Goal: Transaction & Acquisition: Purchase product/service

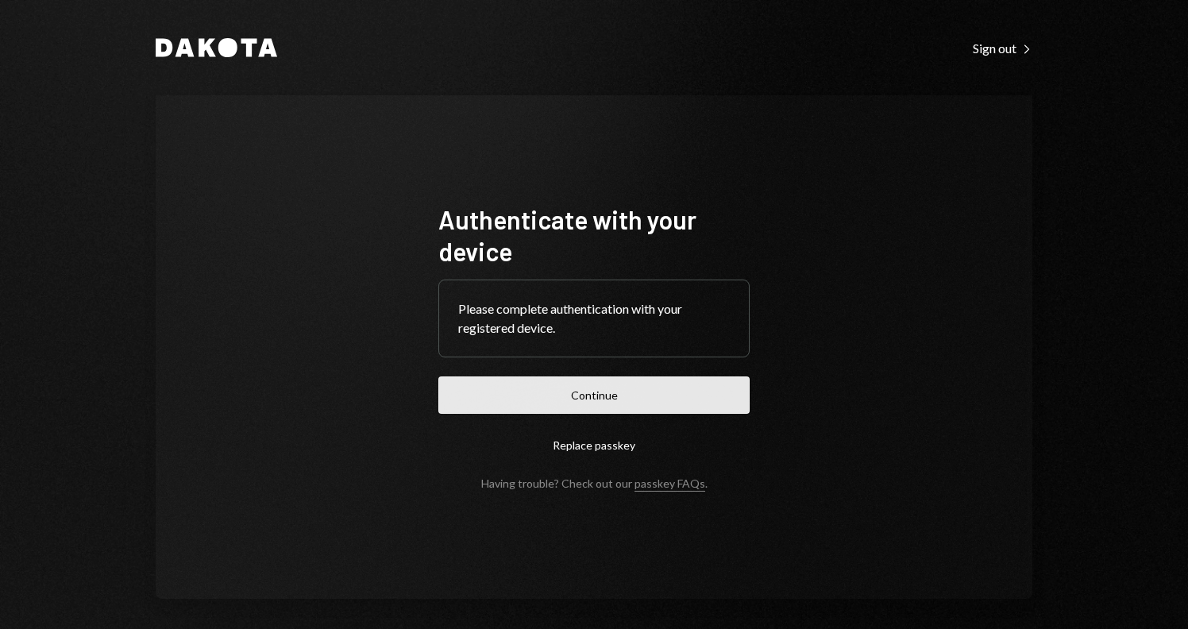
click at [598, 393] on button "Continue" at bounding box center [593, 395] width 311 height 37
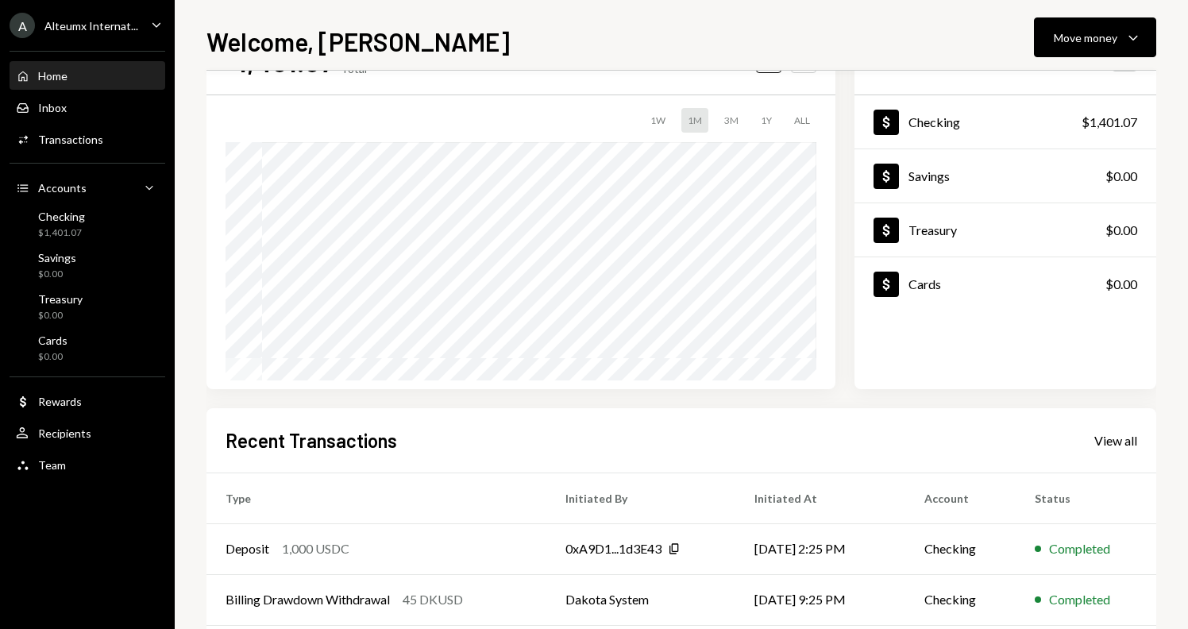
scroll to position [114, 0]
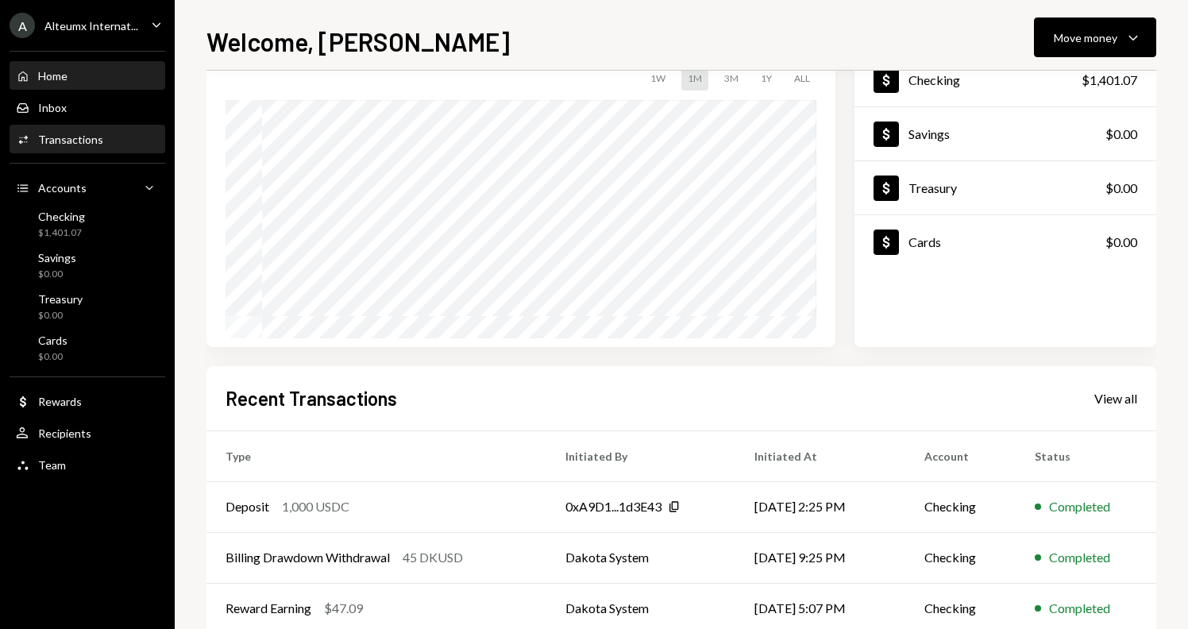
click at [82, 138] on div "Transactions" at bounding box center [70, 140] width 65 height 14
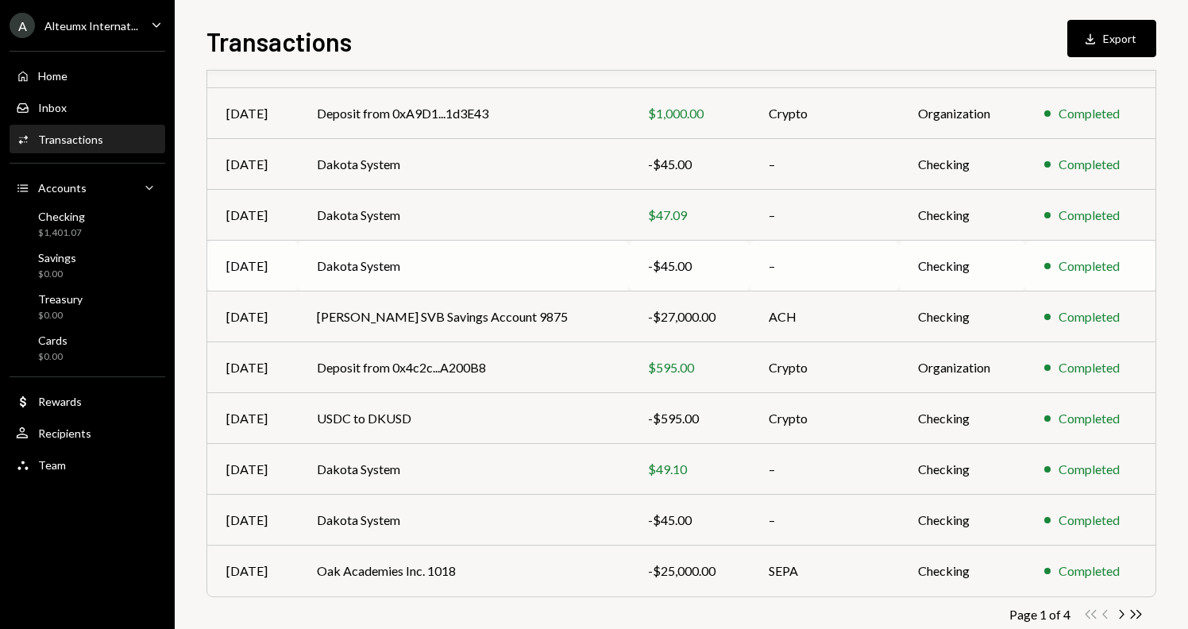
scroll to position [200, 0]
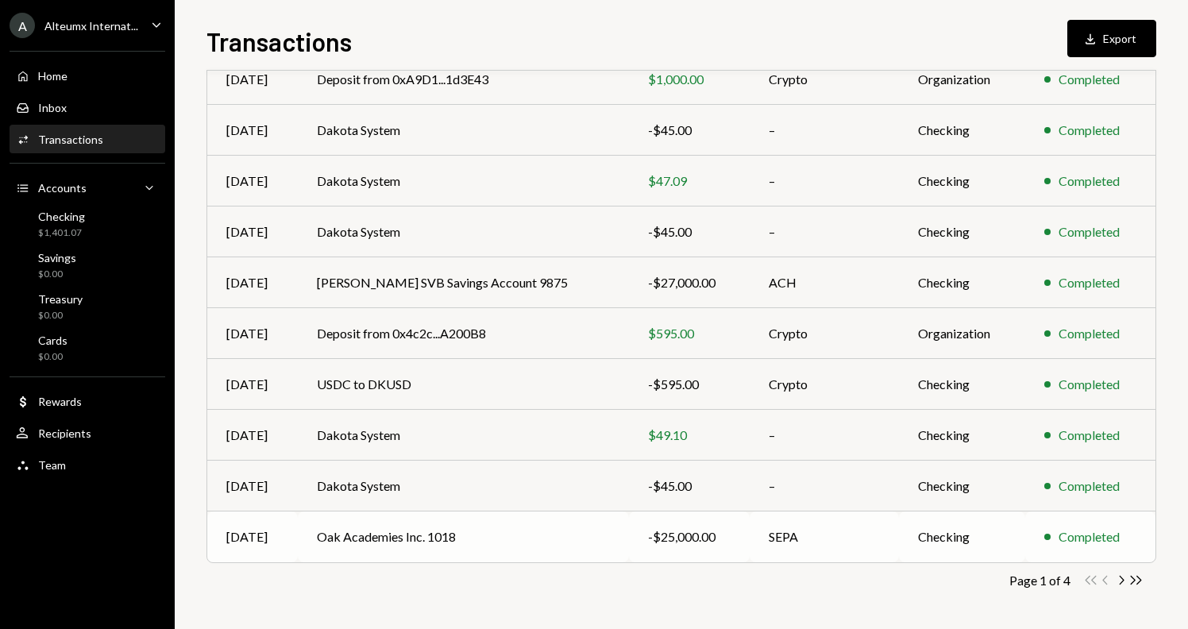
click at [469, 539] on td "Oak Academies Inc. 1018" at bounding box center [463, 537] width 331 height 51
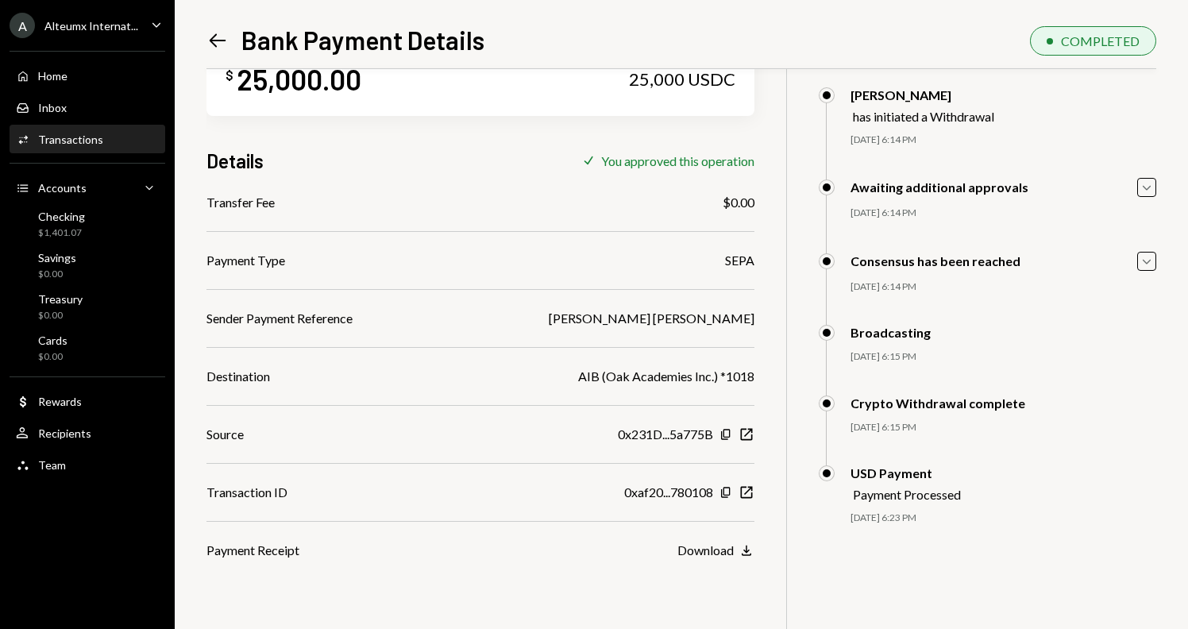
scroll to position [69, 0]
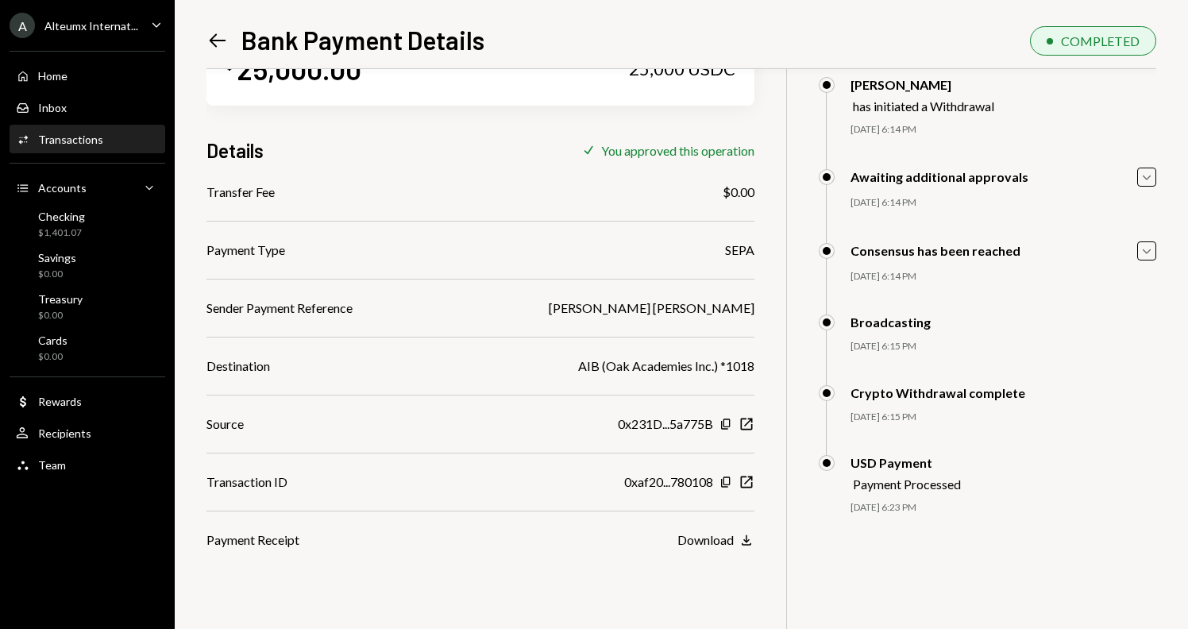
click at [671, 309] on div "Emilio Navarro Fuentevilla" at bounding box center [652, 308] width 206 height 19
copy div "Emilio Navarro Fuentevilla"
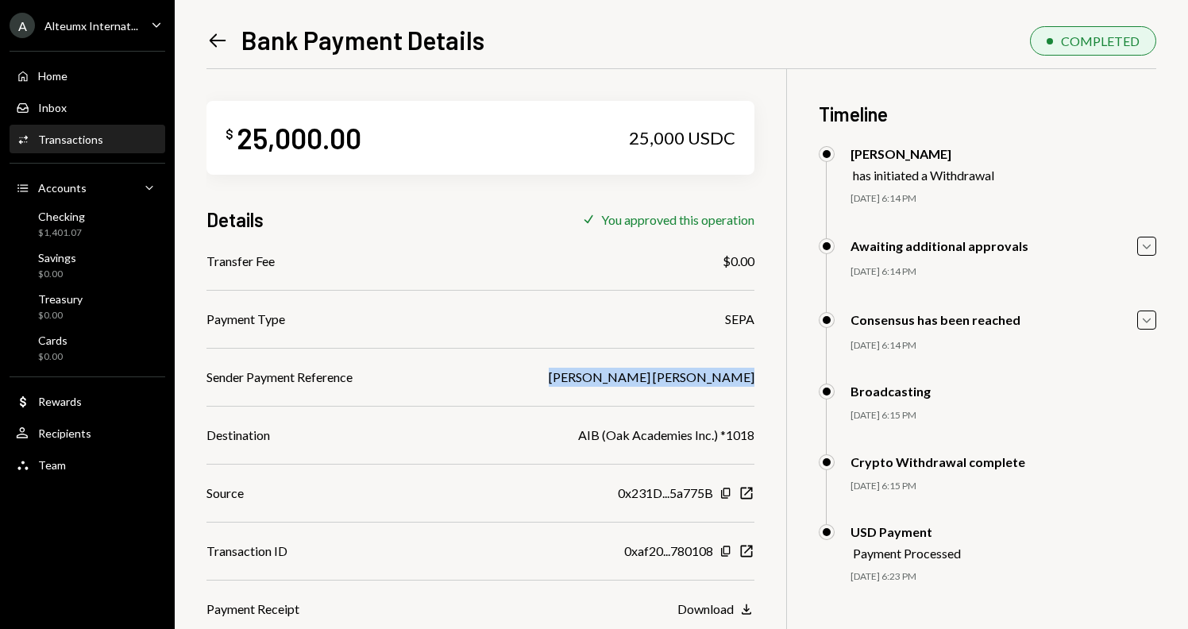
click at [215, 39] on icon "Left Arrow" at bounding box center [218, 40] width 22 height 22
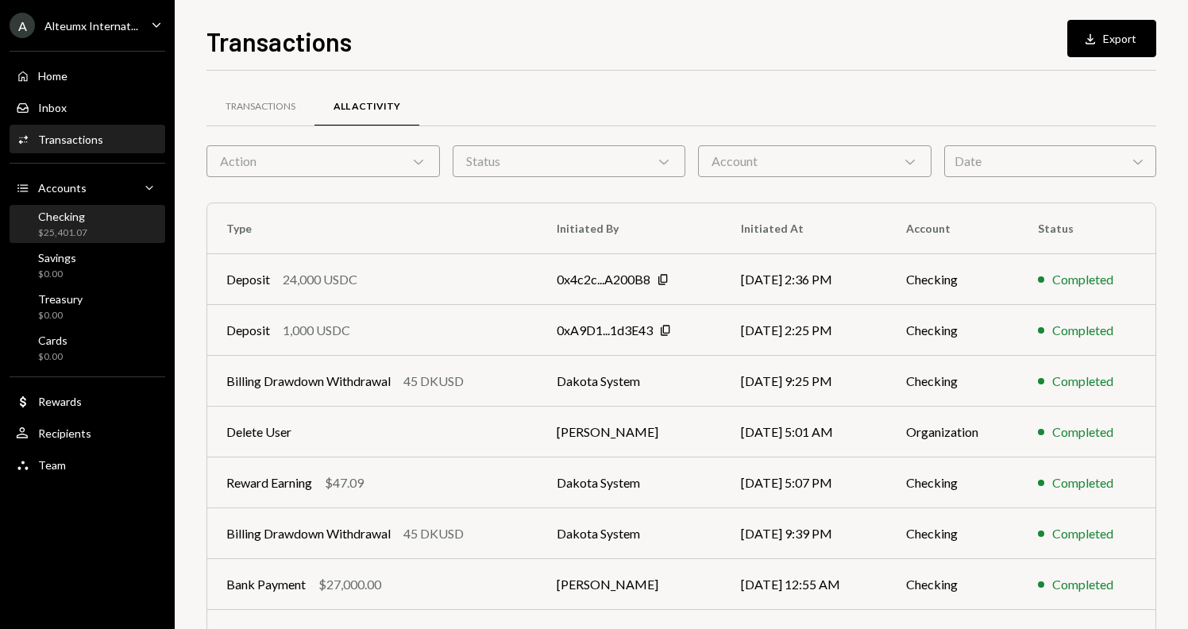
click at [108, 229] on div "Checking $25,401.07" at bounding box center [87, 225] width 143 height 30
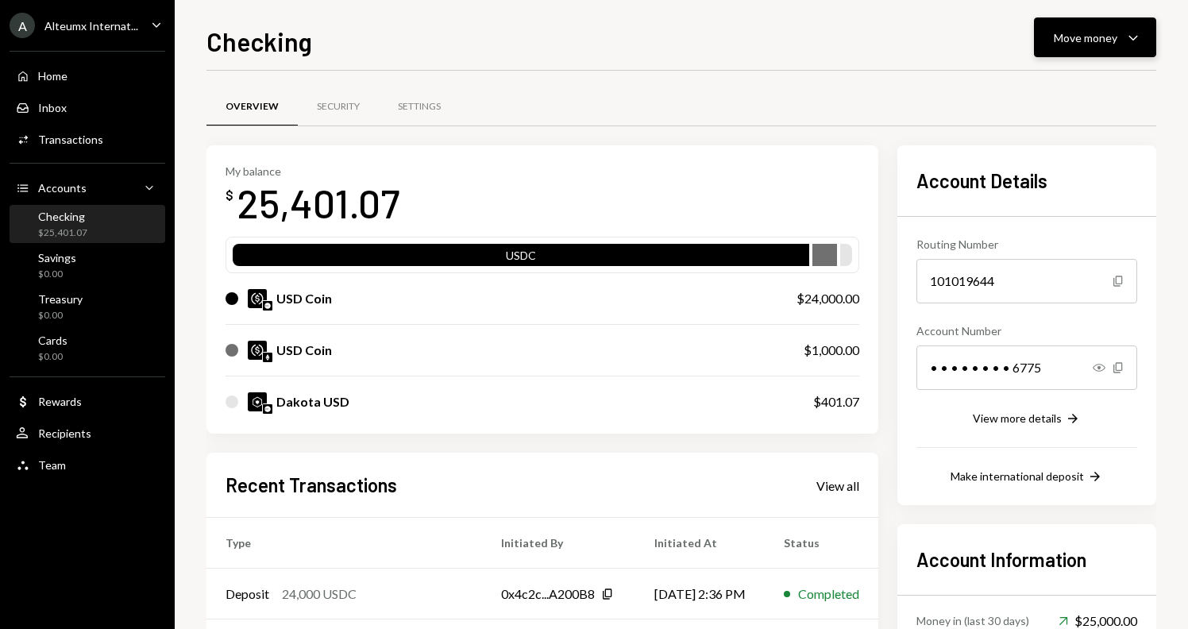
click at [1101, 40] on div "Move money" at bounding box center [1086, 37] width 64 height 17
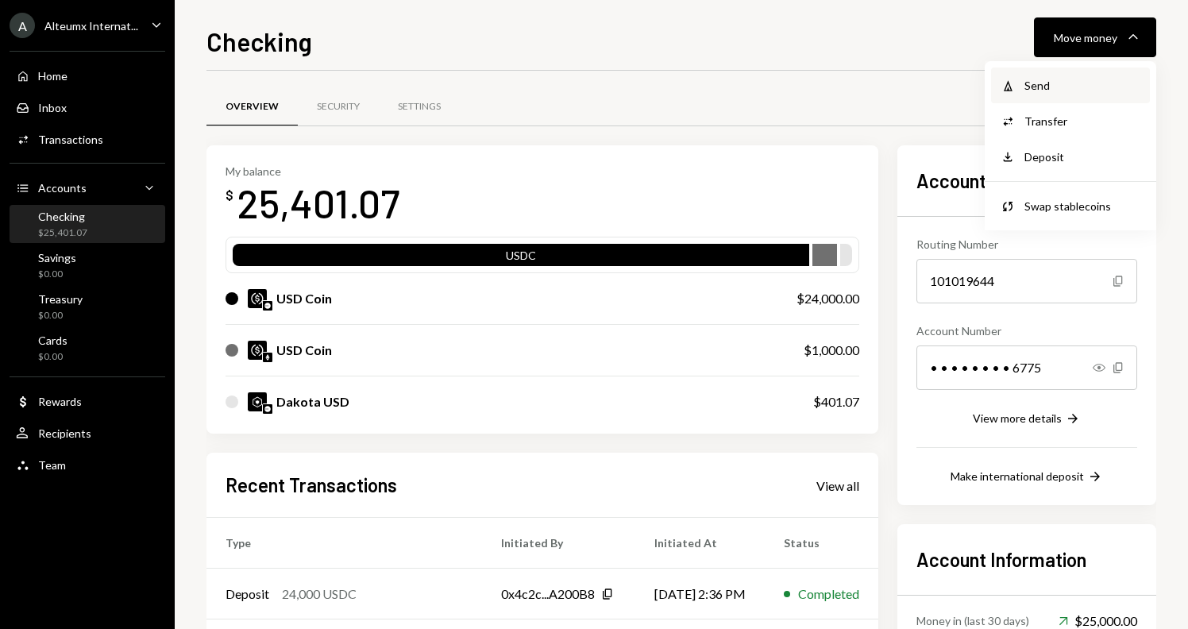
click at [1062, 79] on div "Send" at bounding box center [1083, 85] width 116 height 17
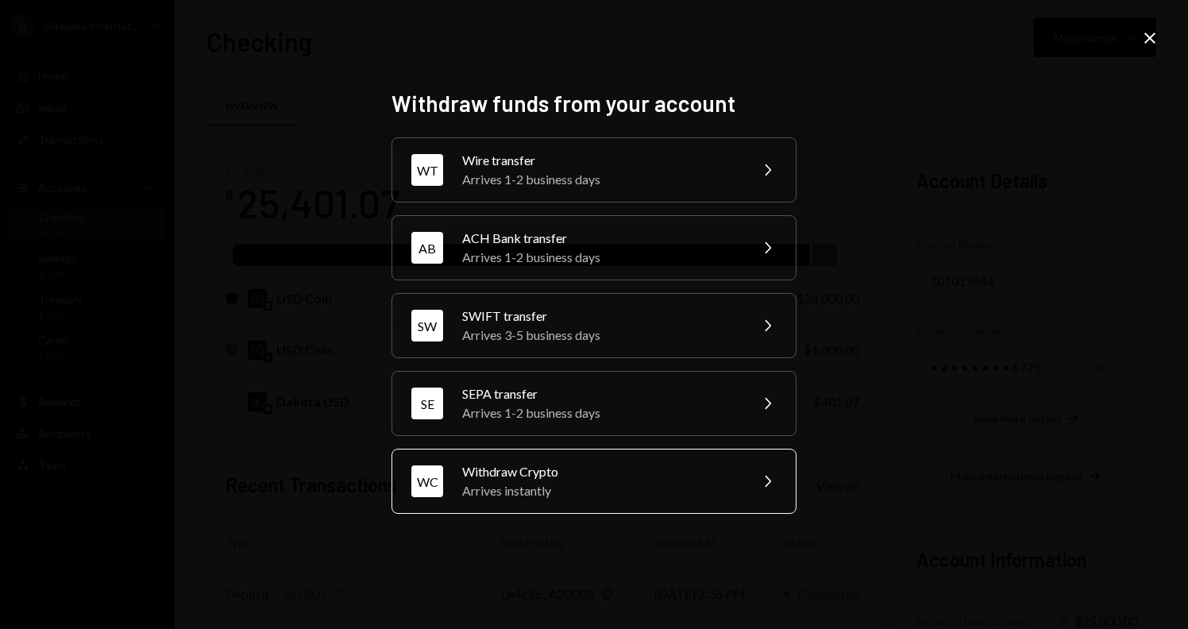
click at [558, 477] on div "Withdraw Crypto" at bounding box center [600, 471] width 276 height 19
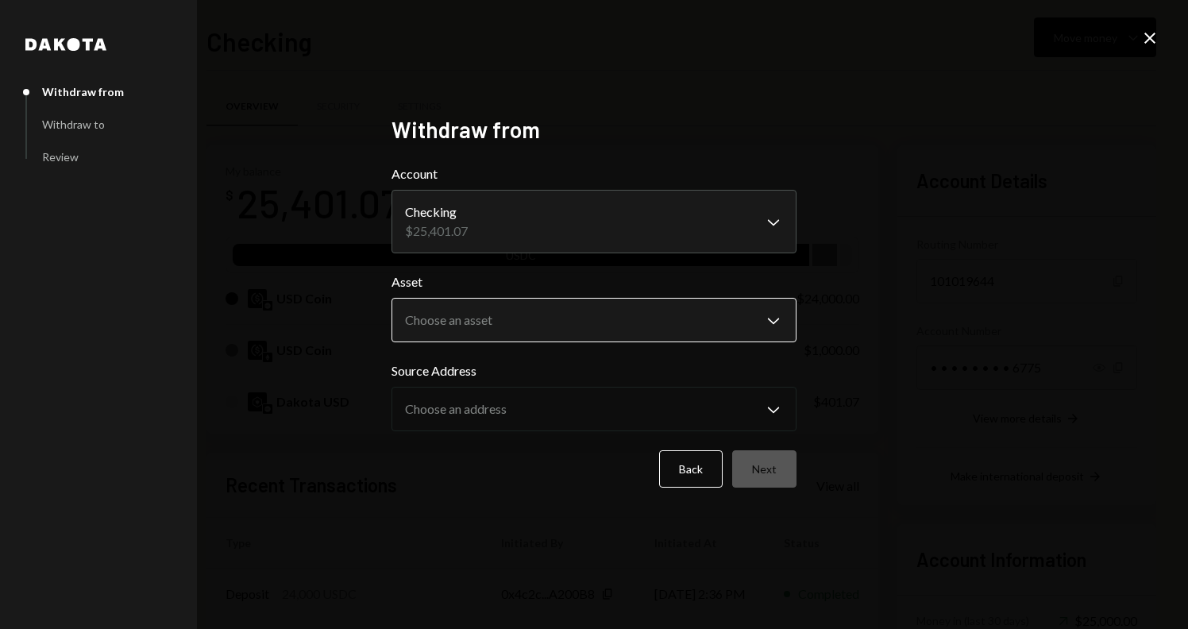
click at [515, 326] on body "A Alteumx Internat... Caret Down Home Home Inbox Inbox Activities Transactions …" at bounding box center [594, 314] width 1188 height 629
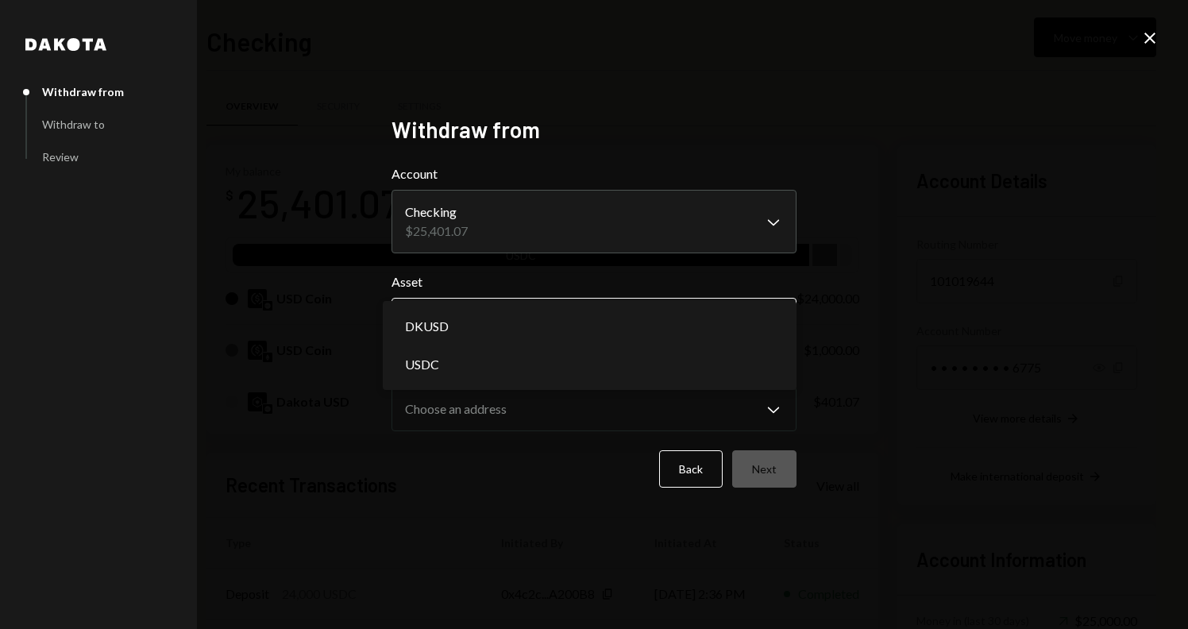
select select "*****"
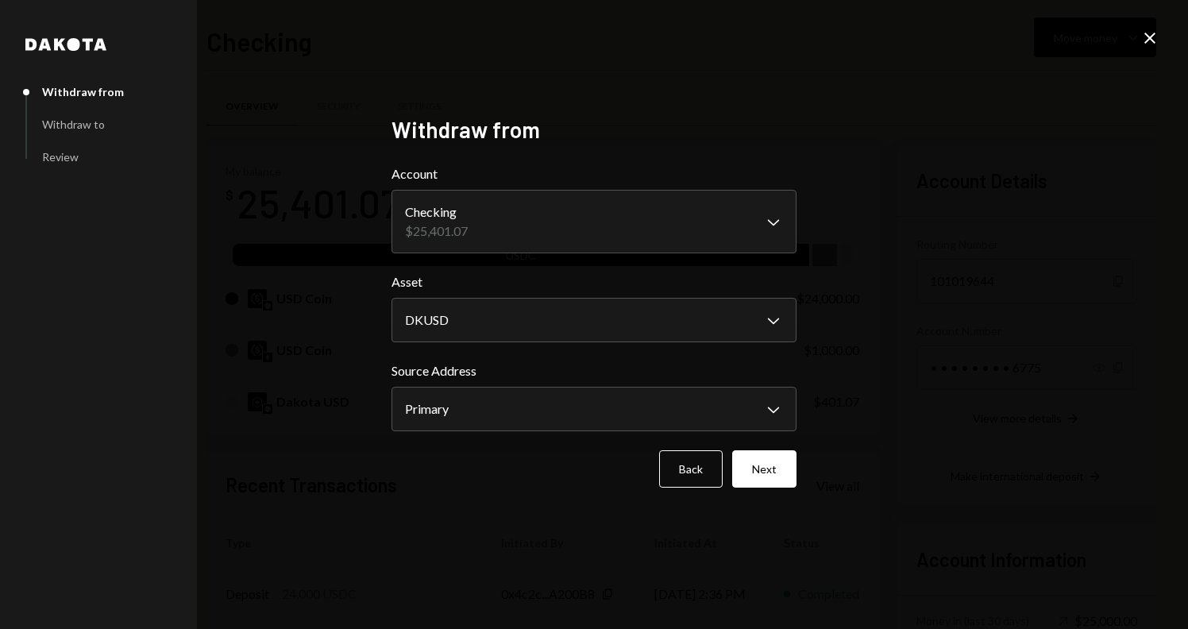
click at [1150, 38] on icon at bounding box center [1150, 38] width 11 height 11
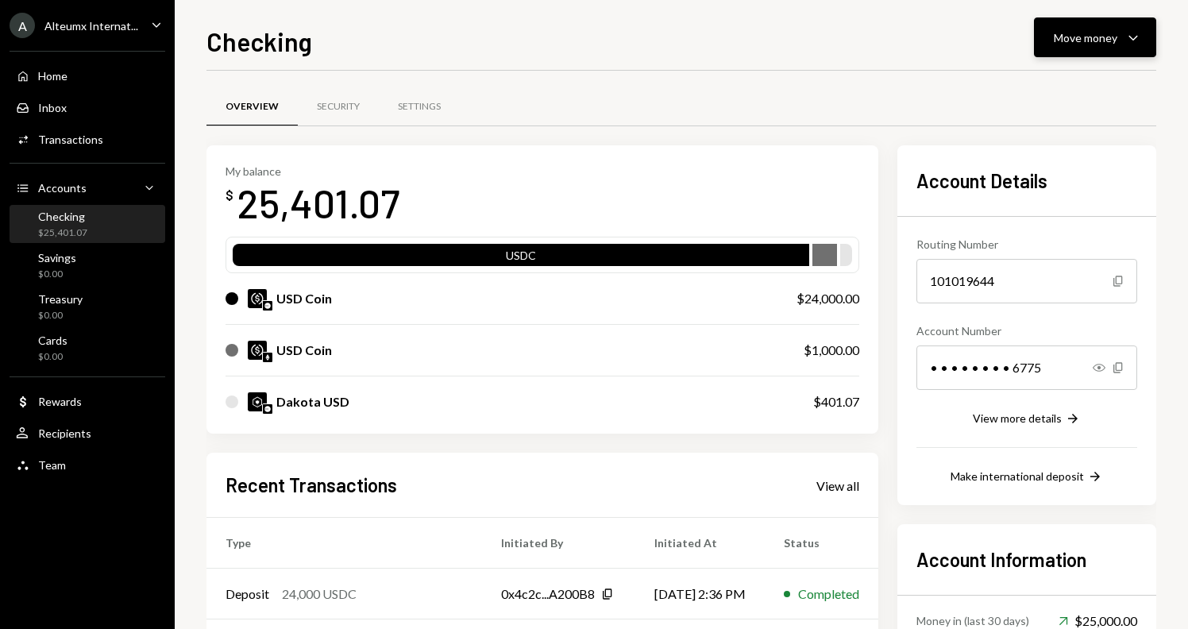
click at [1112, 33] on div "Move money" at bounding box center [1086, 37] width 64 height 17
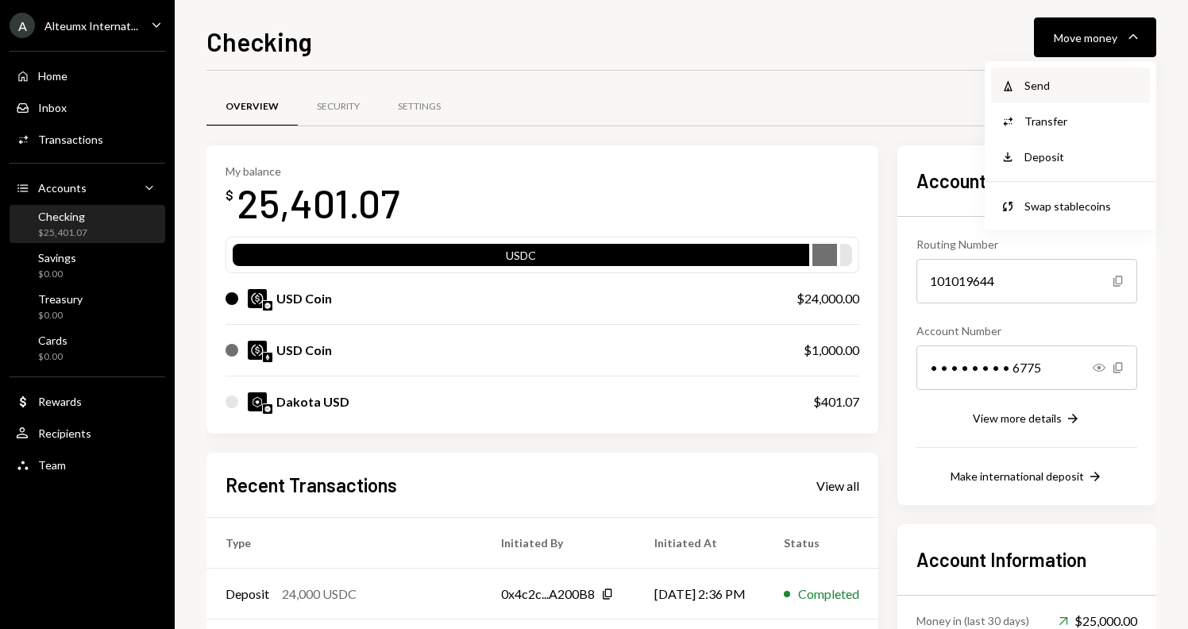
click at [1060, 91] on div "Send" at bounding box center [1083, 85] width 116 height 17
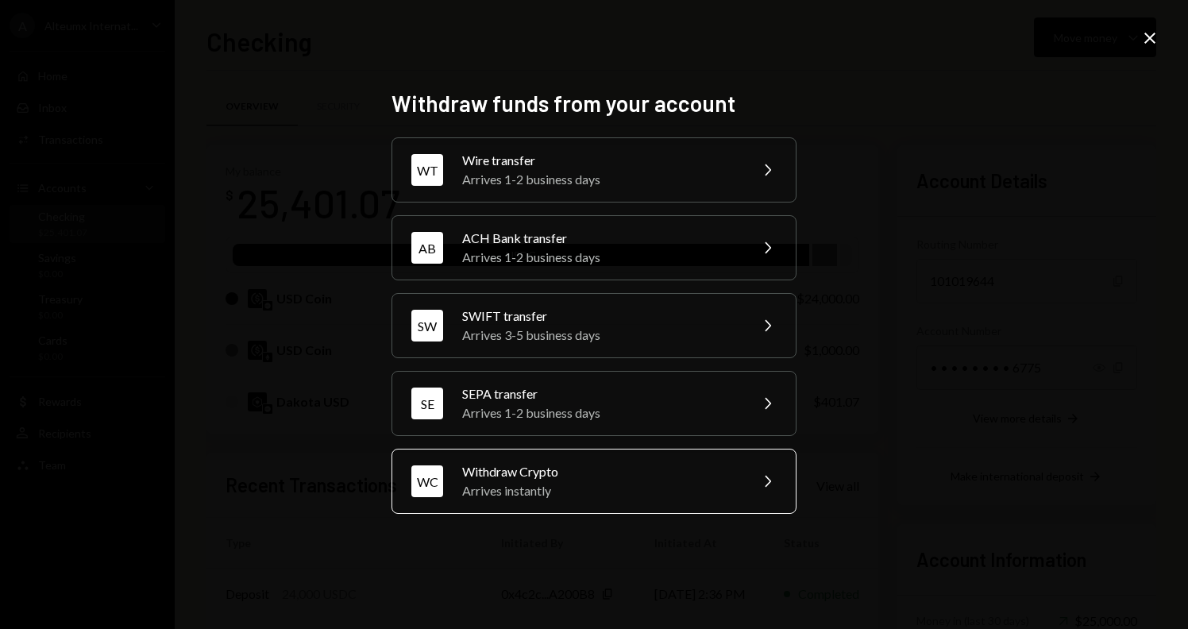
click at [533, 484] on div "Arrives instantly" at bounding box center [600, 490] width 276 height 19
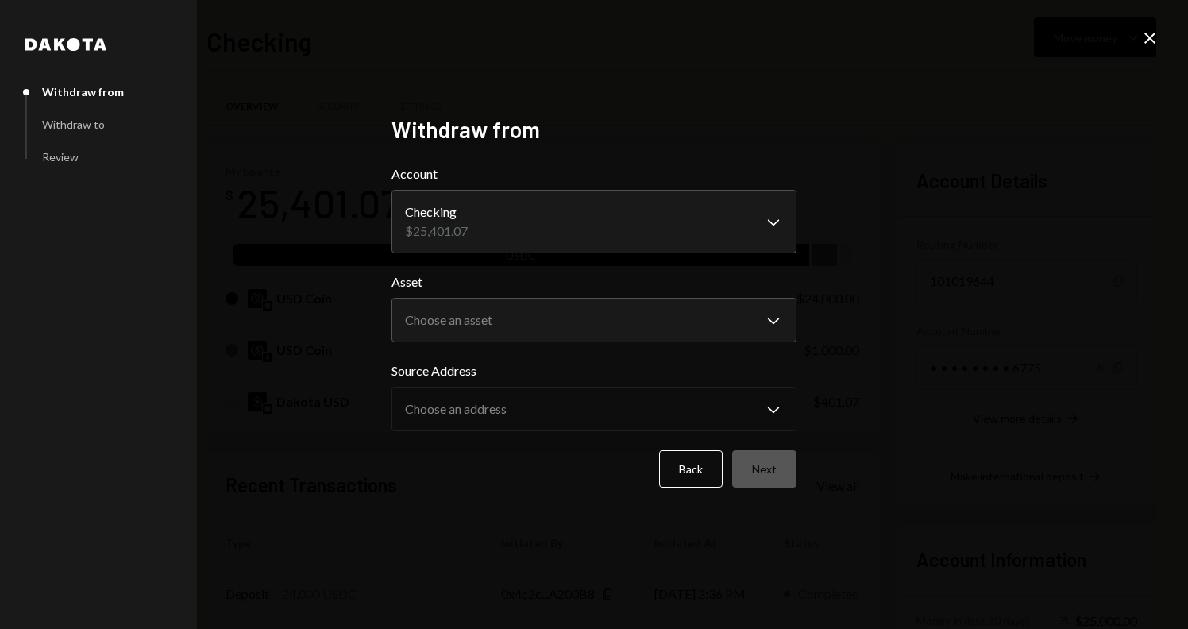
click at [1153, 37] on icon "Close" at bounding box center [1150, 38] width 19 height 19
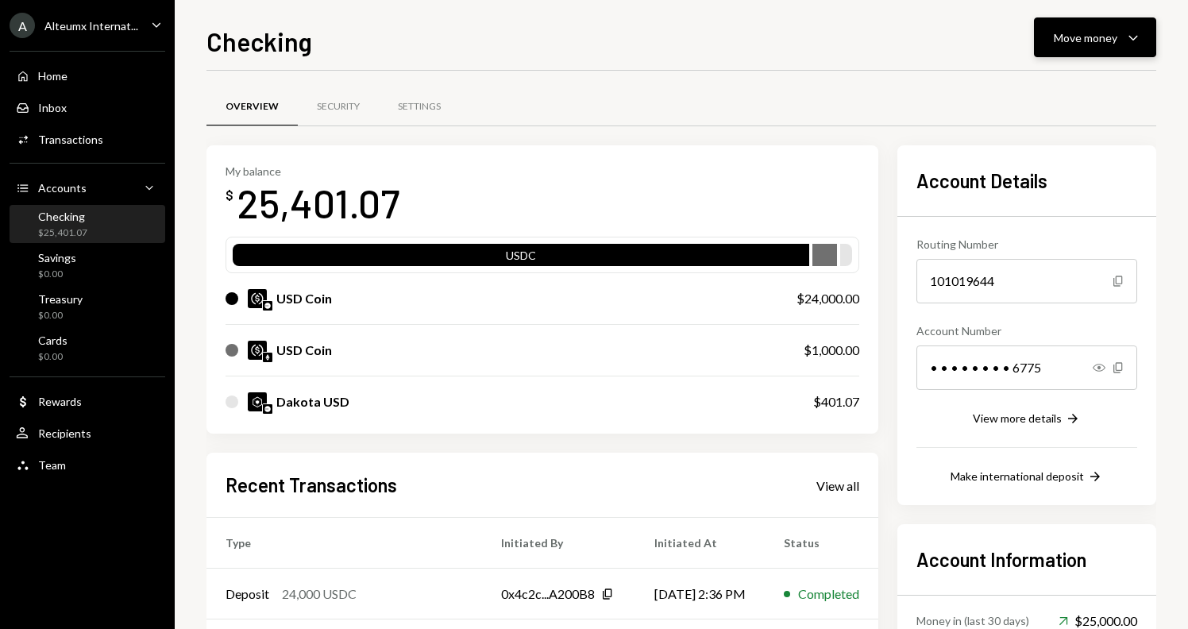
click at [1112, 44] on div "Move money" at bounding box center [1086, 37] width 64 height 17
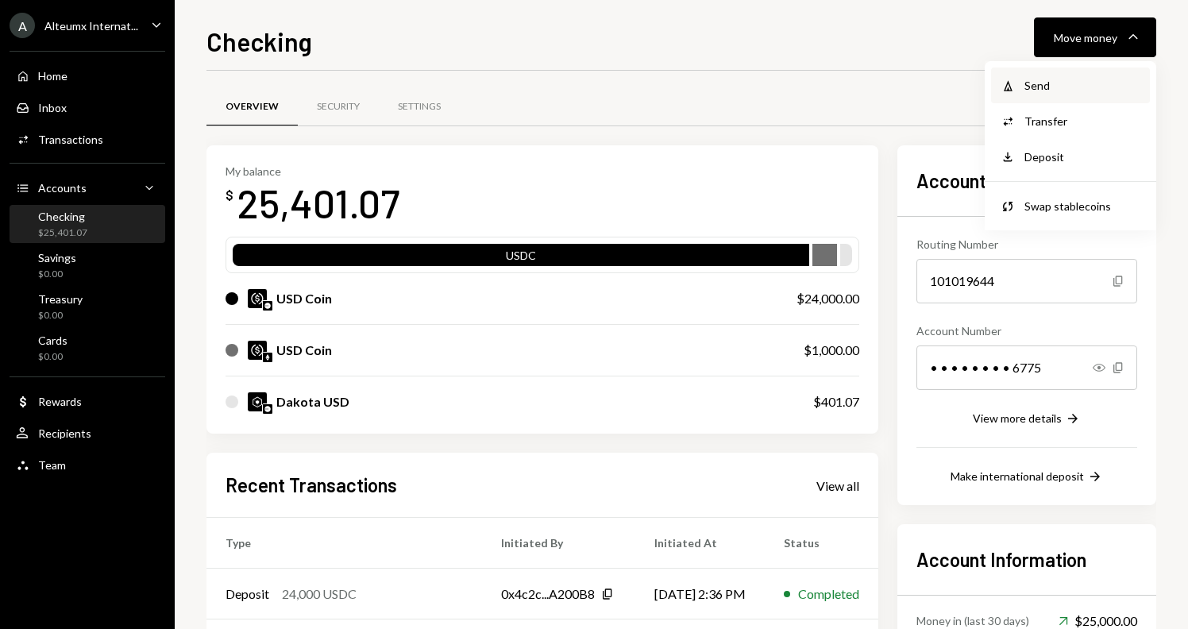
click at [1040, 85] on div "Send" at bounding box center [1083, 85] width 116 height 17
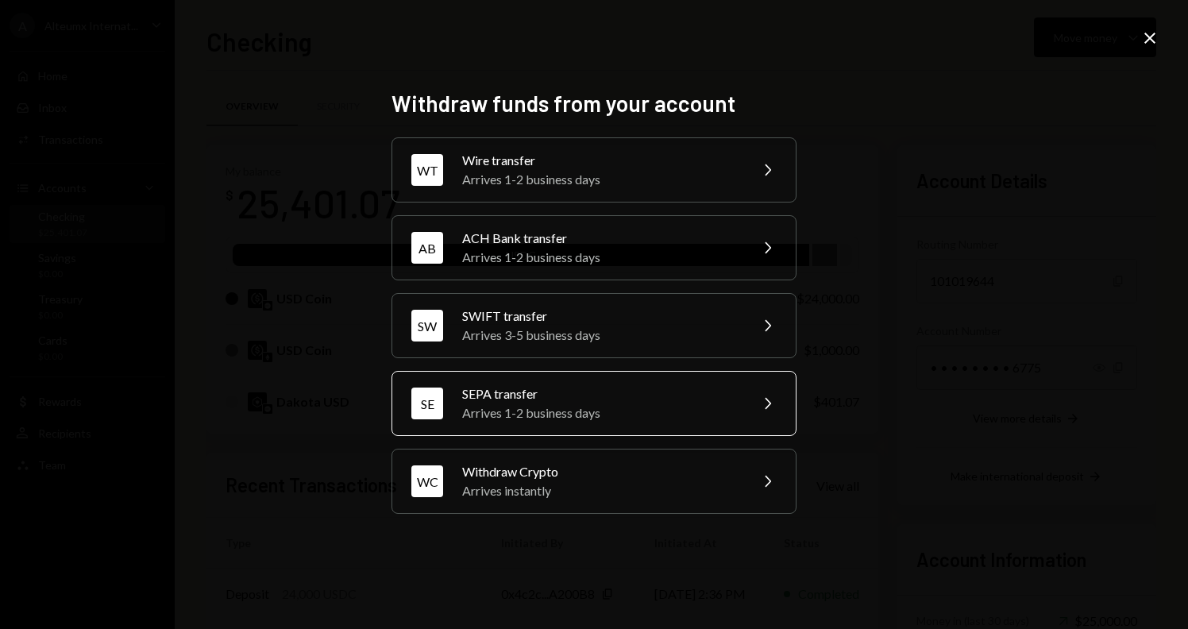
click at [578, 384] on div "SEPA transfer" at bounding box center [600, 393] width 276 height 19
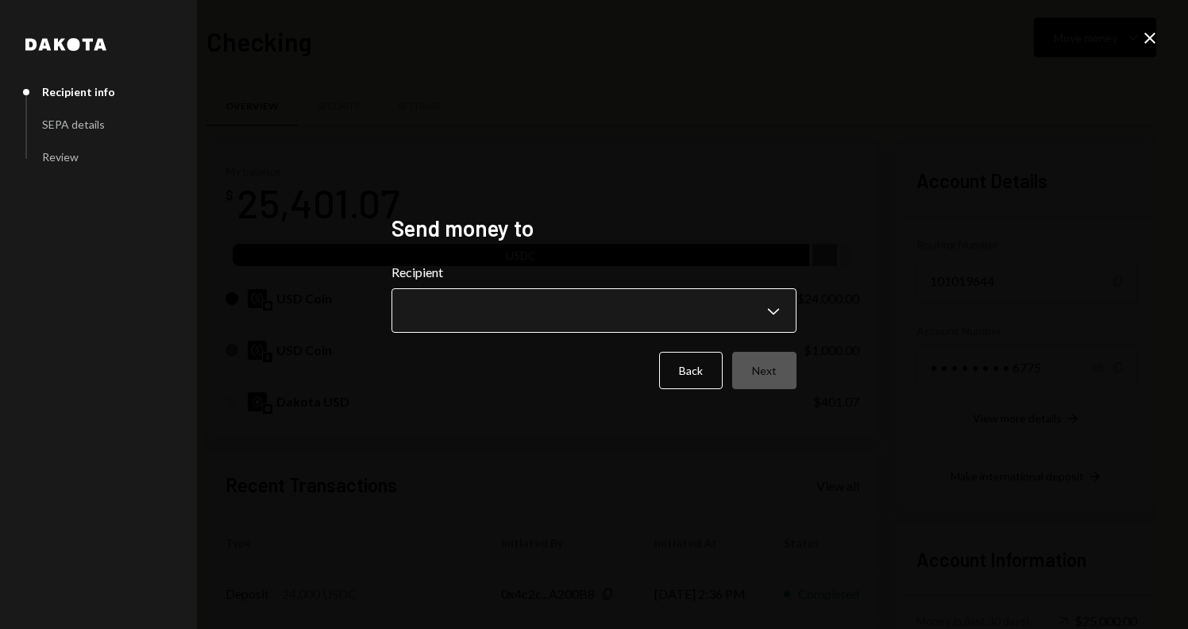
click at [542, 299] on body "A Alteumx Internat... Caret Down Home Home Inbox Inbox Activities Transactions …" at bounding box center [594, 314] width 1188 height 629
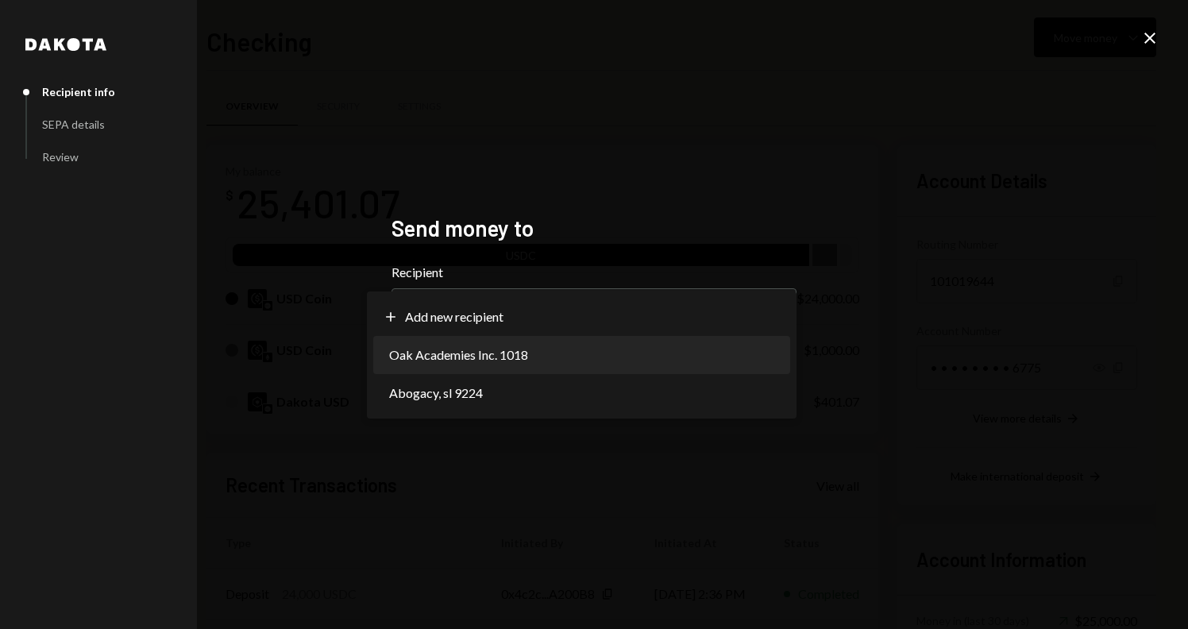
select select "**********"
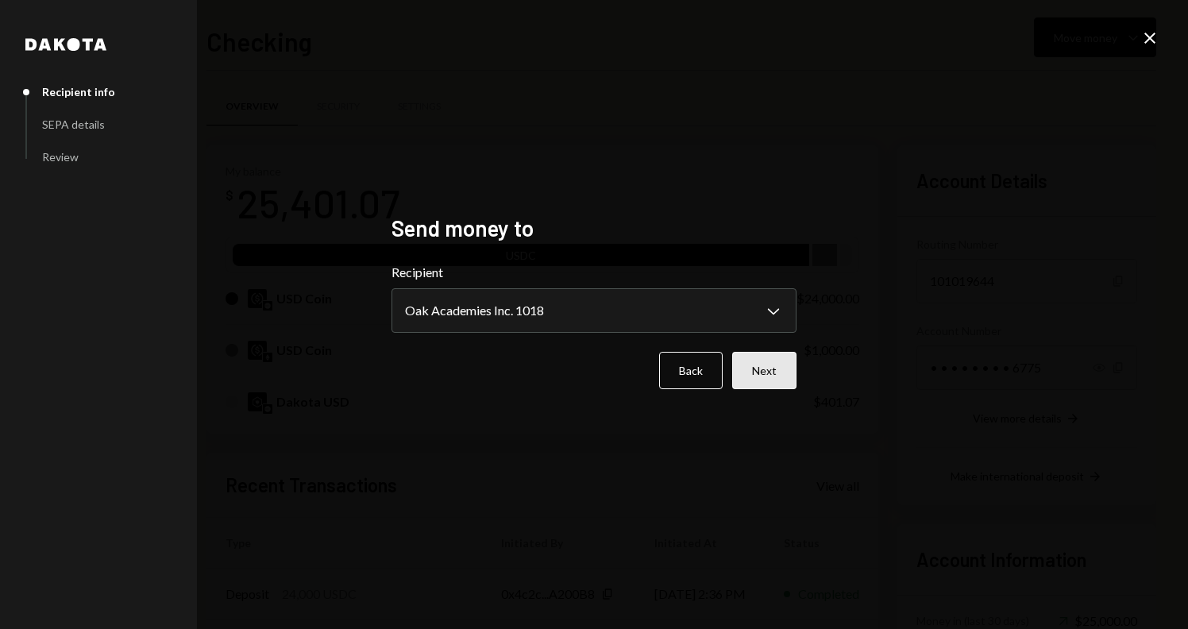
click at [768, 377] on button "Next" at bounding box center [764, 370] width 64 height 37
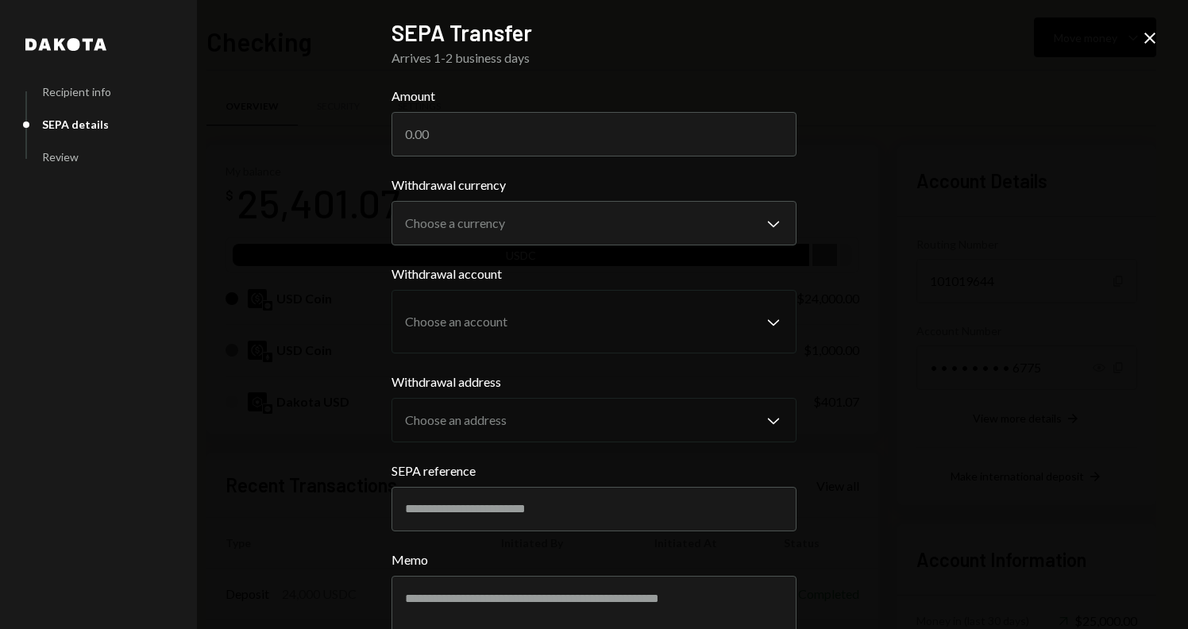
click at [1153, 38] on icon "Close" at bounding box center [1150, 38] width 19 height 19
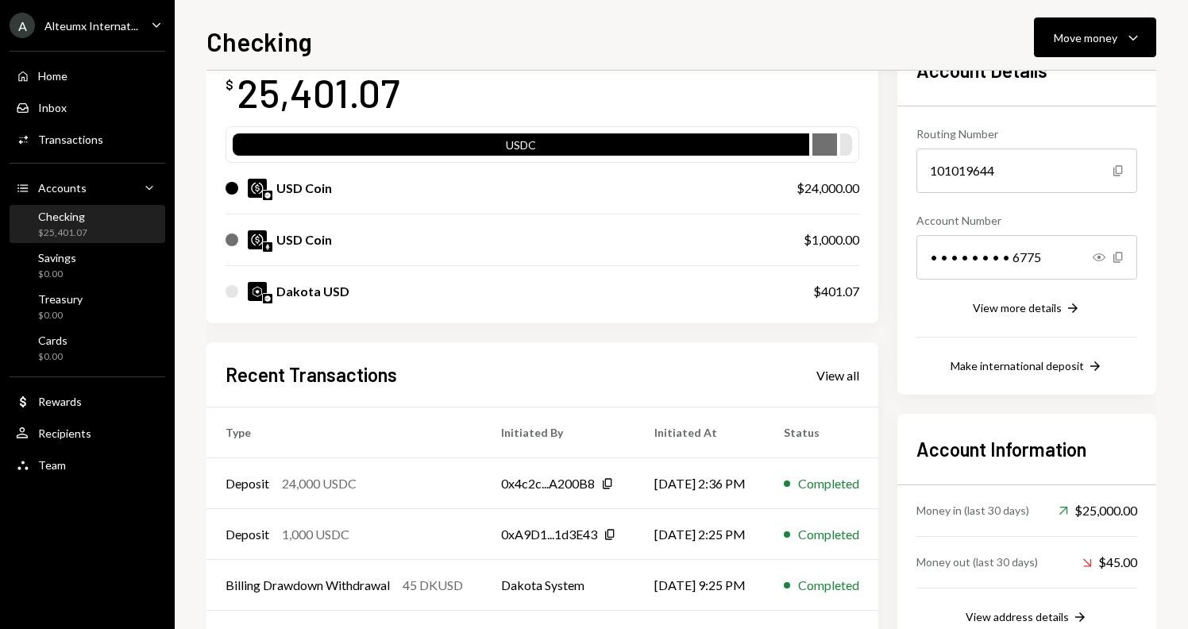
scroll to position [226, 0]
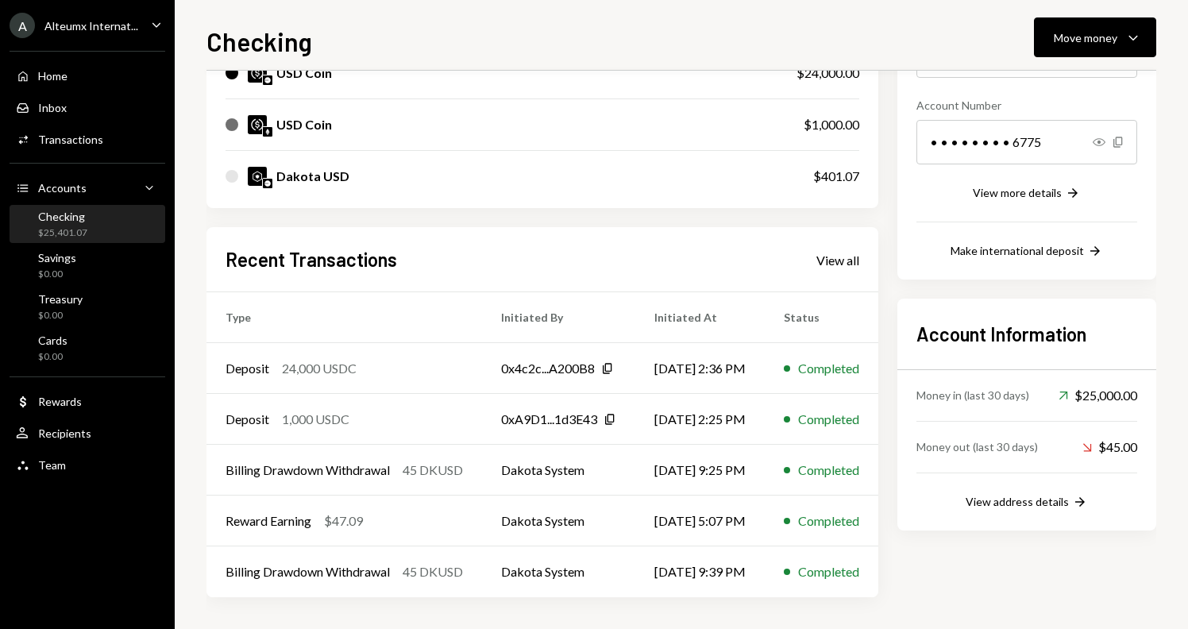
click at [90, 229] on div "Checking $25,401.07" at bounding box center [87, 225] width 143 height 30
click at [74, 79] on div "Home Home" at bounding box center [87, 76] width 143 height 14
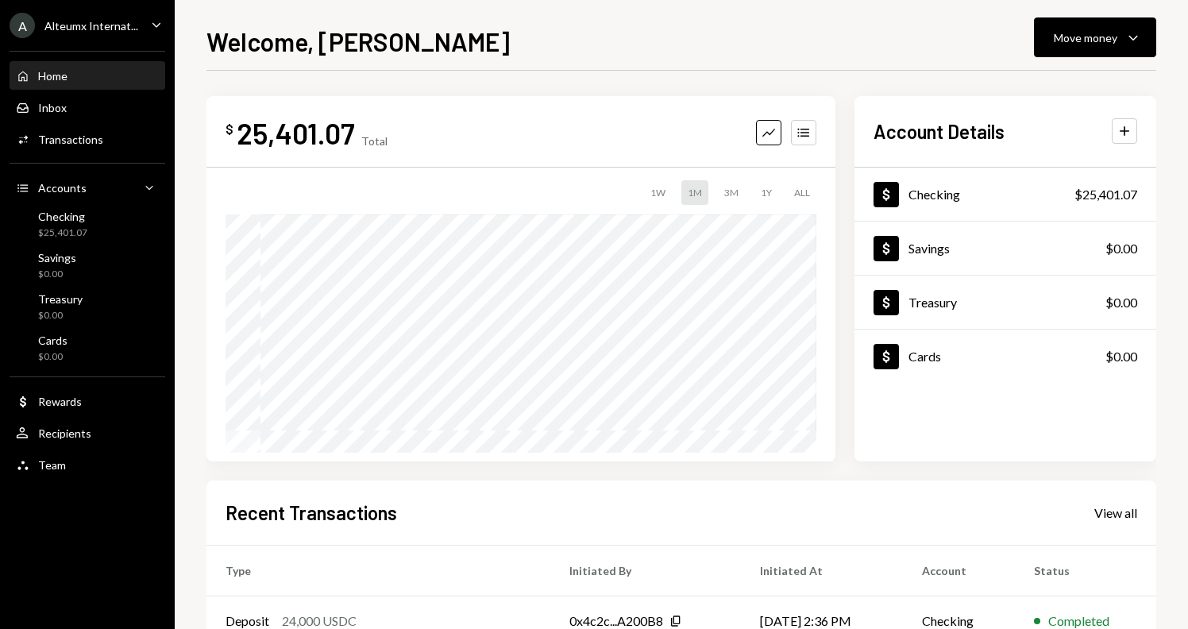
scroll to position [253, 0]
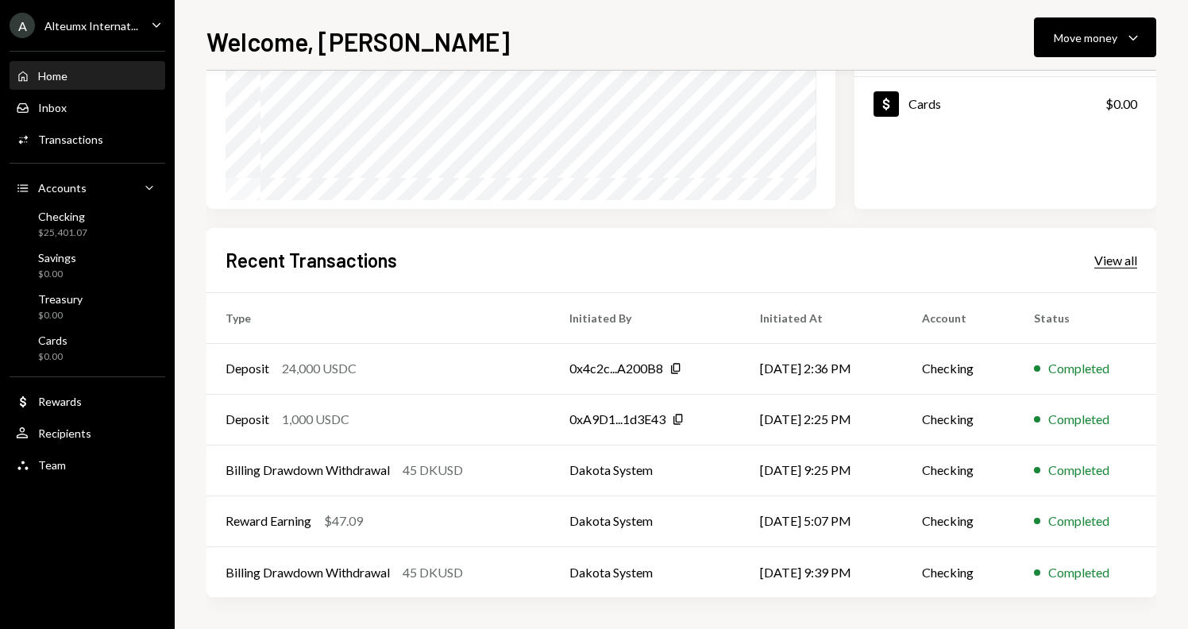
click at [1115, 261] on div "View all" at bounding box center [1116, 261] width 43 height 16
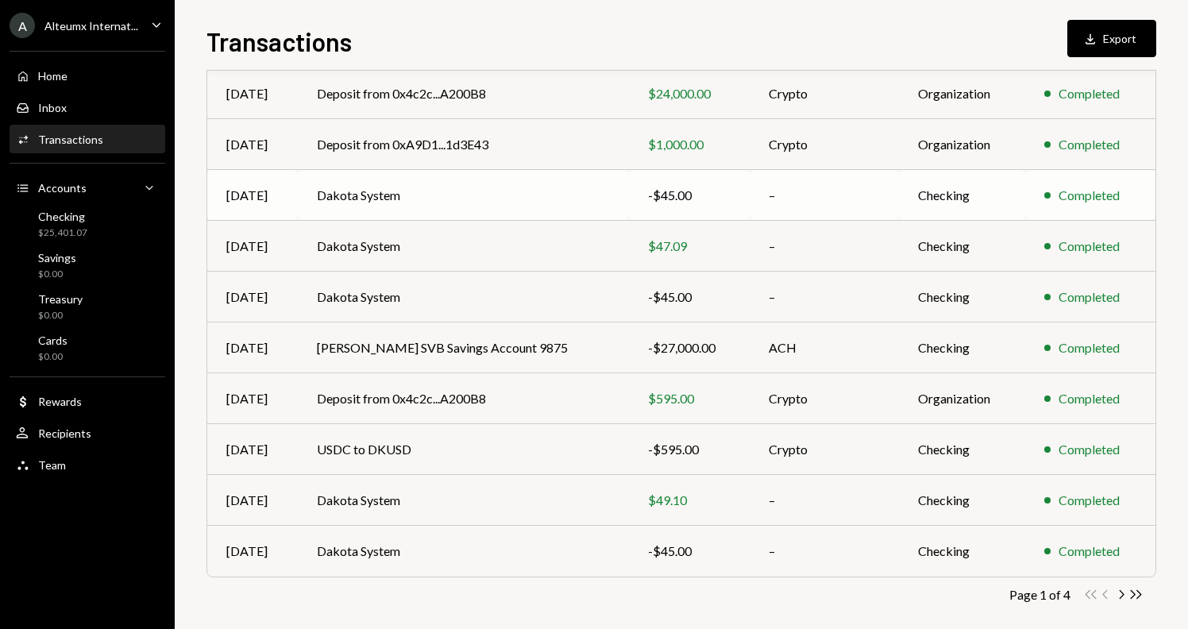
scroll to position [200, 0]
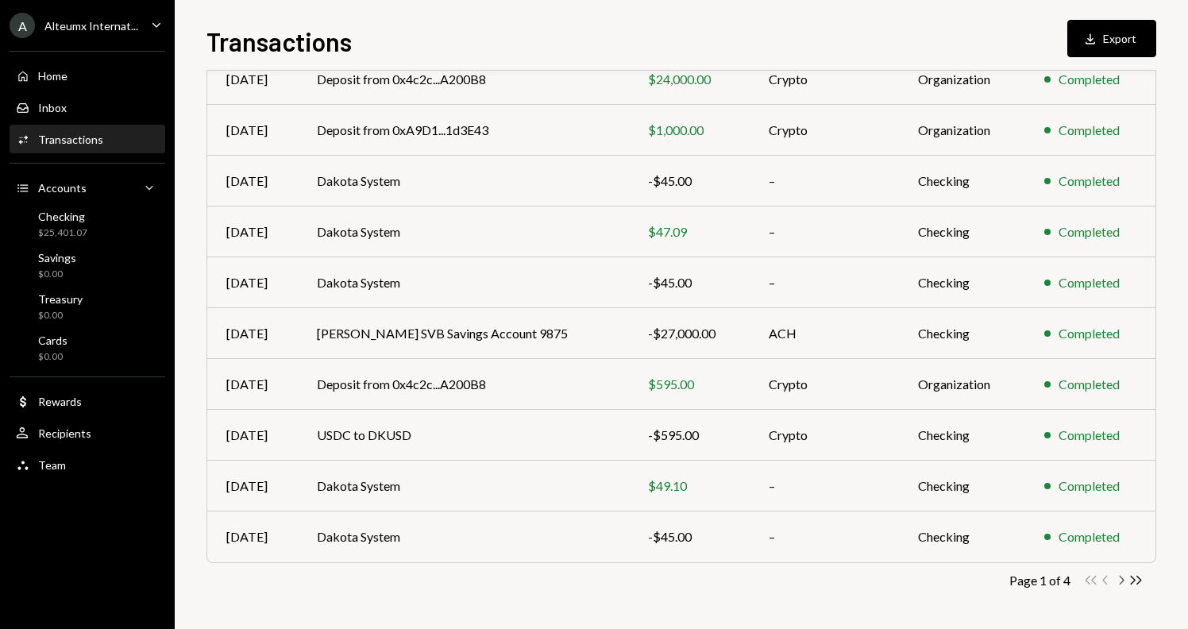
click at [1122, 578] on icon "button" at bounding box center [1122, 580] width 5 height 9
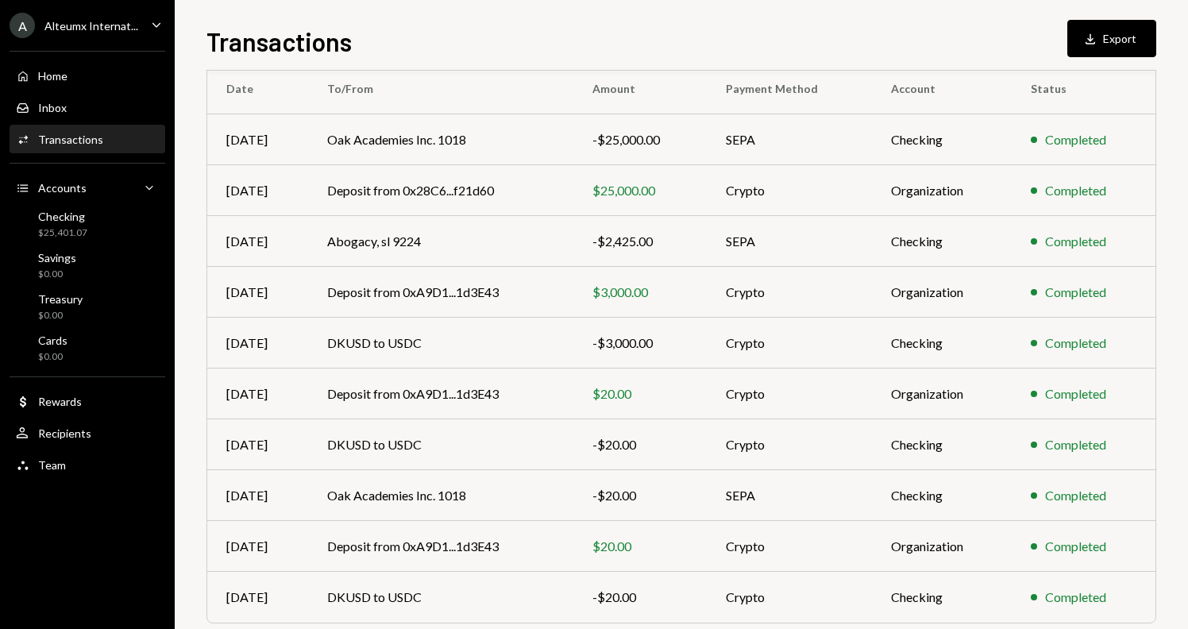
scroll to position [145, 0]
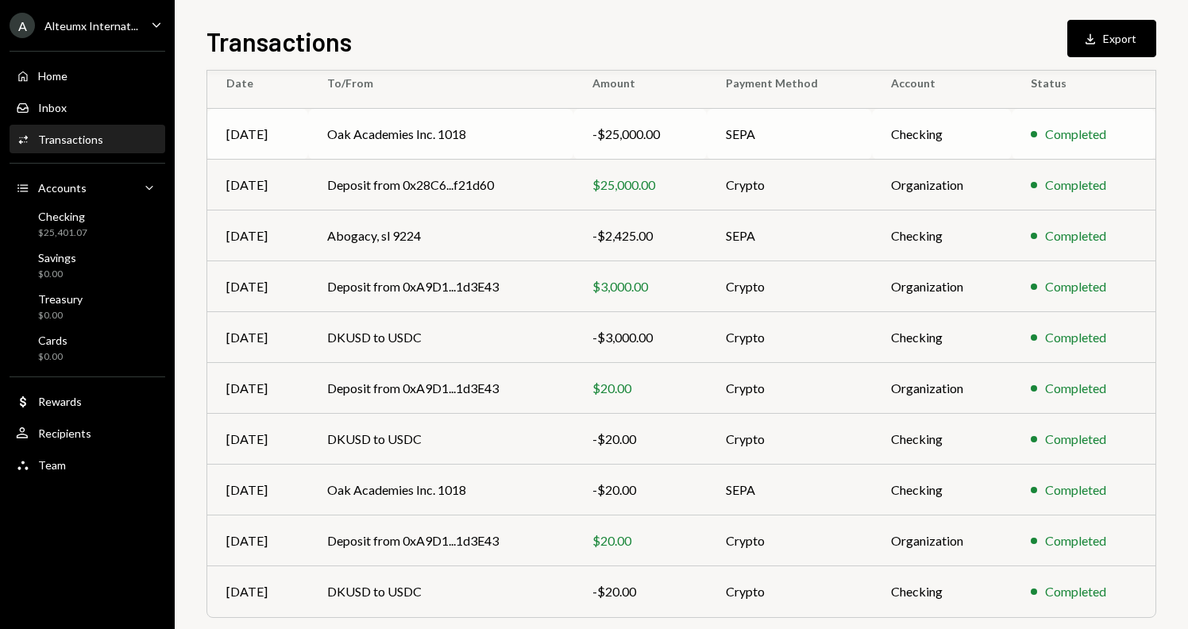
click at [456, 138] on td "Oak Academies Inc. 1018" at bounding box center [440, 134] width 265 height 51
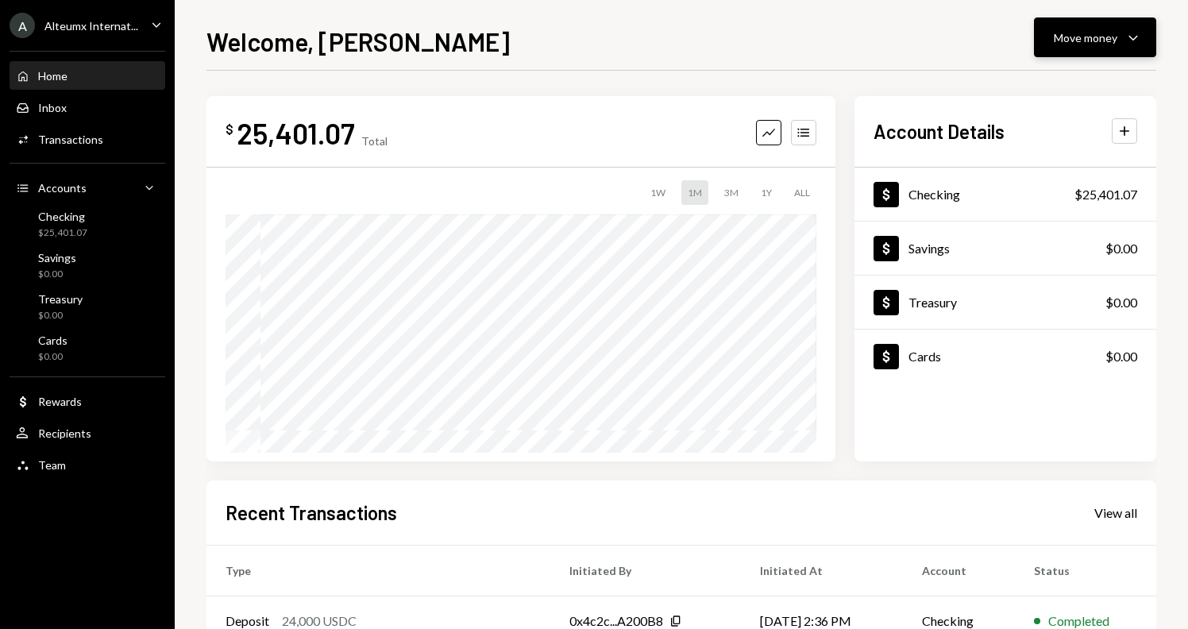
click at [1066, 53] on button "Move money Caret Down" at bounding box center [1095, 37] width 122 height 40
click at [1054, 78] on div "Send" at bounding box center [1083, 85] width 116 height 17
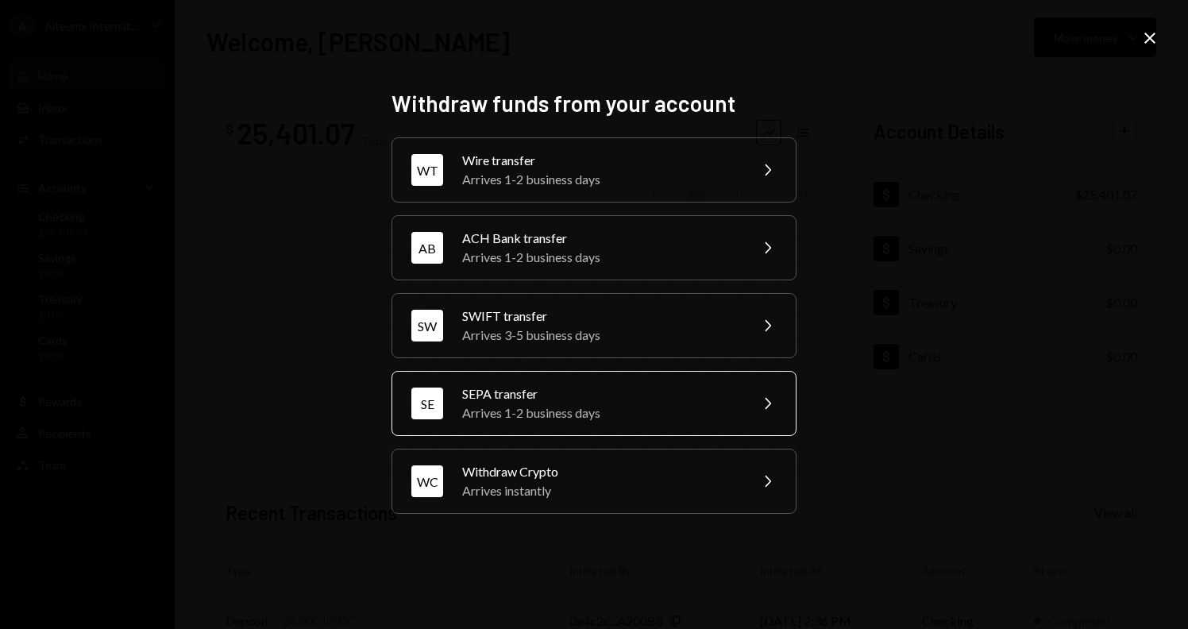
click at [567, 396] on div "SEPA transfer" at bounding box center [600, 393] width 276 height 19
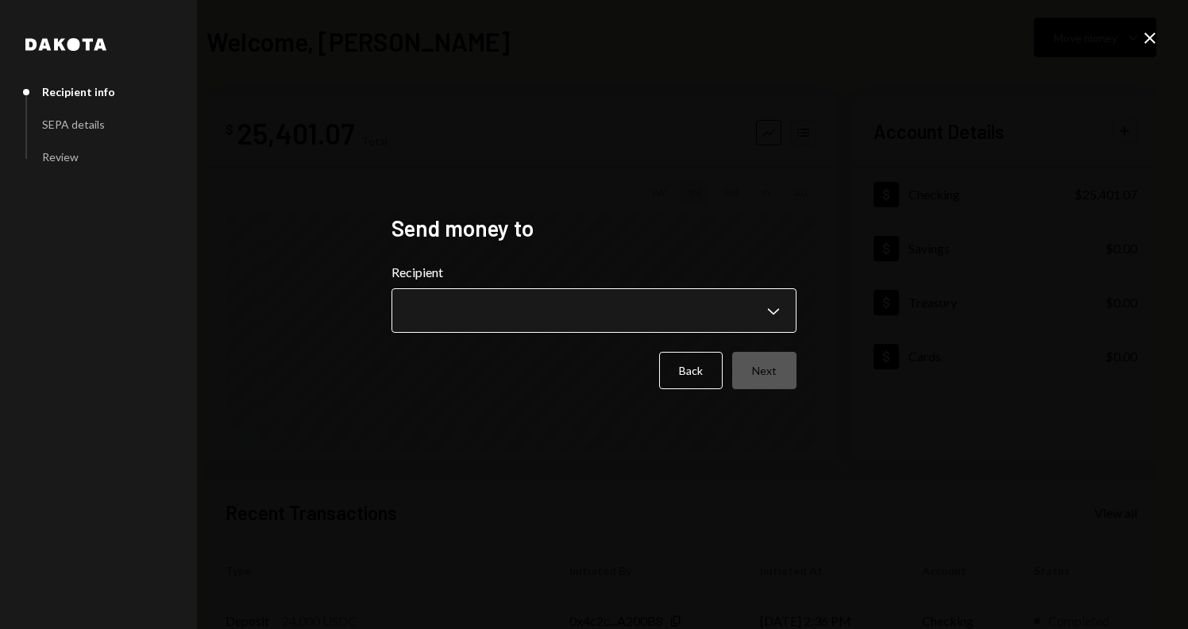
click at [477, 299] on body "**********" at bounding box center [594, 314] width 1188 height 629
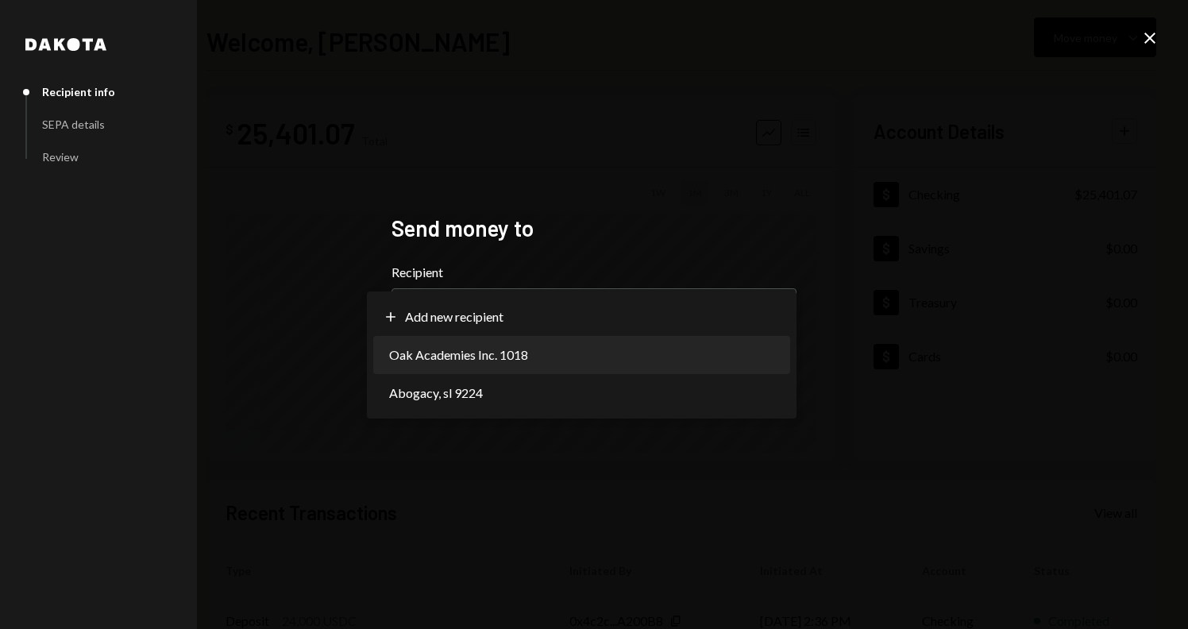
select select "**********"
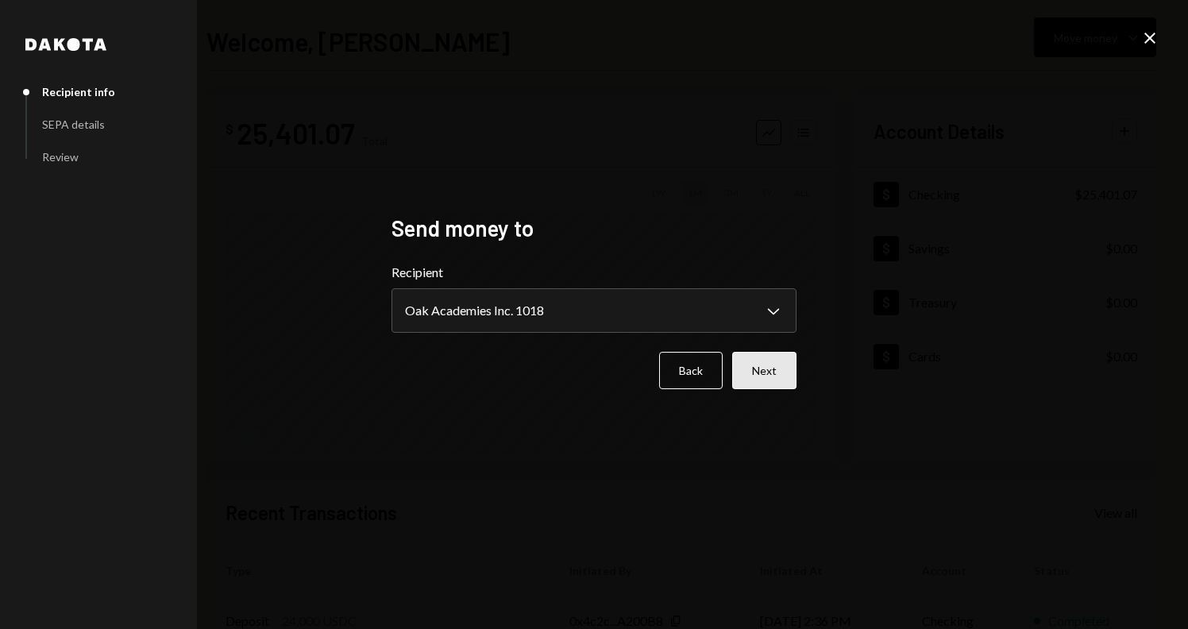
click at [779, 388] on button "Next" at bounding box center [764, 370] width 64 height 37
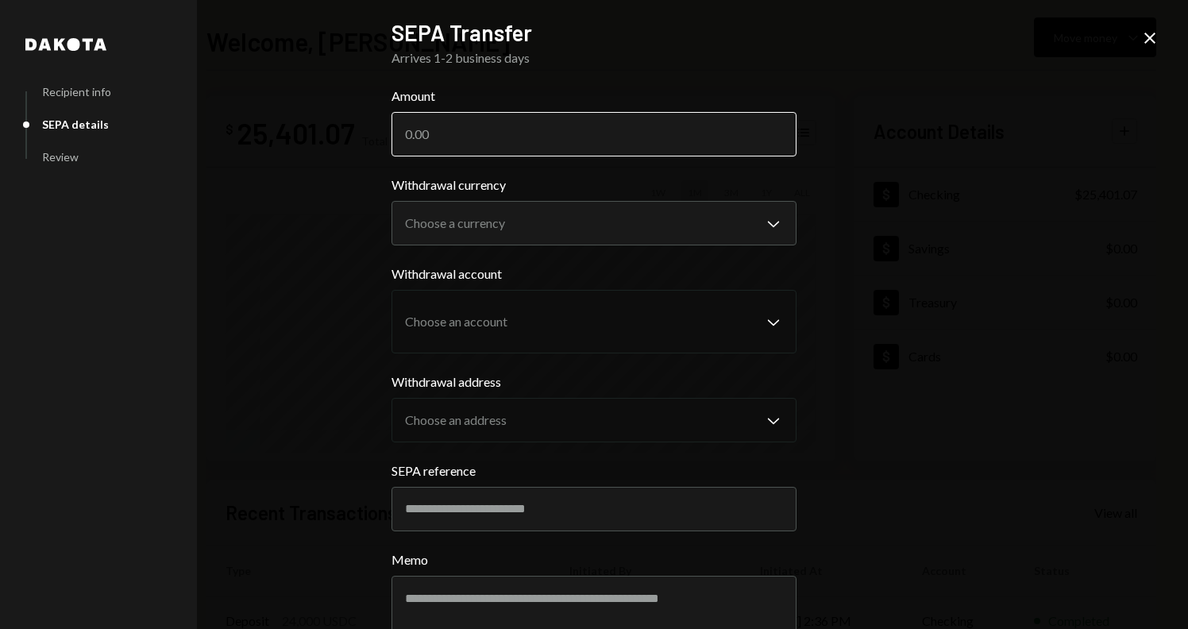
click at [469, 147] on input "Amount" at bounding box center [594, 134] width 405 height 44
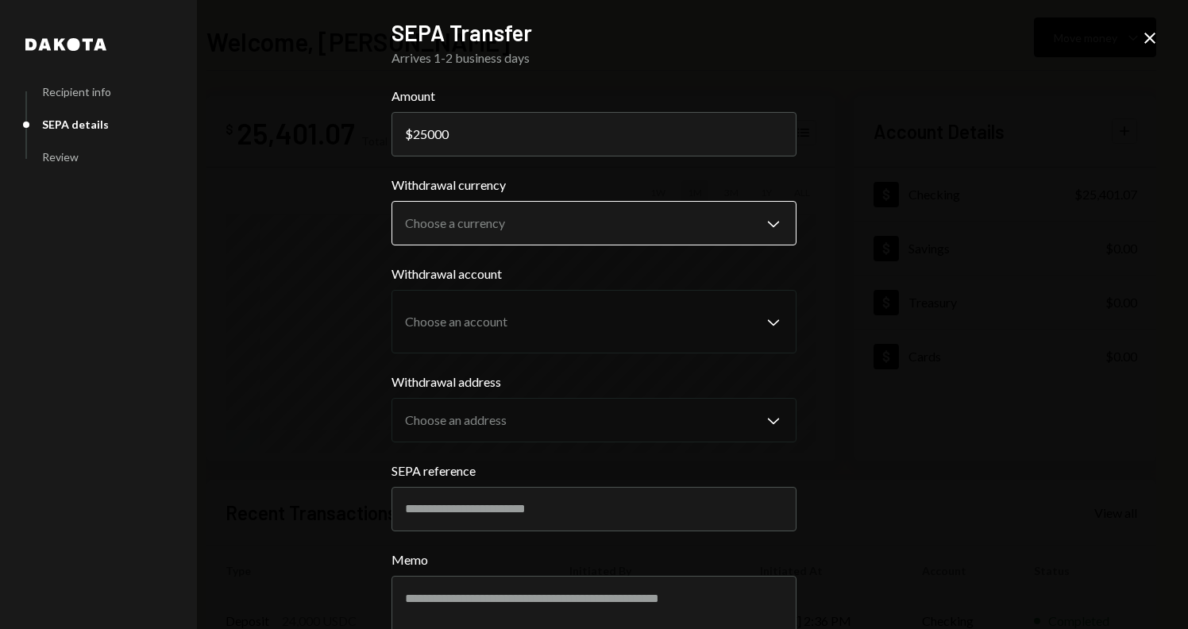
type input "25000"
click at [631, 239] on body "A Alteumx Internat... Caret Down Home Home Inbox Inbox Activities Transactions …" at bounding box center [594, 314] width 1188 height 629
click at [920, 206] on div "**********" at bounding box center [594, 314] width 1188 height 629
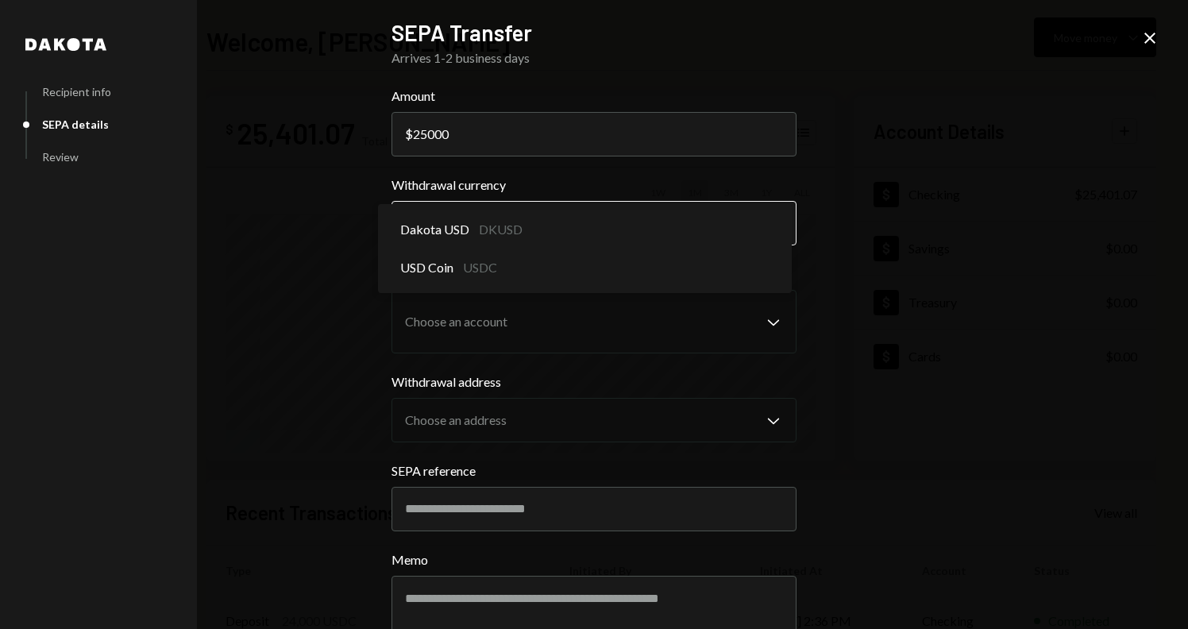
click at [767, 227] on body "A Alteumx Internat... Caret Down Home Home Inbox Inbox Activities Transactions …" at bounding box center [594, 314] width 1188 height 629
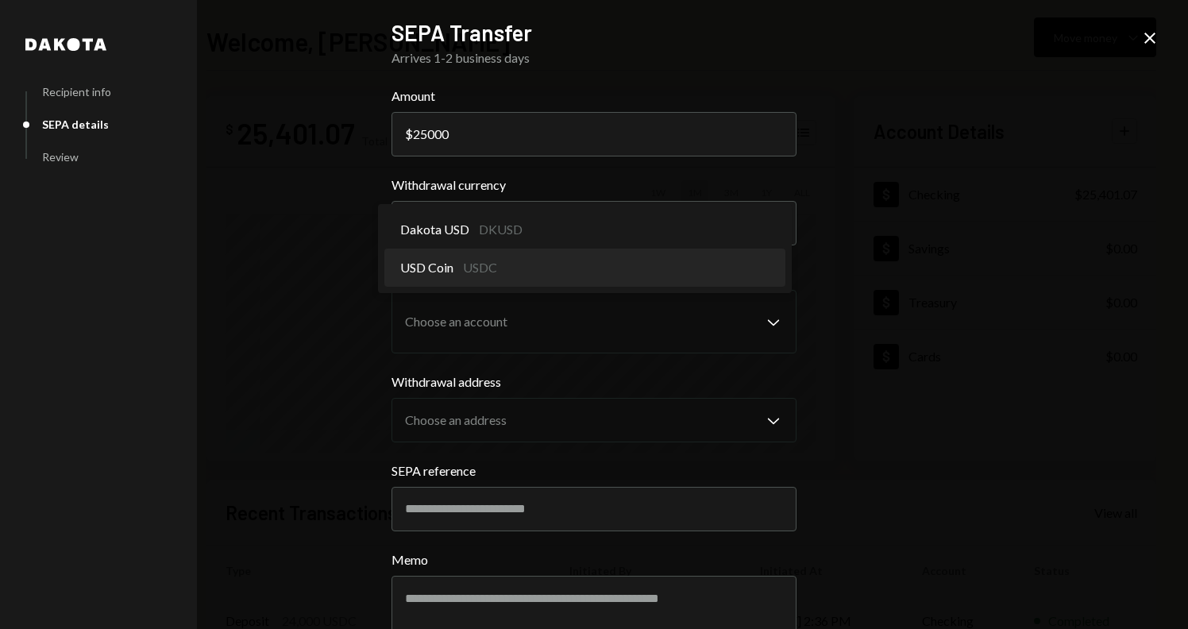
select select "****"
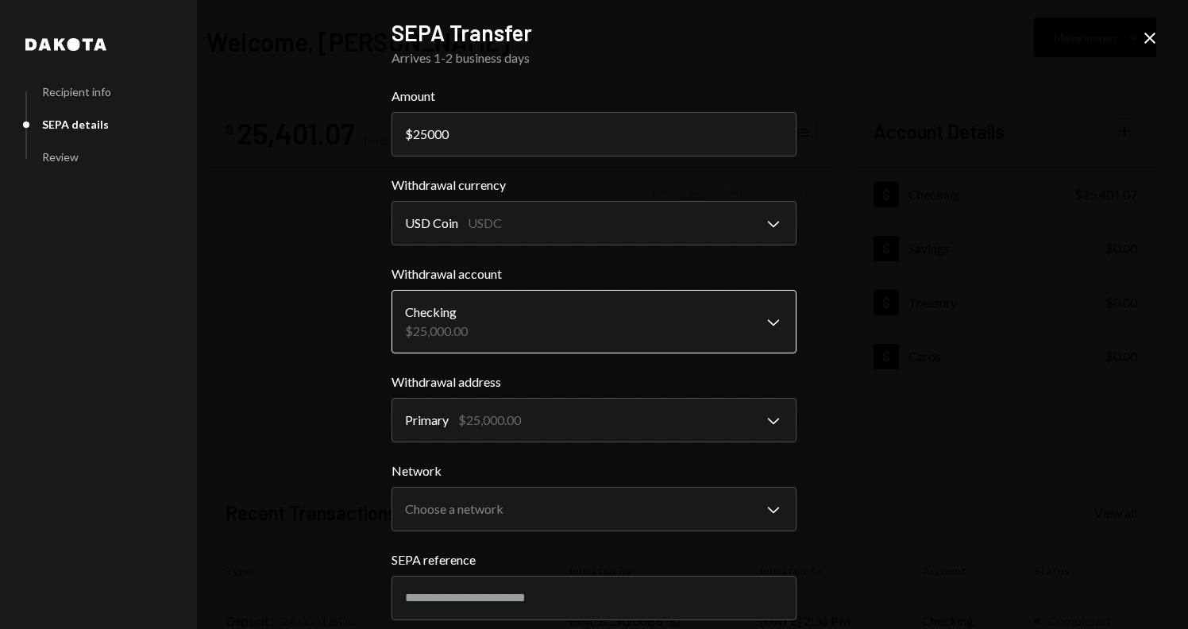
click at [628, 301] on body "A Alteumx Internat... Caret Down Home Home Inbox Inbox Activities Transactions …" at bounding box center [594, 314] width 1188 height 629
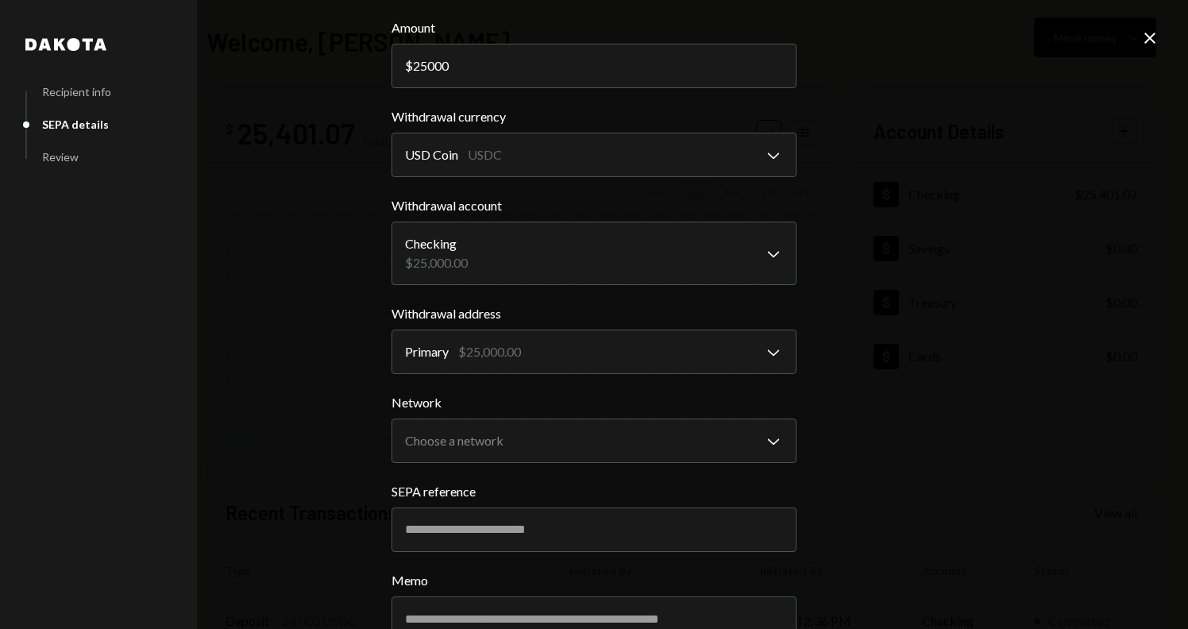
scroll to position [80, 0]
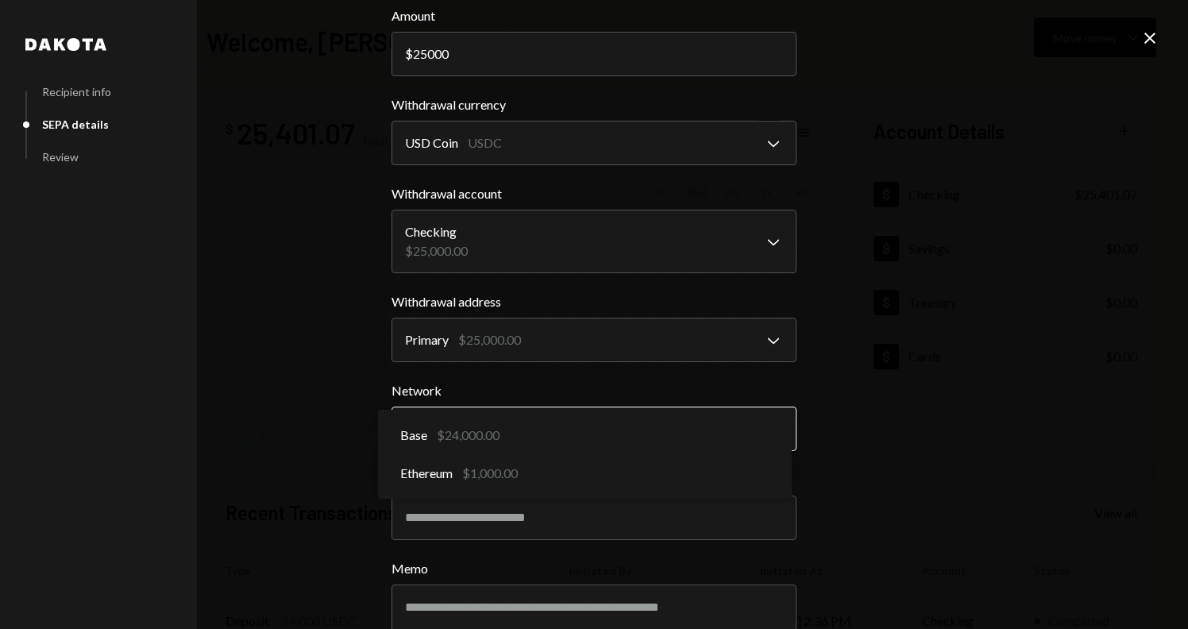
click at [576, 424] on body "A Alteumx Internat... Caret Down Home Home Inbox Inbox Activities Transactions …" at bounding box center [594, 314] width 1188 height 629
click at [587, 371] on form "**********" at bounding box center [594, 355] width 405 height 698
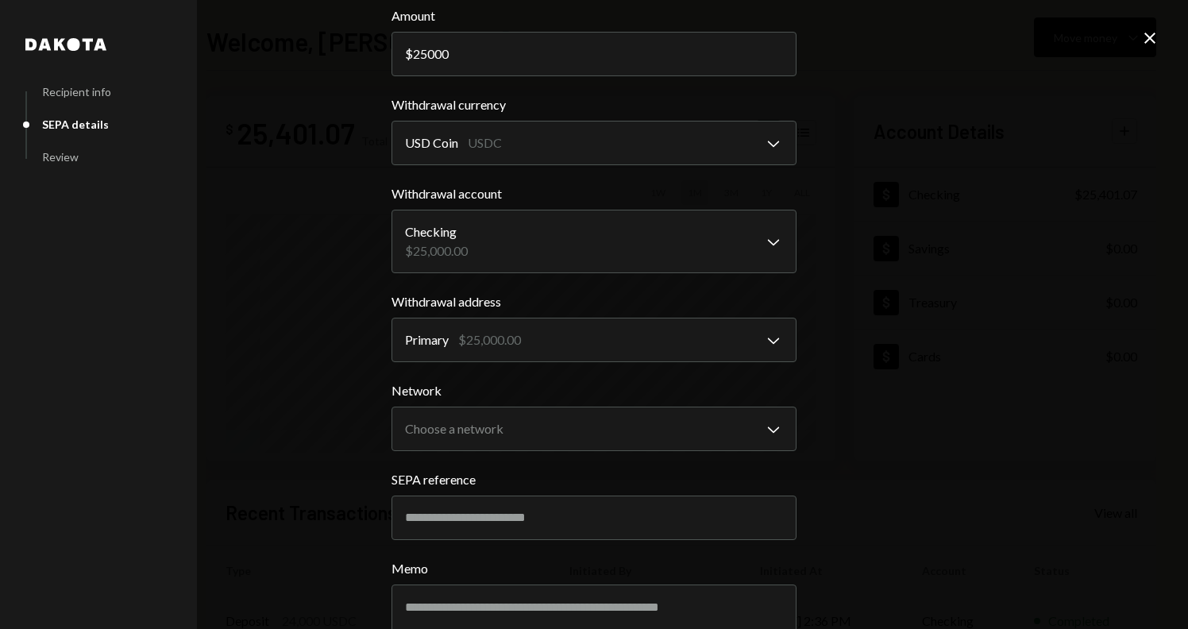
click at [1153, 35] on icon "Close" at bounding box center [1150, 38] width 19 height 19
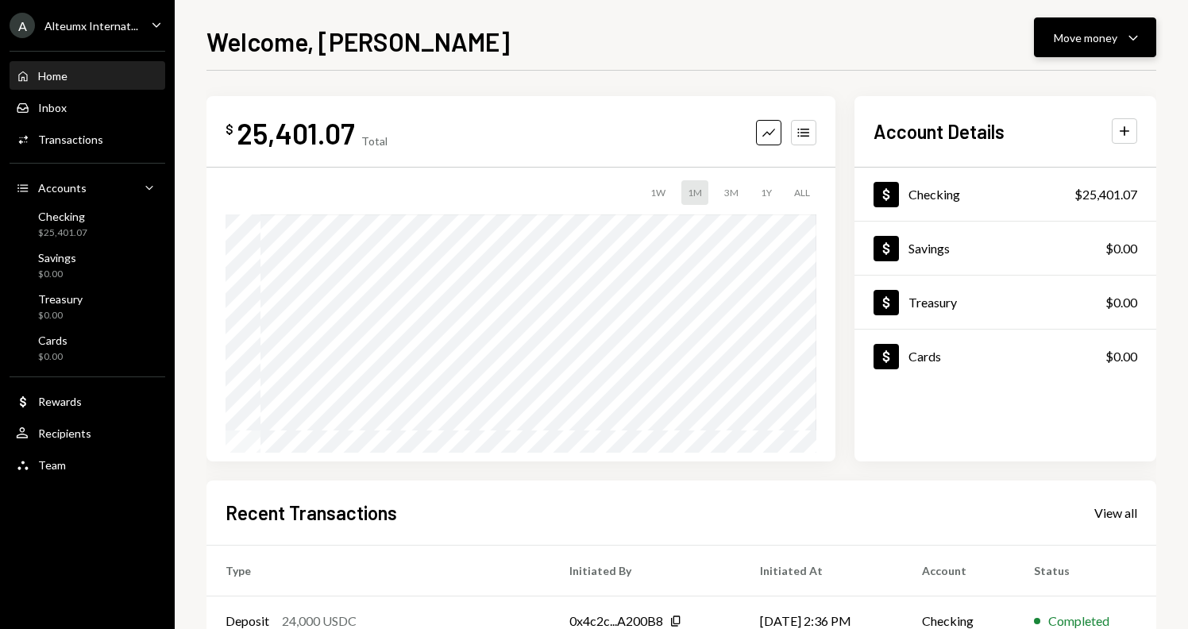
click at [1111, 37] on div "Move money" at bounding box center [1086, 37] width 64 height 17
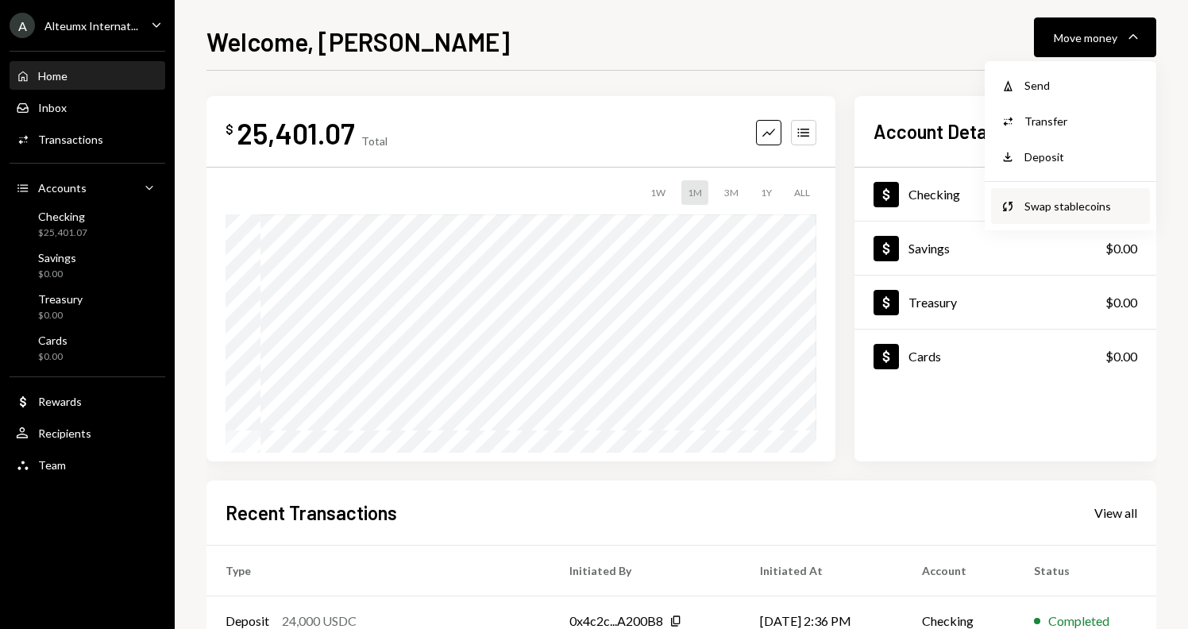
click at [1063, 199] on div "Swap stablecoins" at bounding box center [1083, 206] width 116 height 17
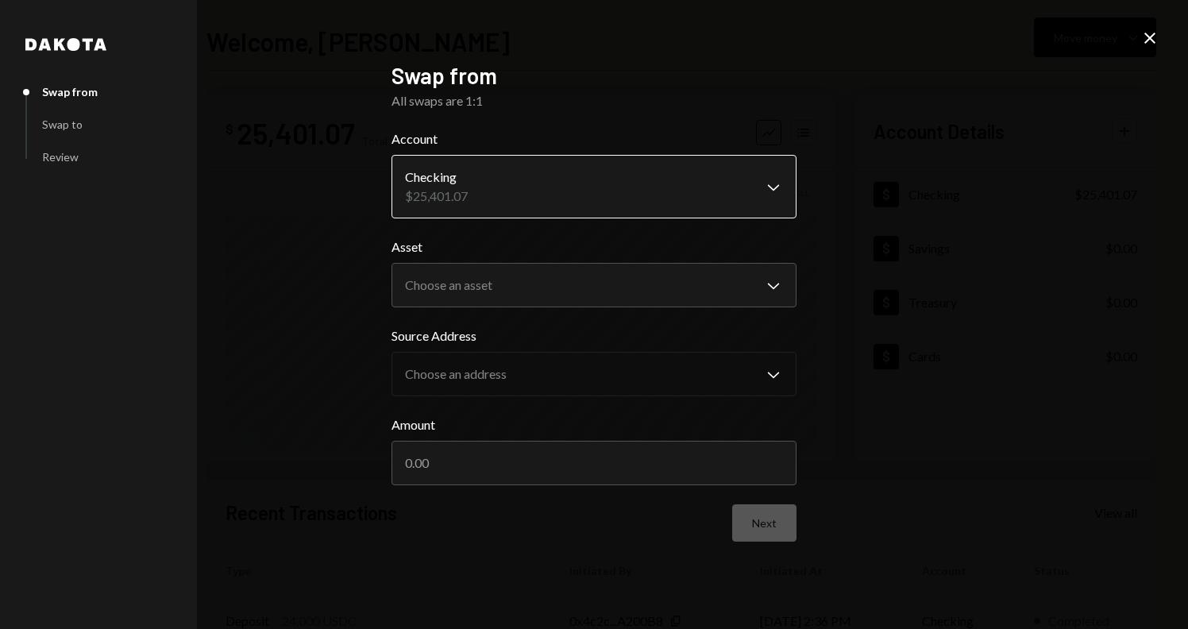
click at [686, 203] on body "A Alteumx Internat... Caret Down Home Home Inbox Inbox Activities Transactions …" at bounding box center [594, 314] width 1188 height 629
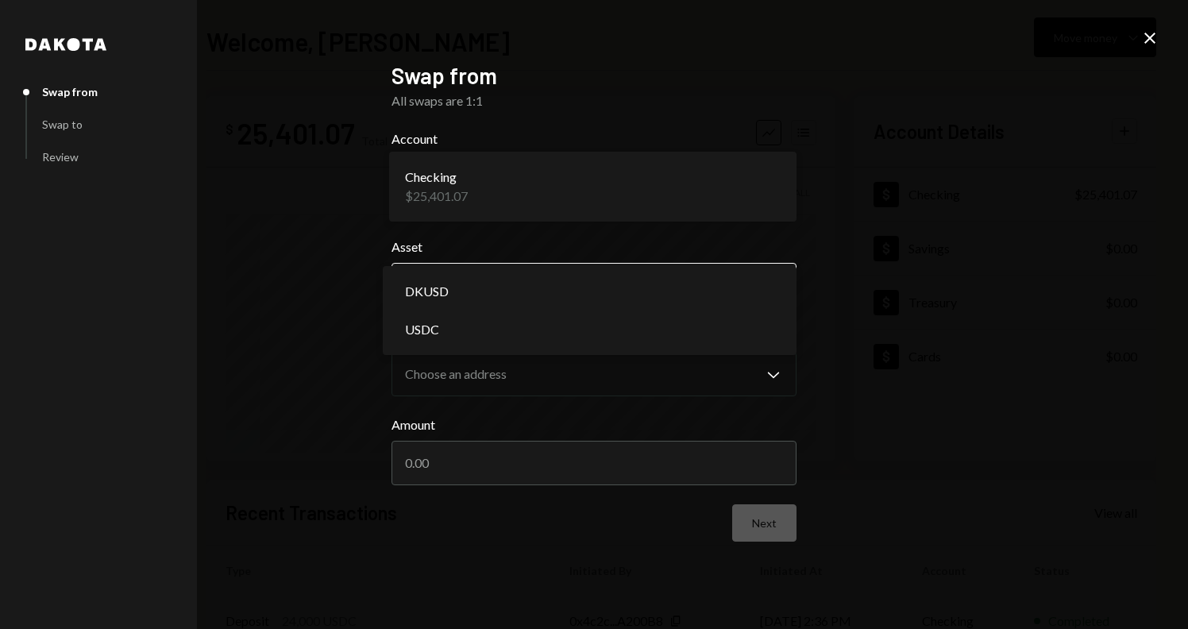
click at [640, 288] on body "A Alteumx Internat... Caret Down Home Home Inbox Inbox Activities Transactions …" at bounding box center [594, 314] width 1188 height 629
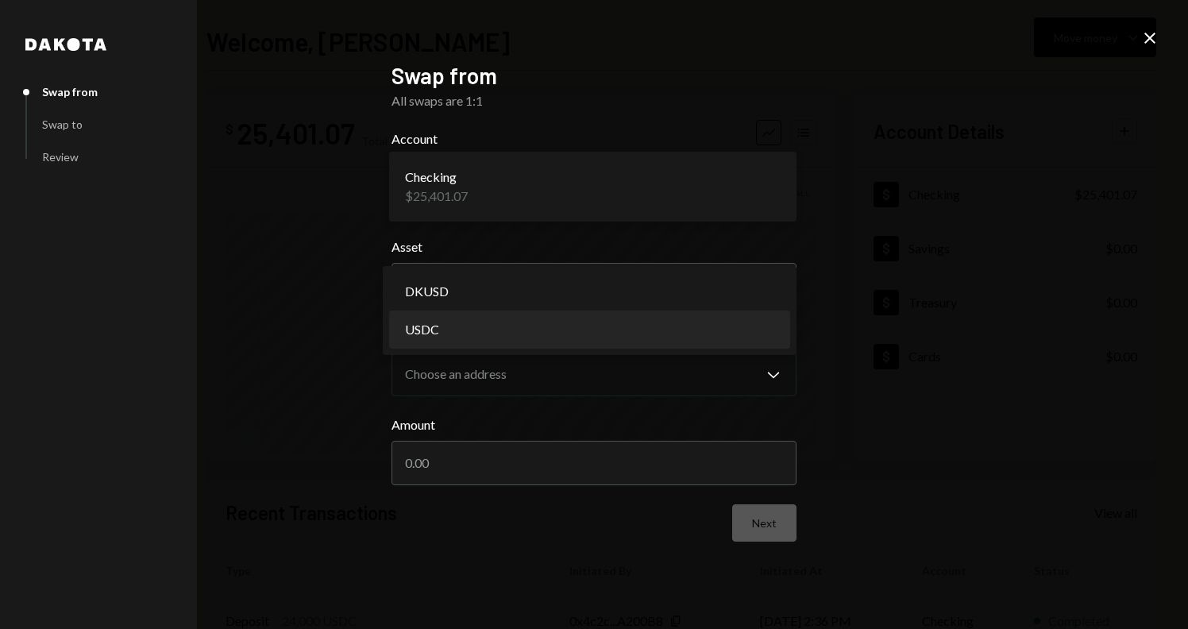
select select "****"
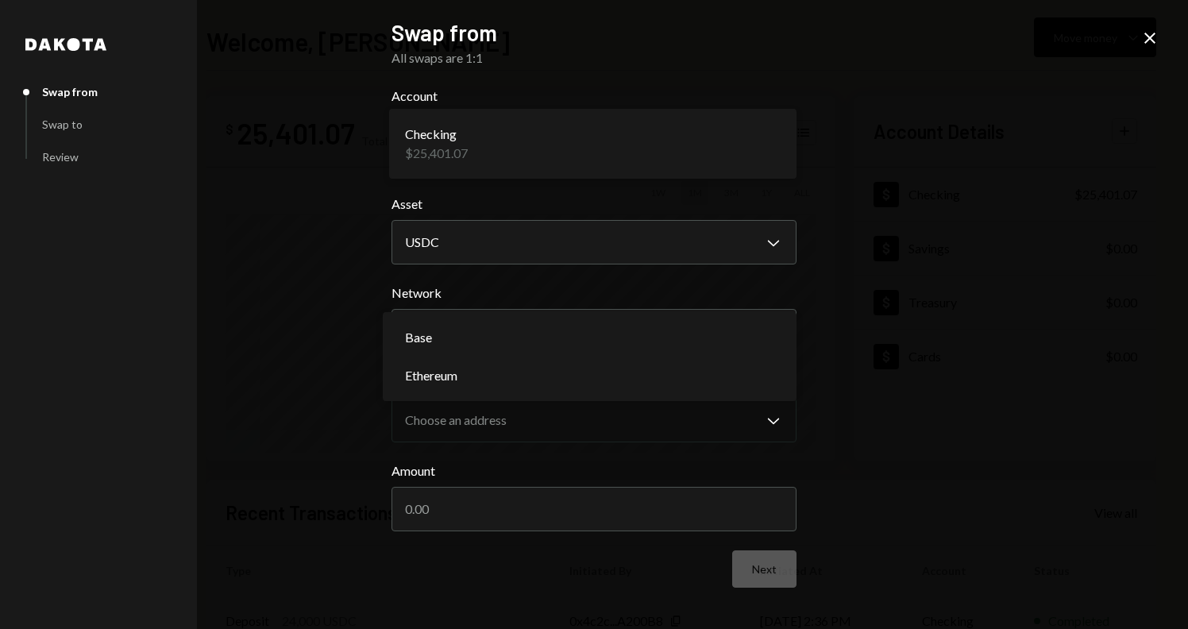
click at [621, 333] on body "A Alteumx Internat... Caret Down Home Home Inbox Inbox Activities Transactions …" at bounding box center [594, 314] width 1188 height 629
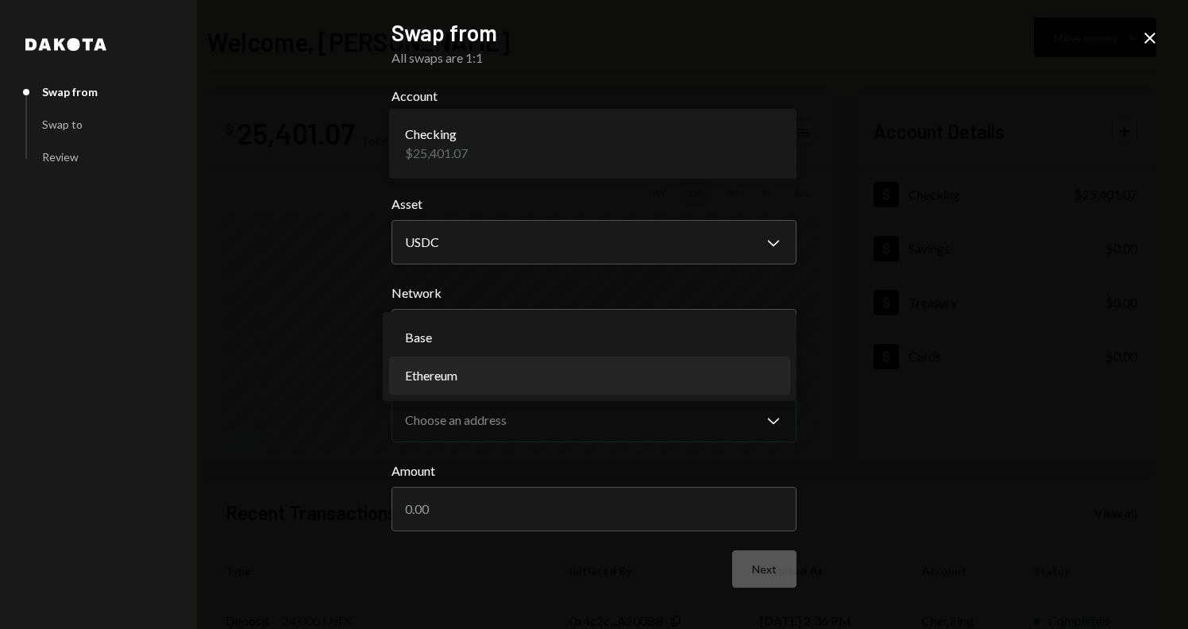
select select "**********"
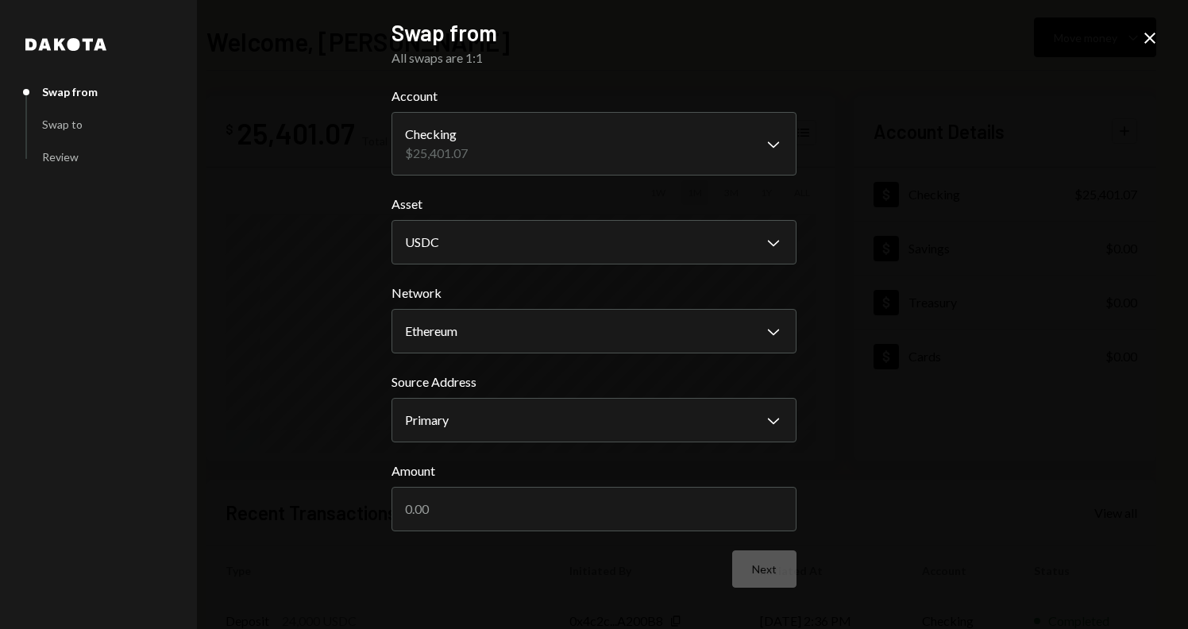
click at [520, 373] on label "Source Address" at bounding box center [594, 382] width 405 height 19
click at [480, 506] on input "Amount" at bounding box center [594, 509] width 405 height 44
type input "1000"
click at [772, 591] on div "**********" at bounding box center [594, 316] width 405 height 594
click at [770, 582] on button "Next" at bounding box center [764, 569] width 64 height 37
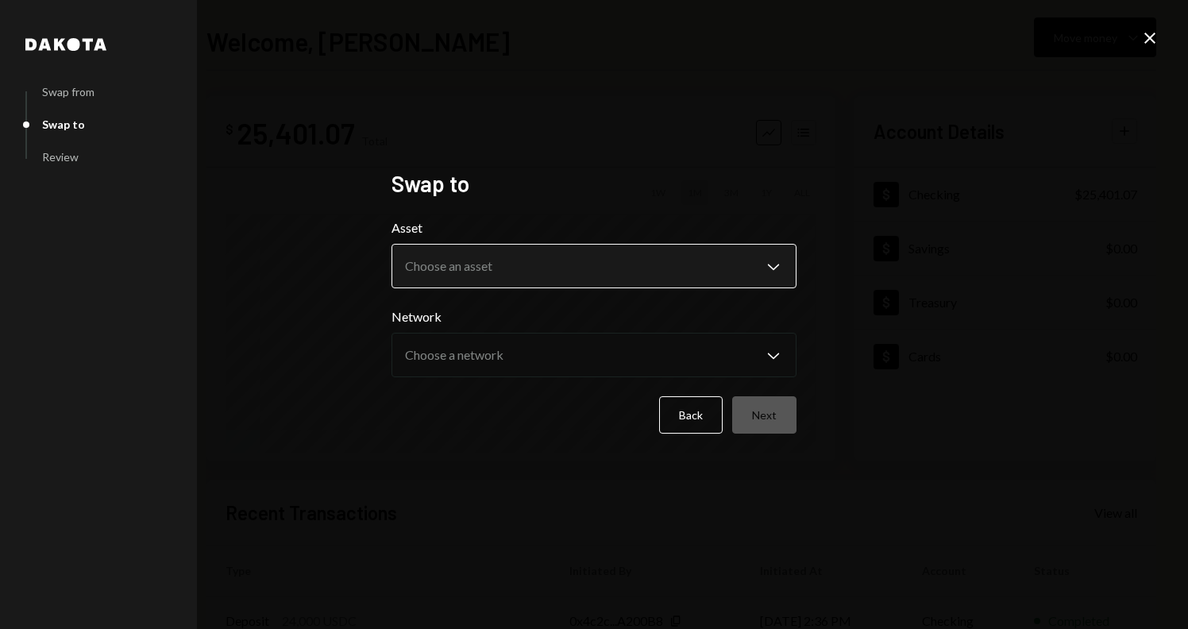
click at [549, 268] on body "**********" at bounding box center [594, 314] width 1188 height 629
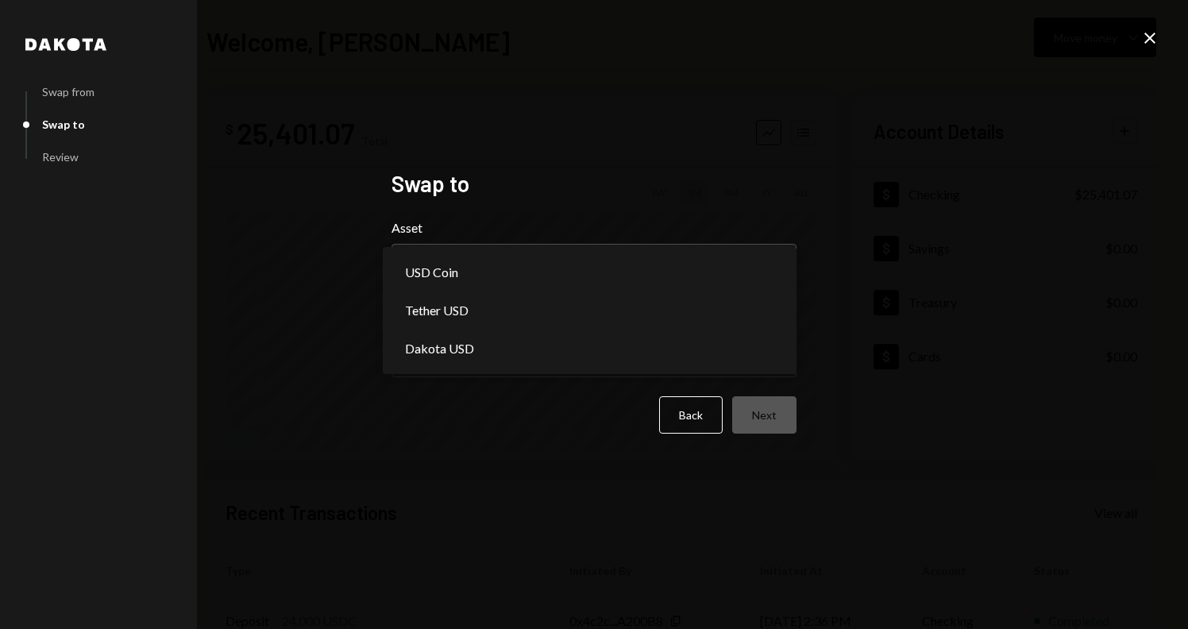
click at [620, 196] on h2 "Swap to" at bounding box center [594, 183] width 405 height 31
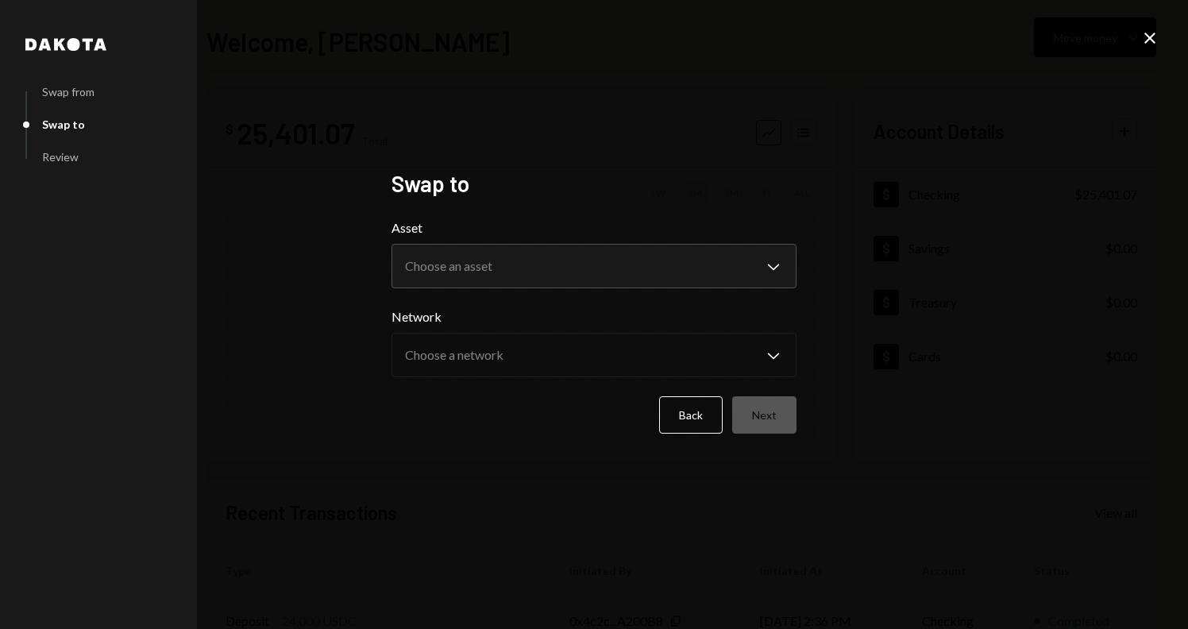
click at [1149, 35] on icon "Close" at bounding box center [1150, 38] width 19 height 19
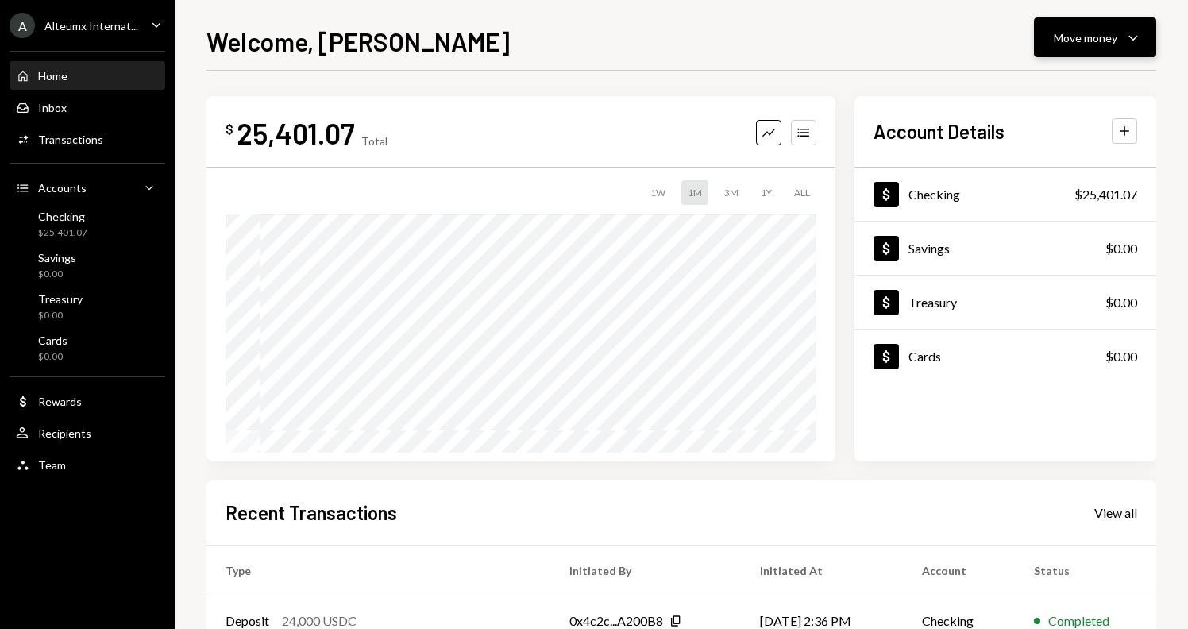
click at [1130, 37] on icon "button" at bounding box center [1133, 38] width 9 height 5
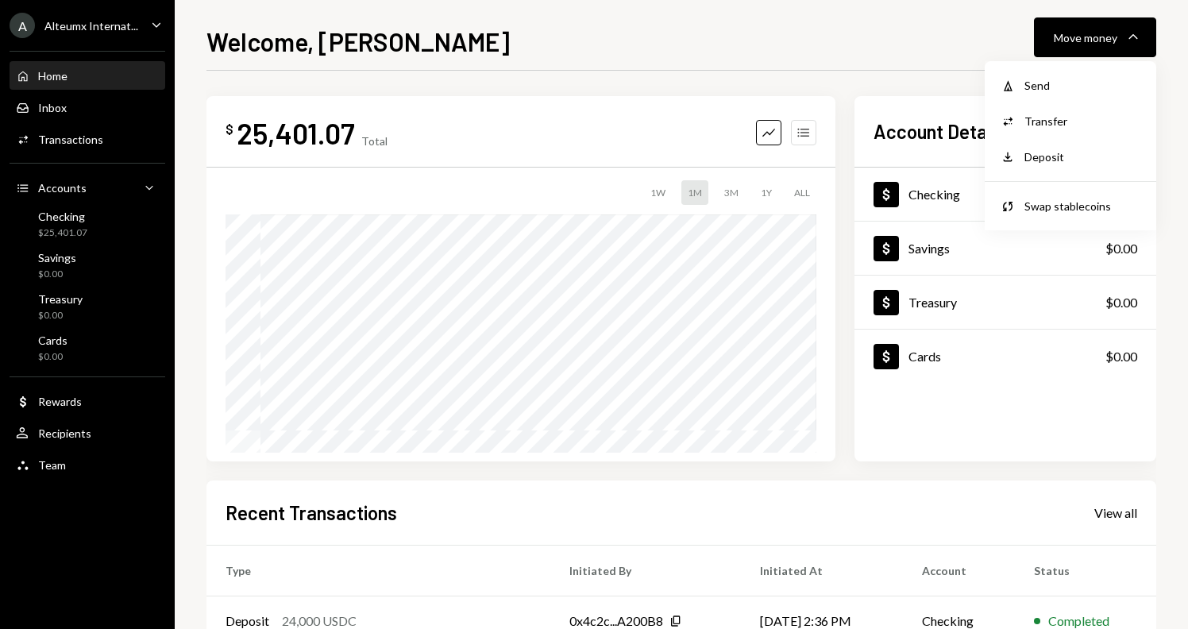
click at [802, 129] on icon "button" at bounding box center [803, 133] width 11 height 9
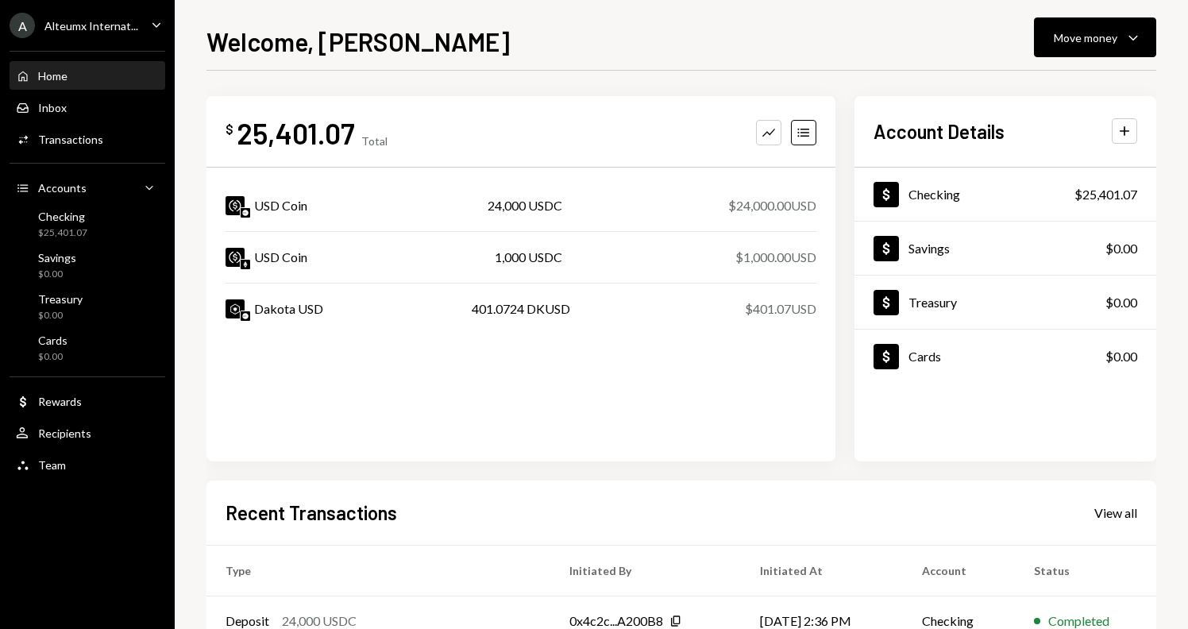
click at [593, 263] on div "USD Coin 1,000 USDC $1,000.00 USD" at bounding box center [521, 257] width 591 height 51
click at [1095, 44] on div "Move money" at bounding box center [1086, 37] width 64 height 17
click at [1050, 79] on div "Send" at bounding box center [1083, 85] width 116 height 17
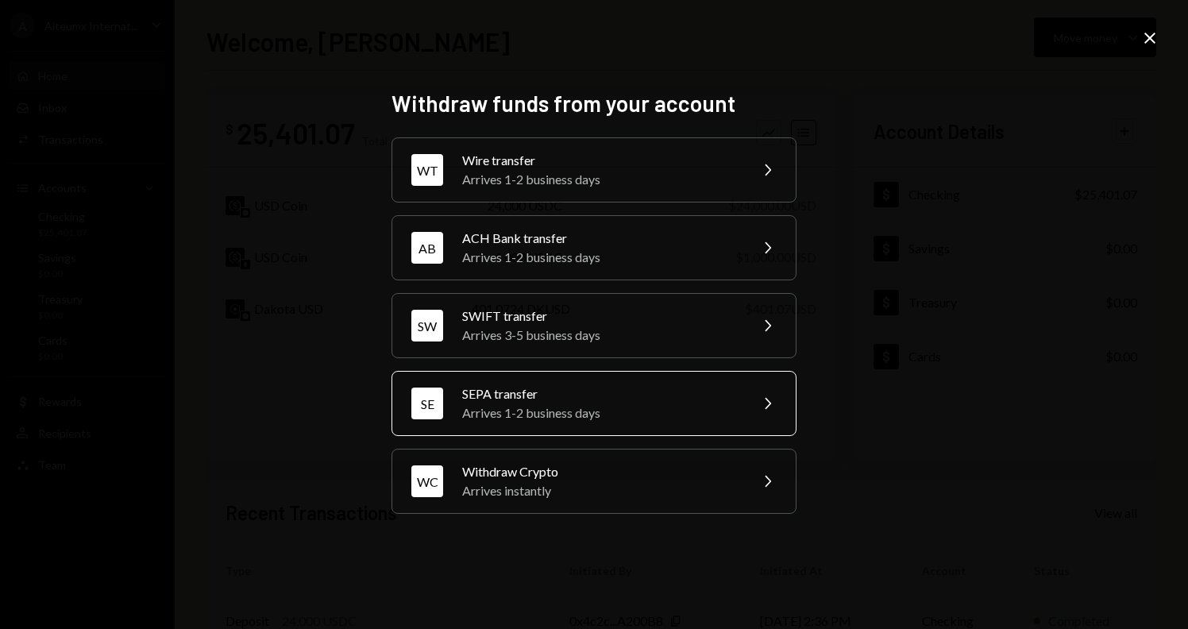
click at [581, 424] on div "SE SEPA transfer Arrives 1-2 business days Chevron Right" at bounding box center [594, 403] width 405 height 65
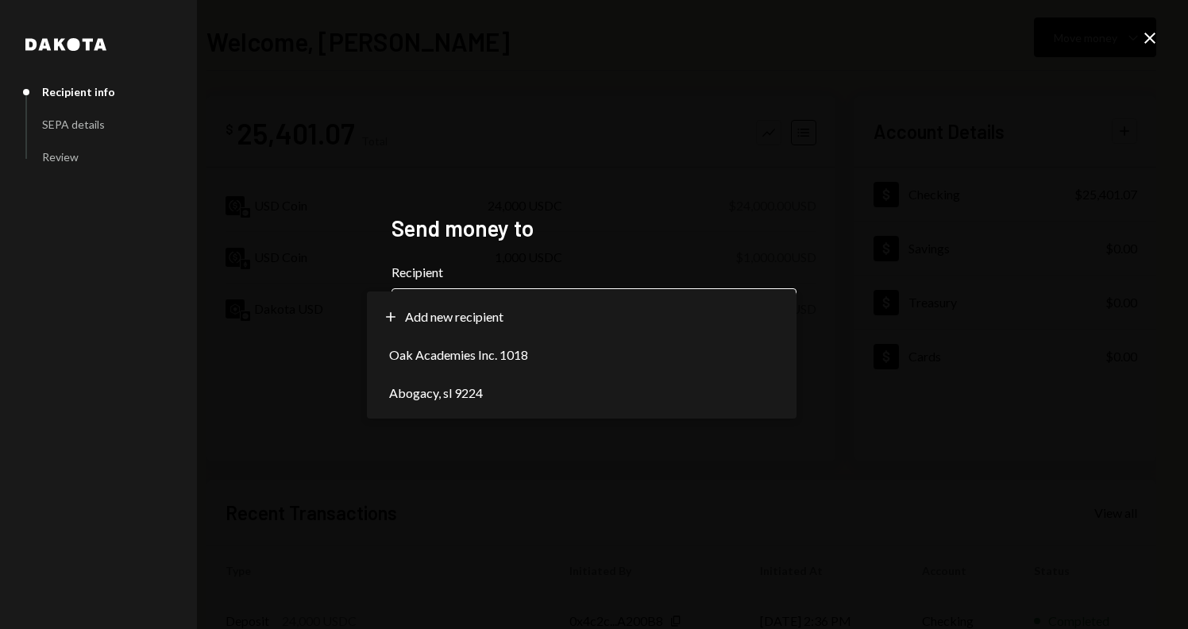
click at [552, 332] on body "A Alteumx Internat... Caret Down Home Home Inbox Inbox Activities Transactions …" at bounding box center [594, 314] width 1188 height 629
select select "**********"
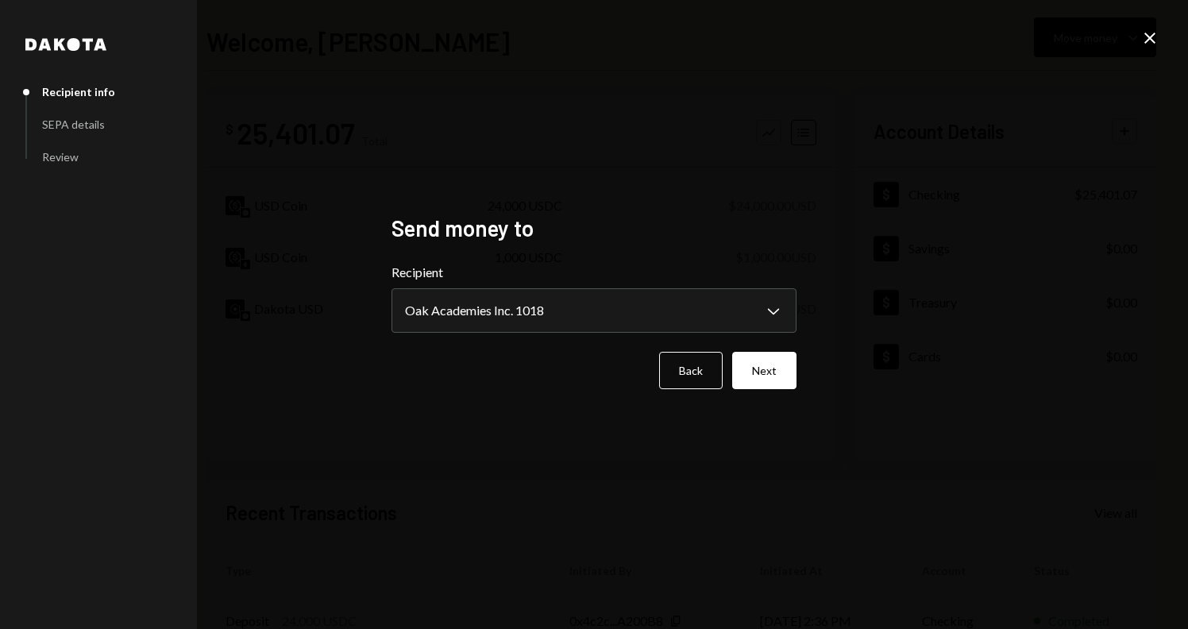
click at [808, 377] on div "**********" at bounding box center [594, 314] width 443 height 238
click at [768, 370] on button "Next" at bounding box center [764, 370] width 64 height 37
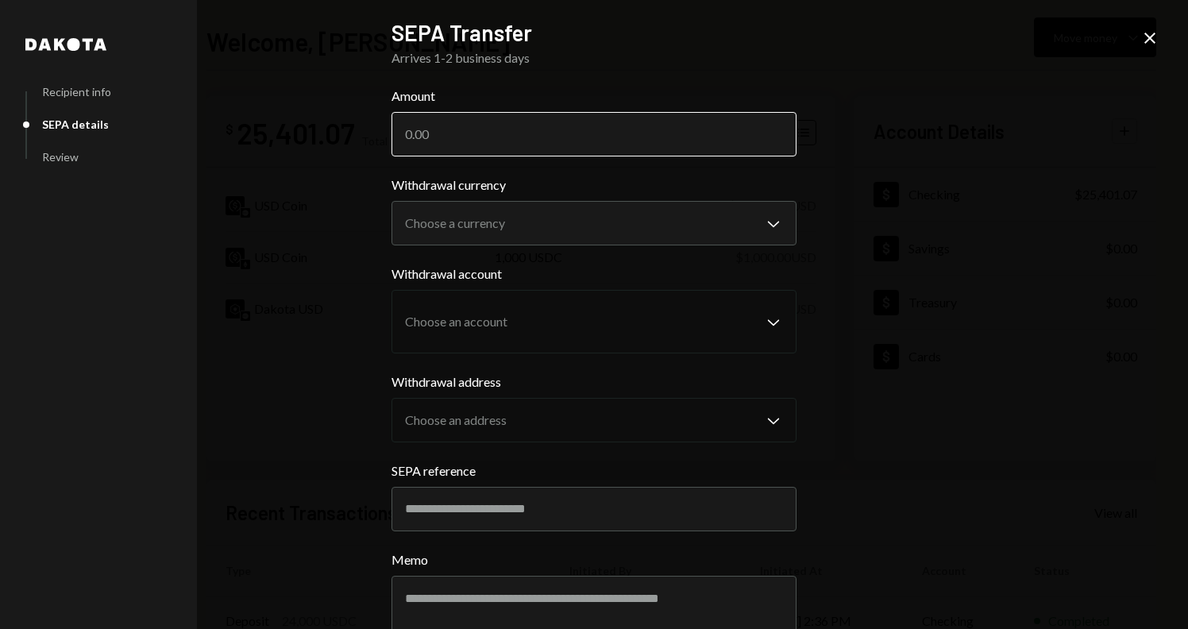
click at [481, 143] on input "Amount" at bounding box center [594, 134] width 405 height 44
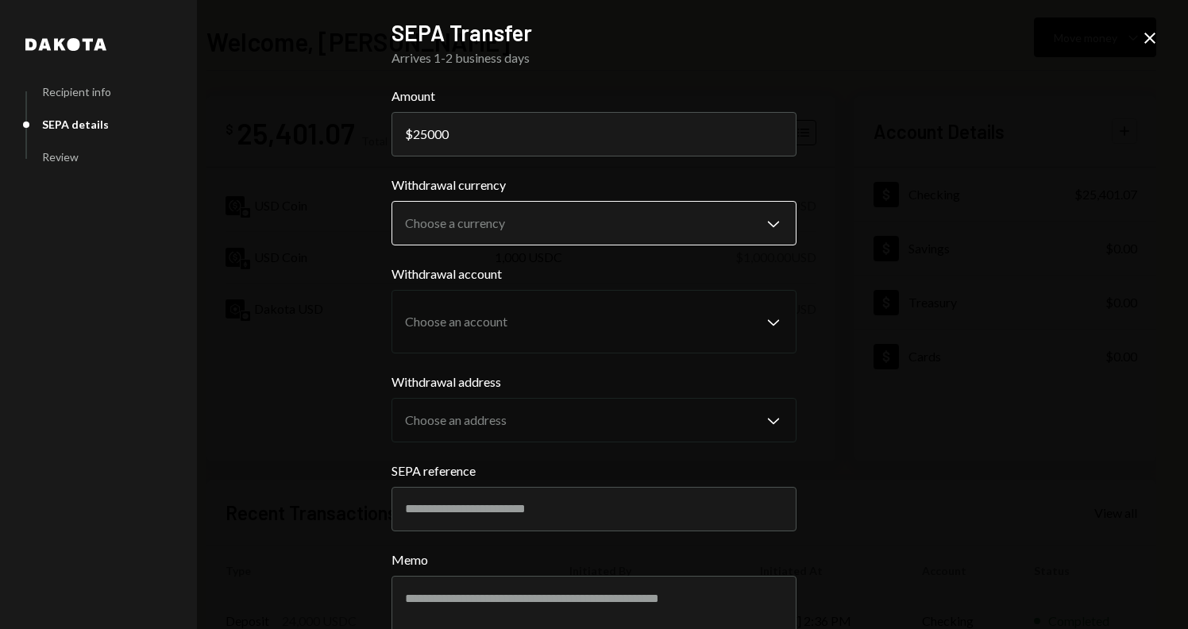
type input "25000"
click at [505, 211] on body "A Alteumx Internat... Caret Down Home Home Inbox Inbox Activities Transactions …" at bounding box center [594, 314] width 1188 height 629
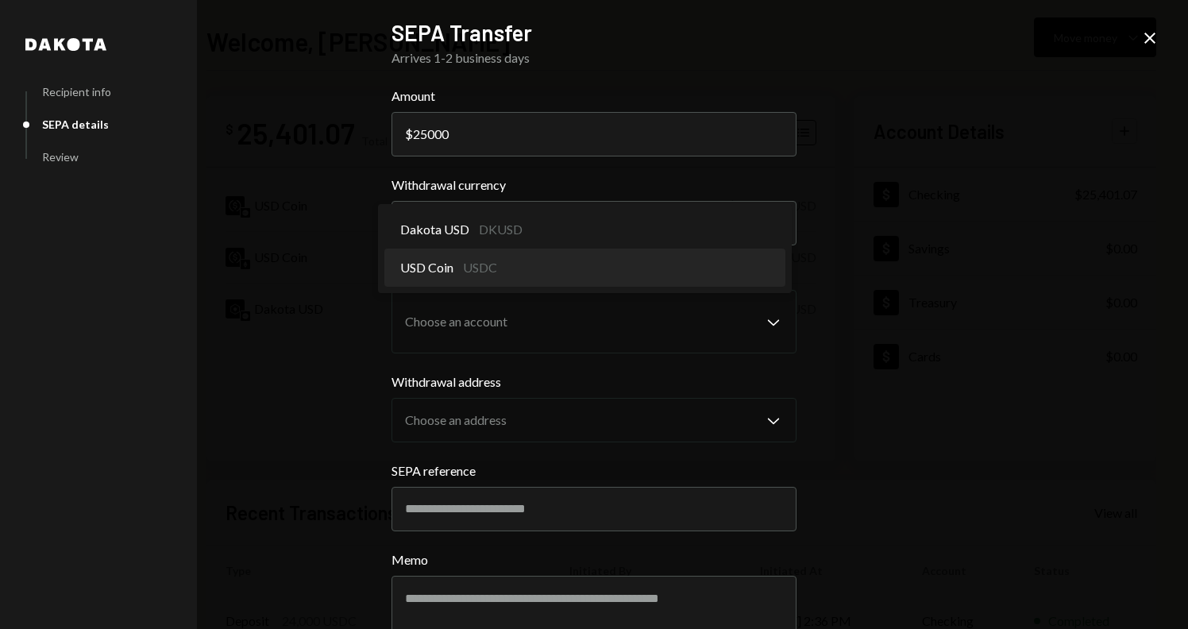
select select "****"
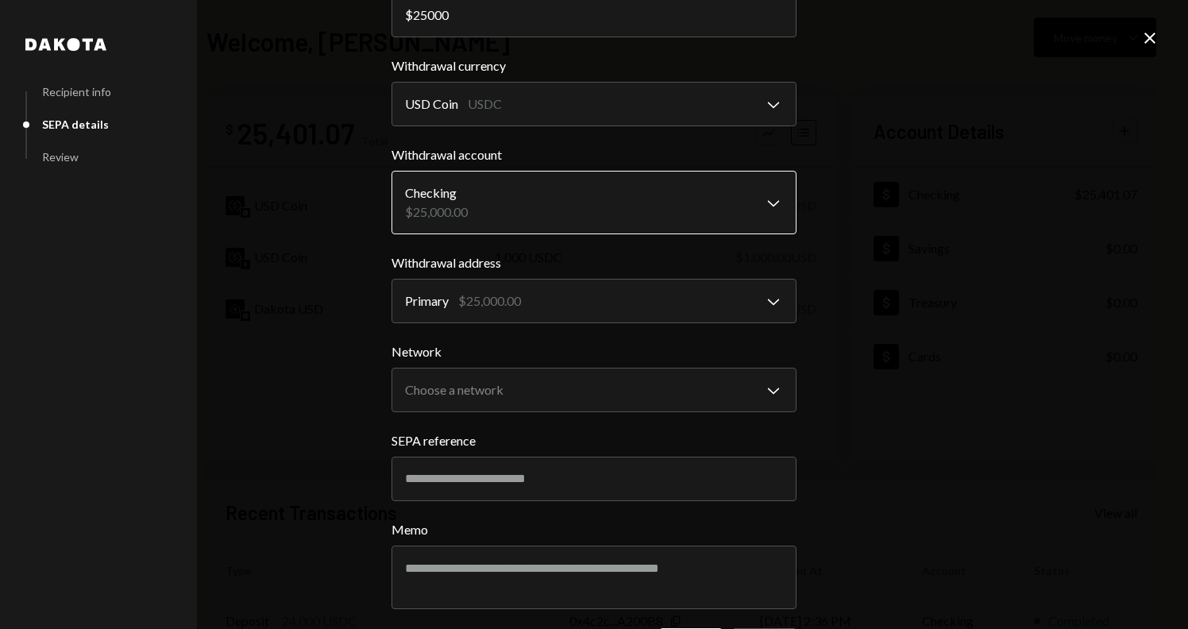
scroll to position [127, 0]
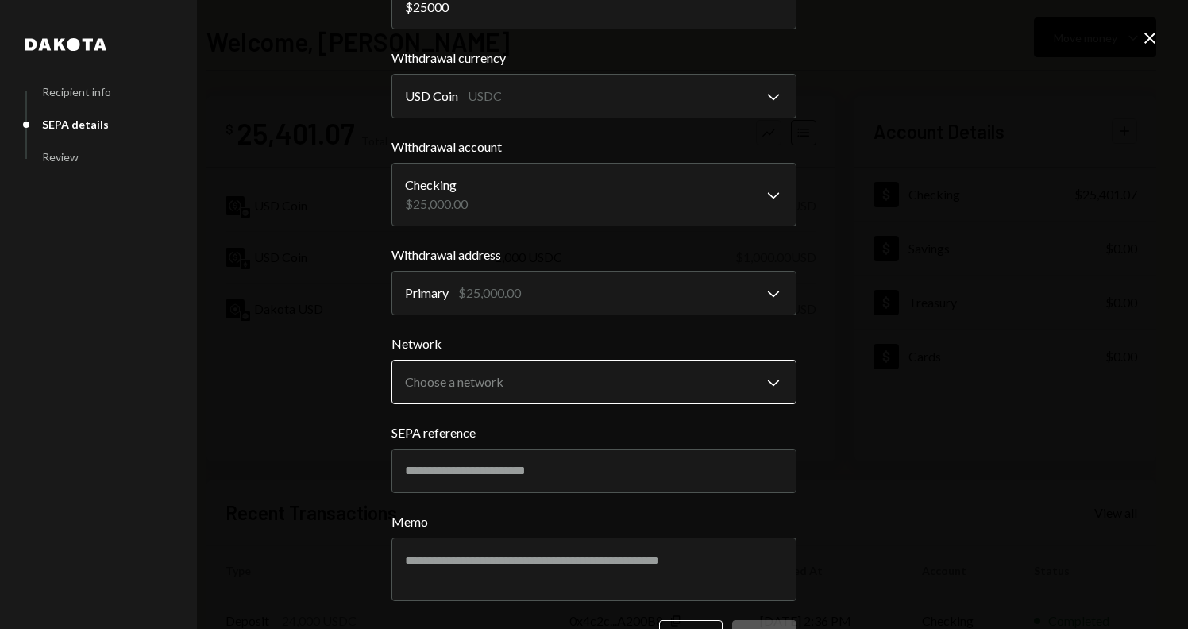
click at [501, 375] on body "A Alteumx Internat... Caret Down Home Home Inbox Inbox Activities Transactions …" at bounding box center [594, 314] width 1188 height 629
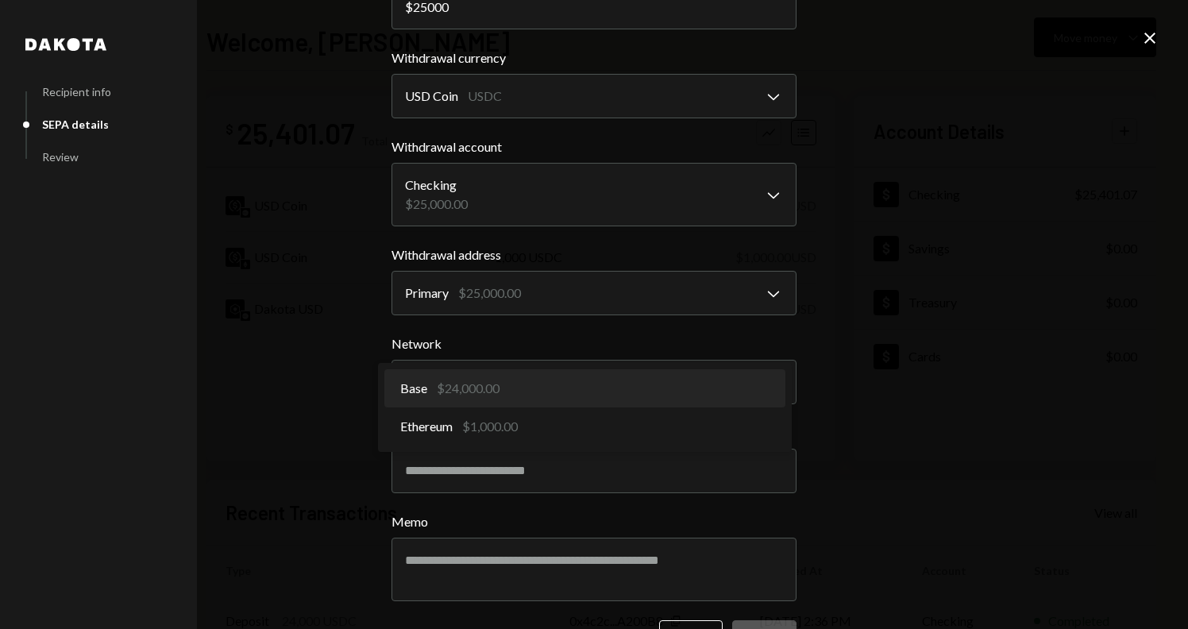
select select "**********"
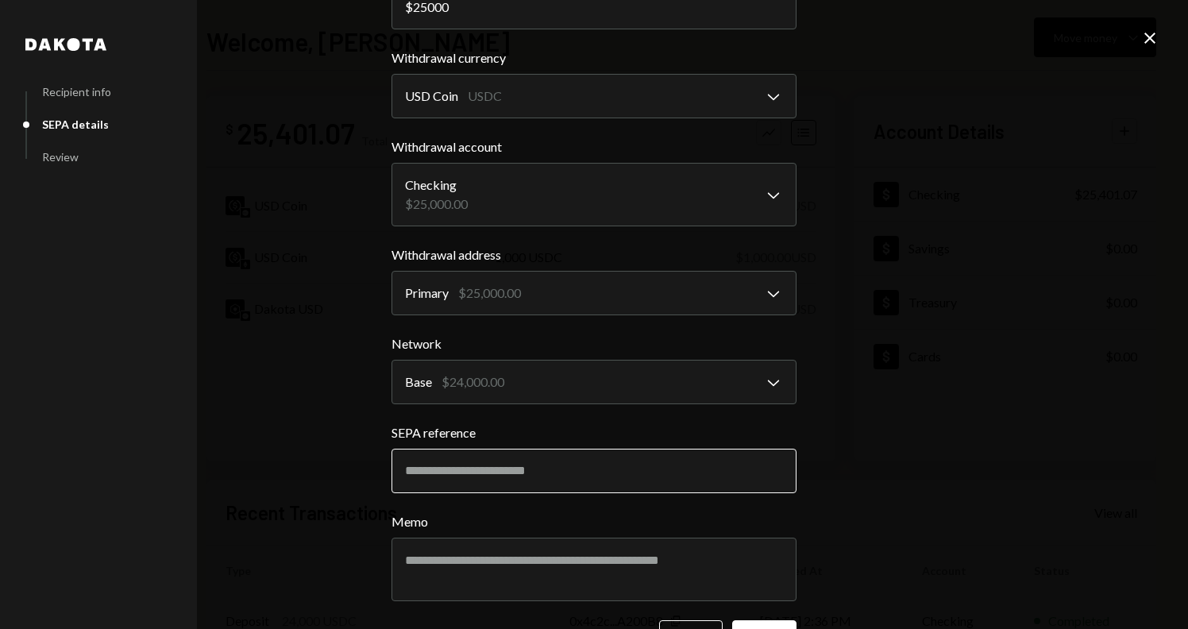
click at [483, 460] on input "SEPA reference" at bounding box center [594, 471] width 405 height 44
paste input "**********"
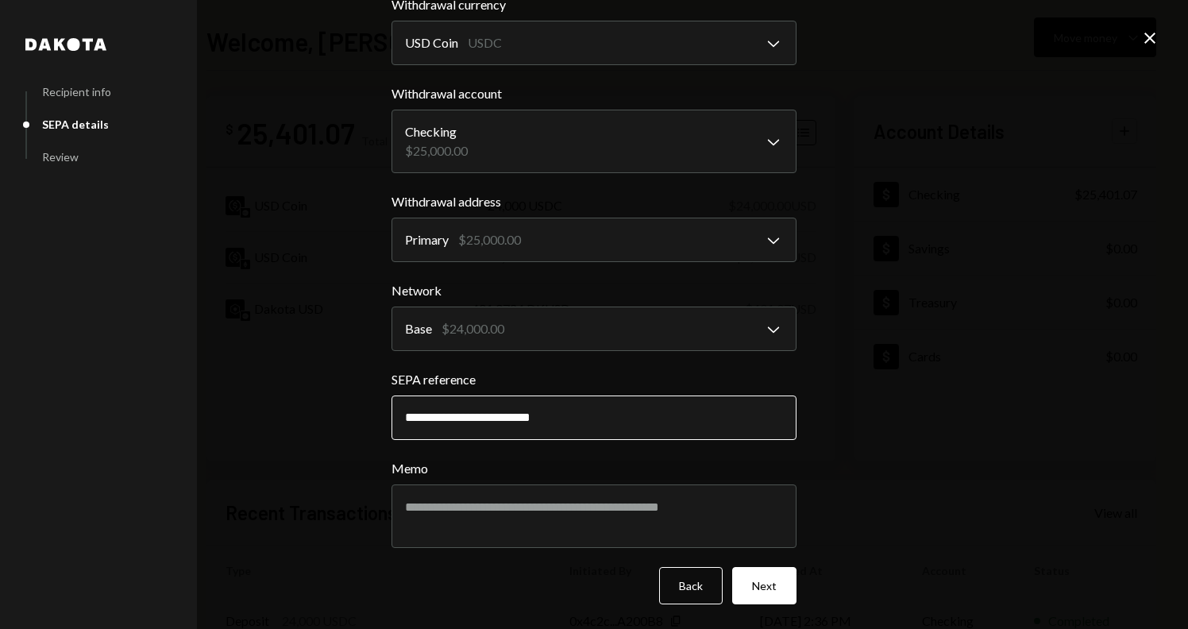
scroll to position [180, 0]
type input "**********"
click at [764, 591] on button "Next" at bounding box center [764, 585] width 64 height 37
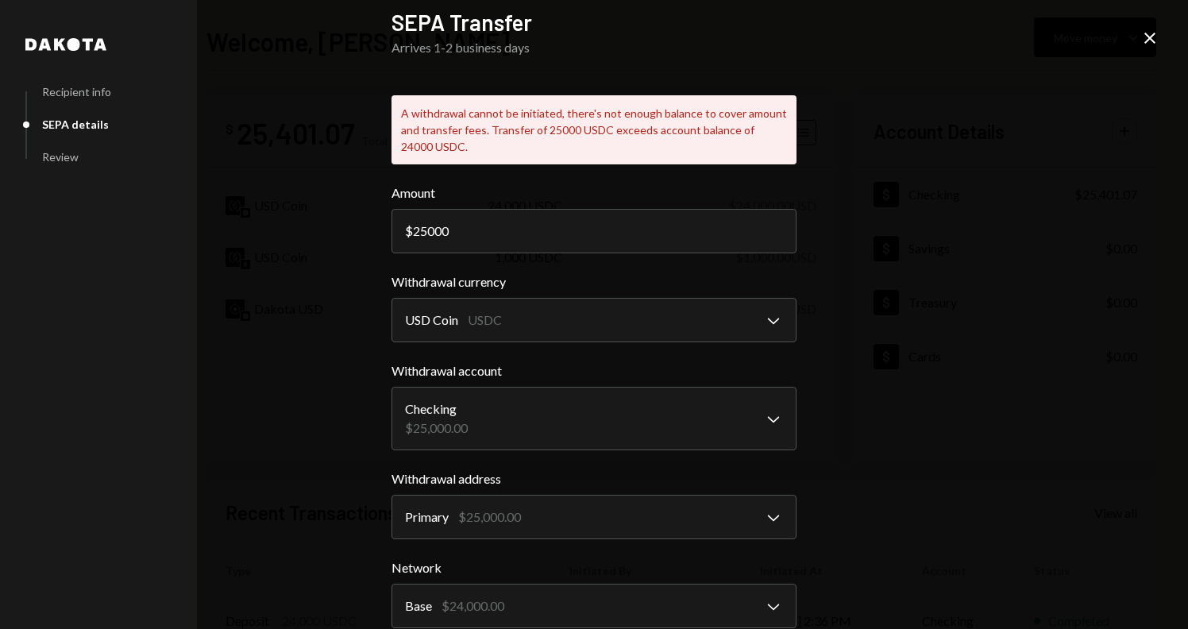
scroll to position [13, 0]
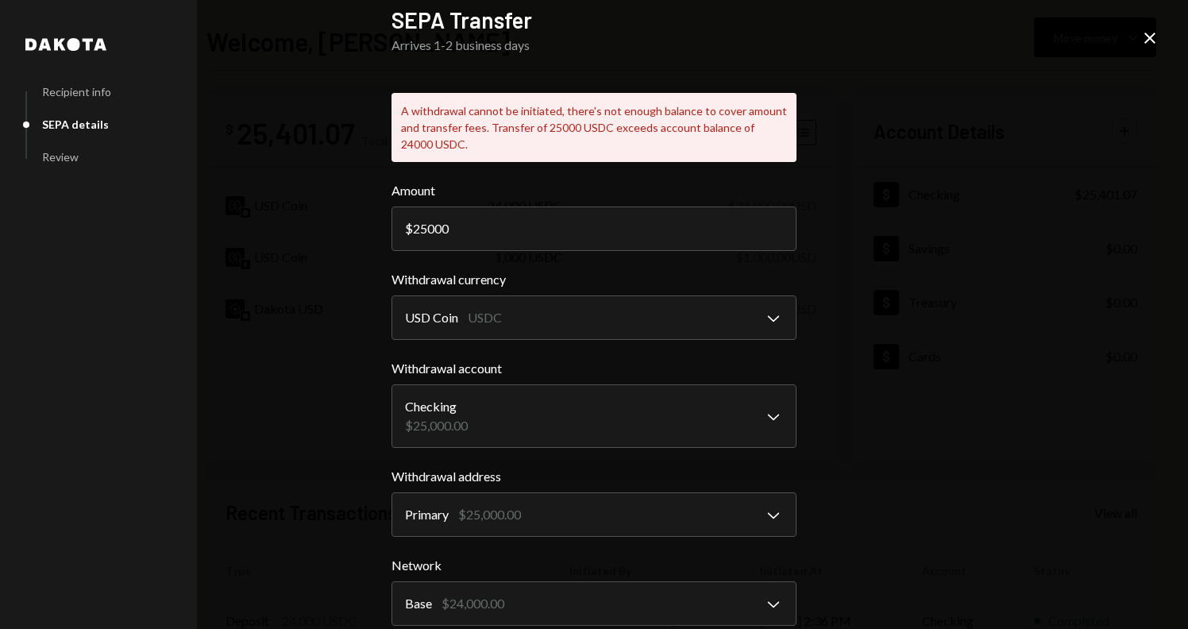
click at [1152, 33] on icon "Close" at bounding box center [1150, 38] width 19 height 19
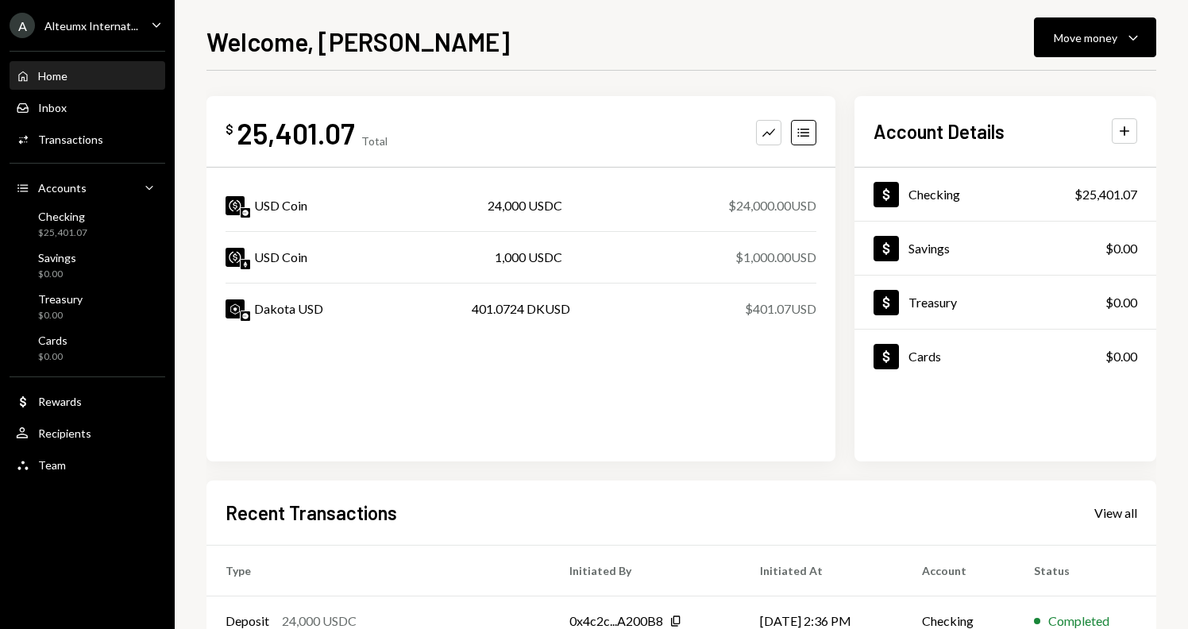
click at [548, 260] on div "1,000 USDC" at bounding box center [529, 257] width 68 height 19
click at [1093, 37] on div "Move money" at bounding box center [1086, 37] width 64 height 17
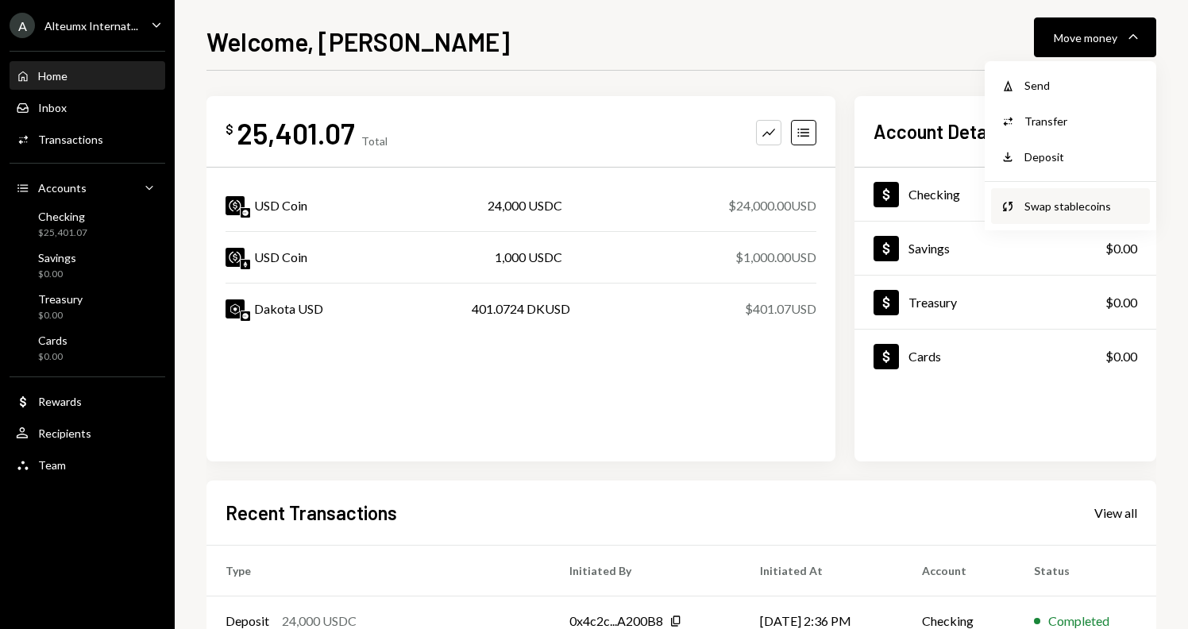
click at [1048, 202] on div "Swap stablecoins" at bounding box center [1083, 206] width 116 height 17
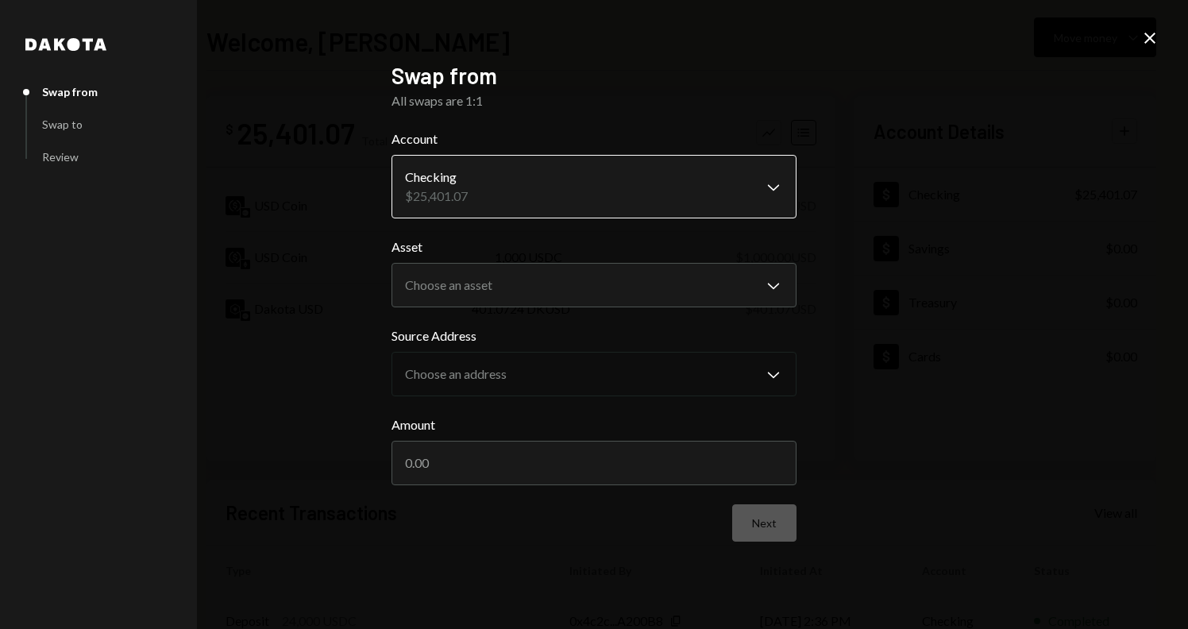
click at [777, 191] on body "A Alteumx Internat... Caret Down Home Home Inbox Inbox Activities Transactions …" at bounding box center [594, 314] width 1188 height 629
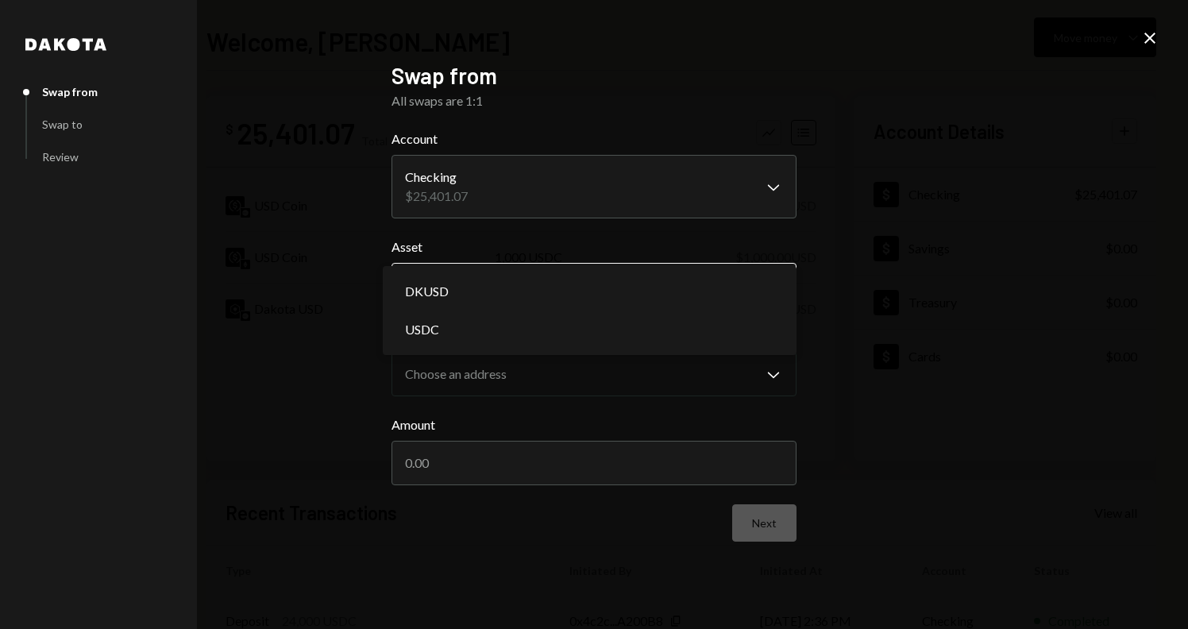
click at [756, 286] on body "A Alteumx Internat... Caret Down Home Home Inbox Inbox Activities Transactions …" at bounding box center [594, 314] width 1188 height 629
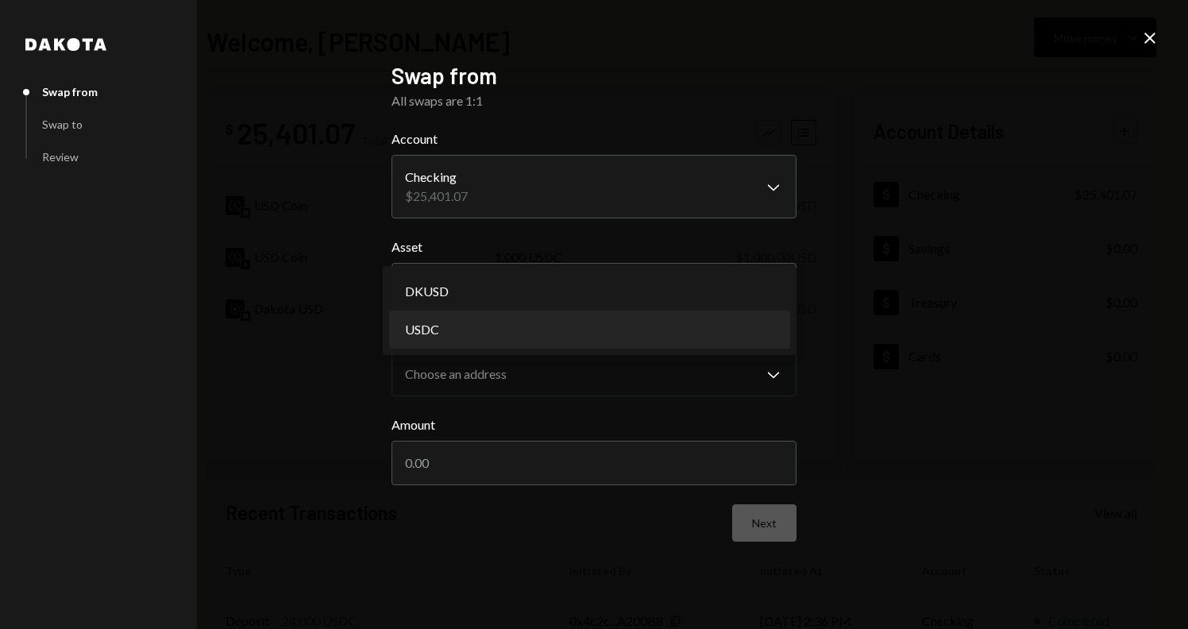
select select "****"
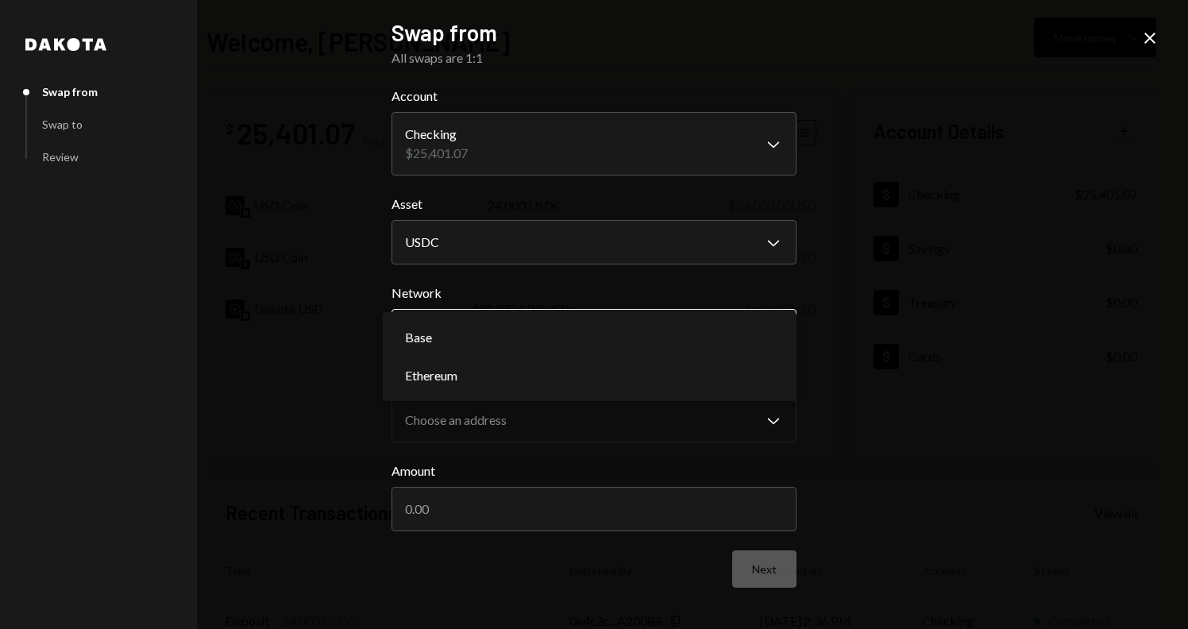
click at [701, 334] on body "A Alteumx Internat... Caret Down Home Home Inbox Inbox Activities Transactions …" at bounding box center [594, 314] width 1188 height 629
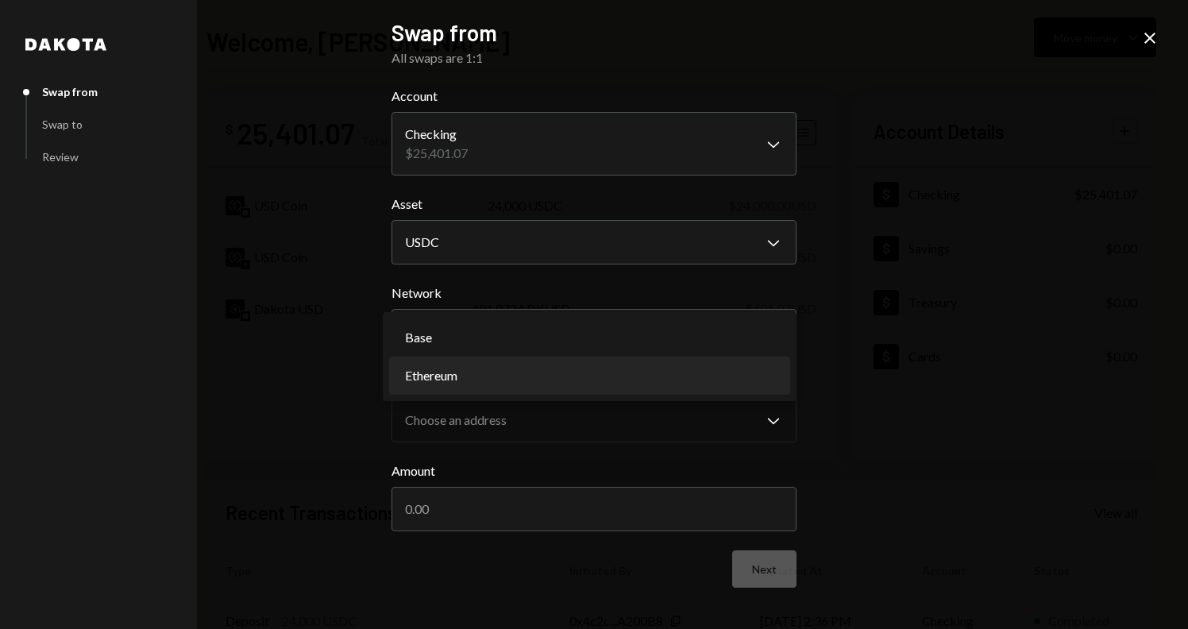
select select "**********"
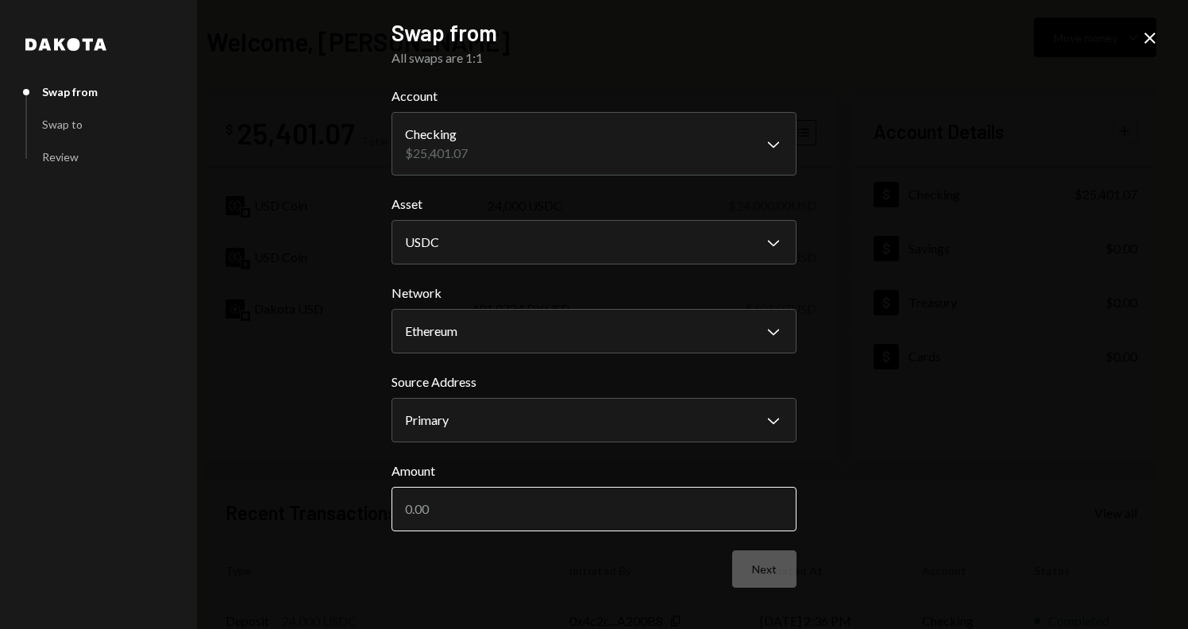
click at [611, 509] on input "Amount" at bounding box center [594, 509] width 405 height 44
type input "1000"
click at [770, 566] on button "Next" at bounding box center [764, 569] width 64 height 37
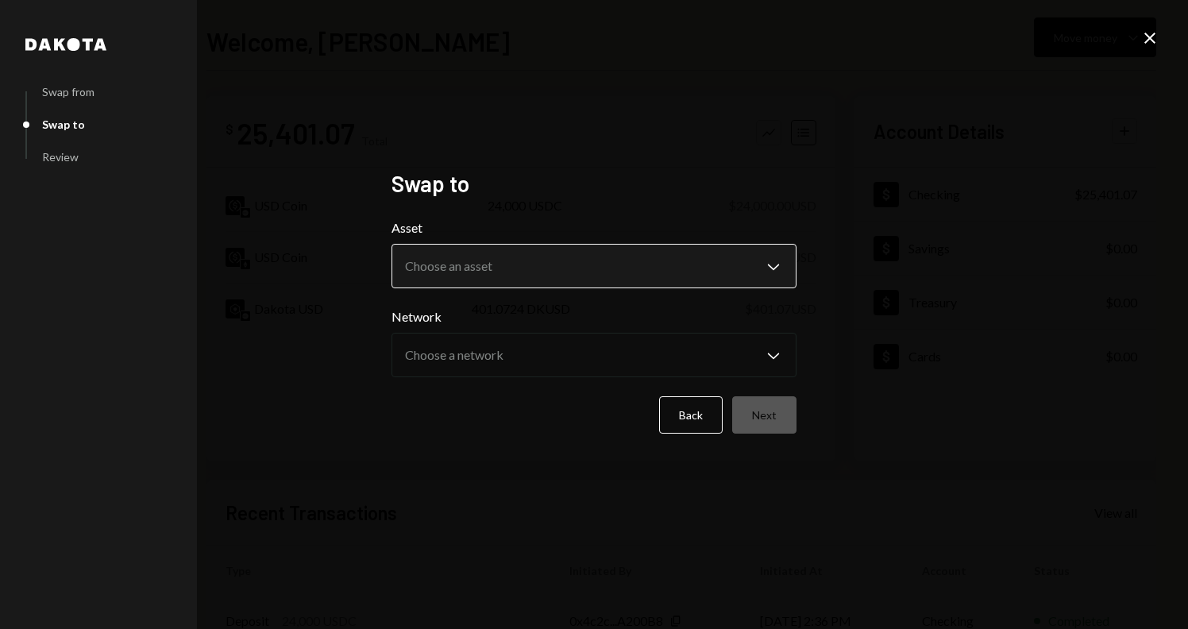
click at [500, 277] on body "A Alteumx Internat... Caret Down Home Home Inbox Inbox Activities Transactions …" at bounding box center [594, 314] width 1188 height 629
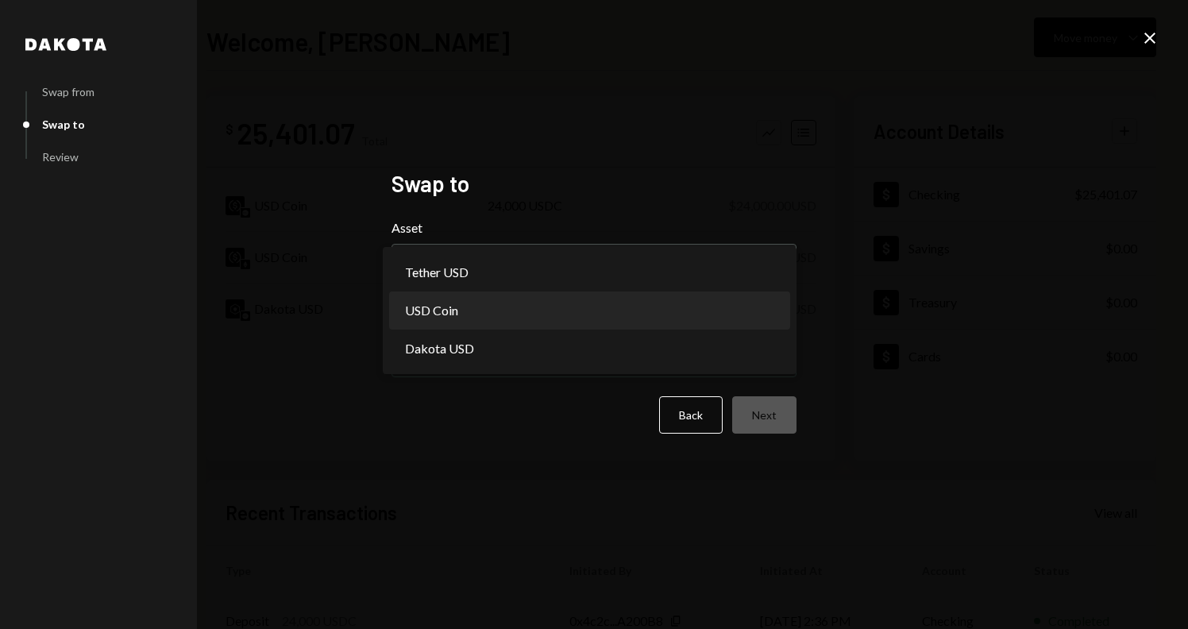
select select "****"
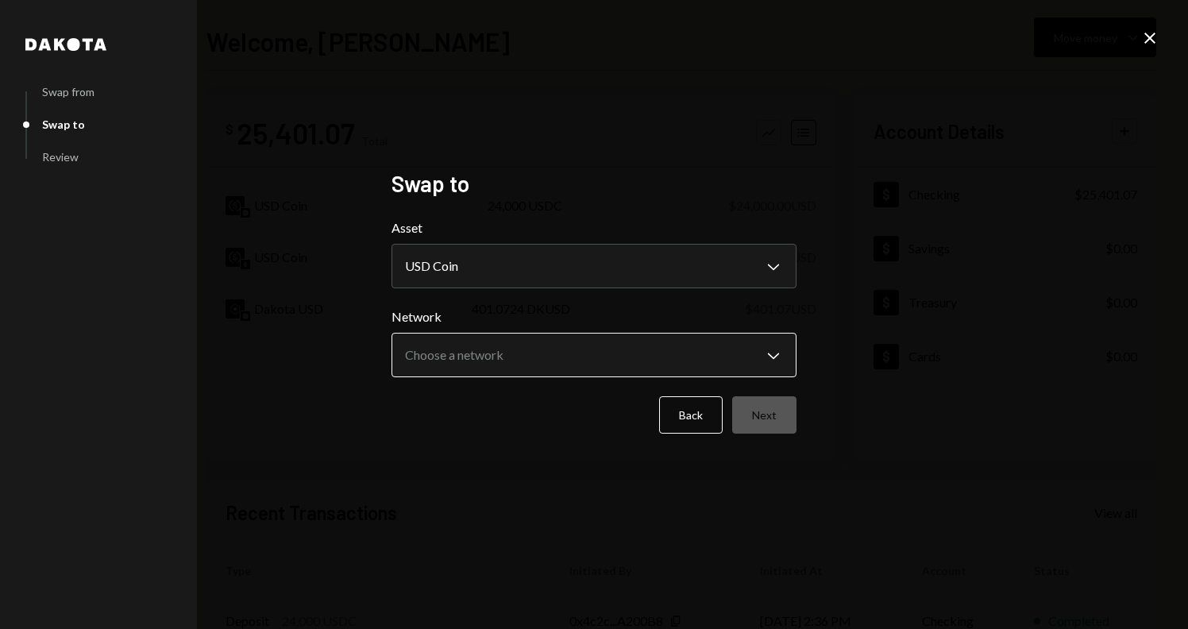
click at [483, 367] on body "A Alteumx Internat... Caret Down Home Home Inbox Inbox Activities Transactions …" at bounding box center [594, 314] width 1188 height 629
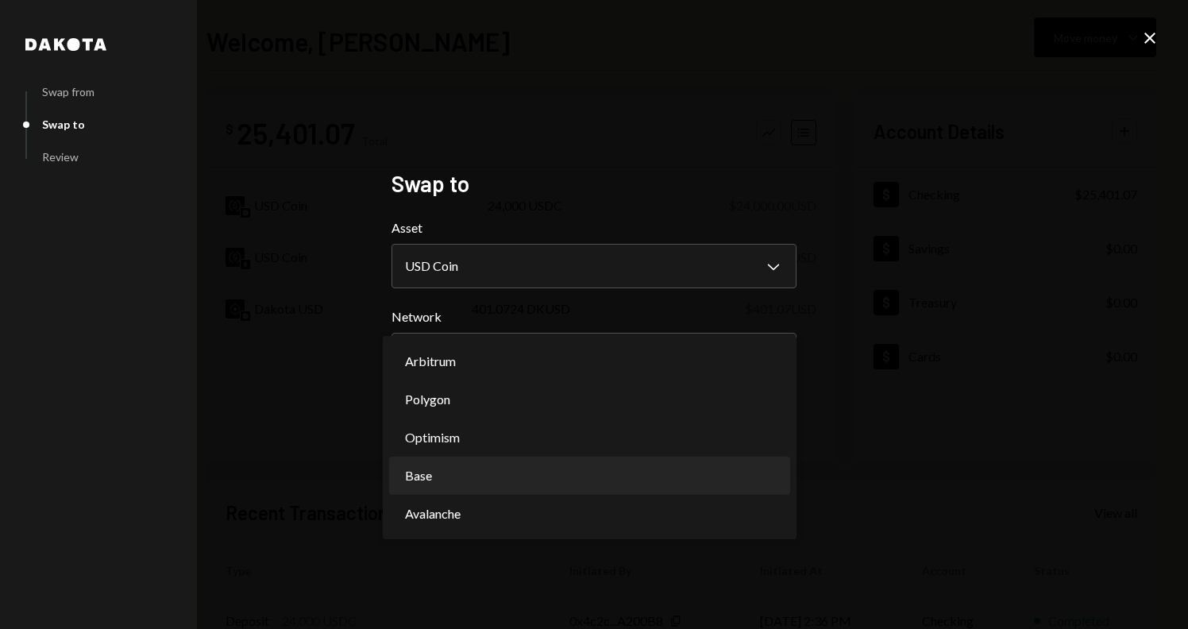
select select "**********"
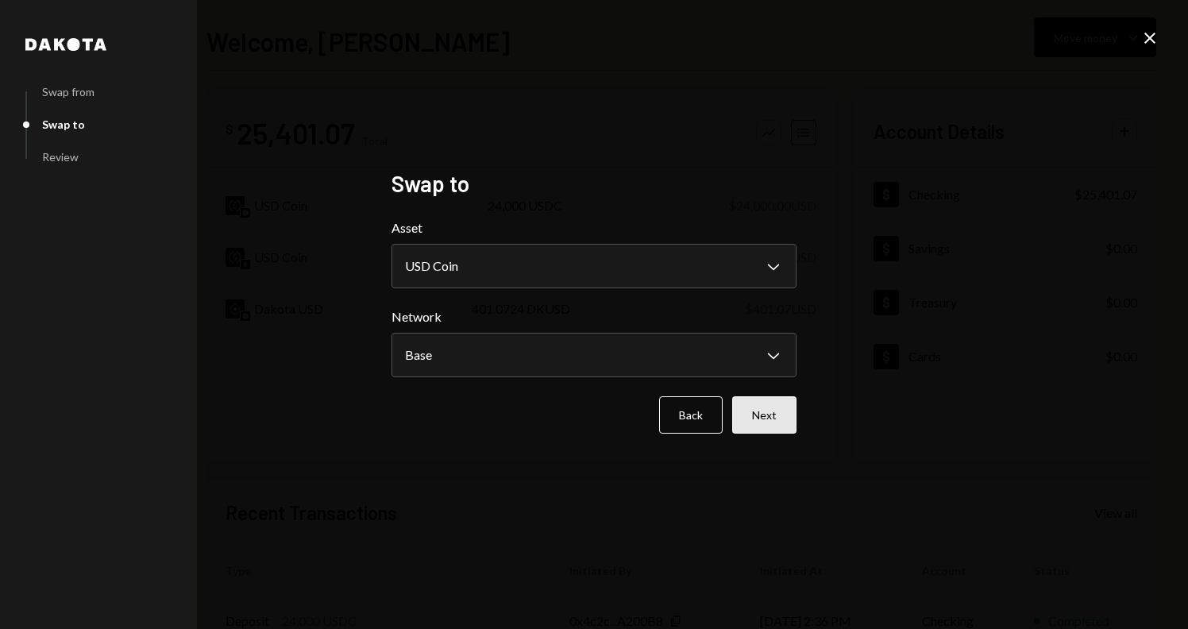
click at [770, 414] on button "Next" at bounding box center [764, 414] width 64 height 37
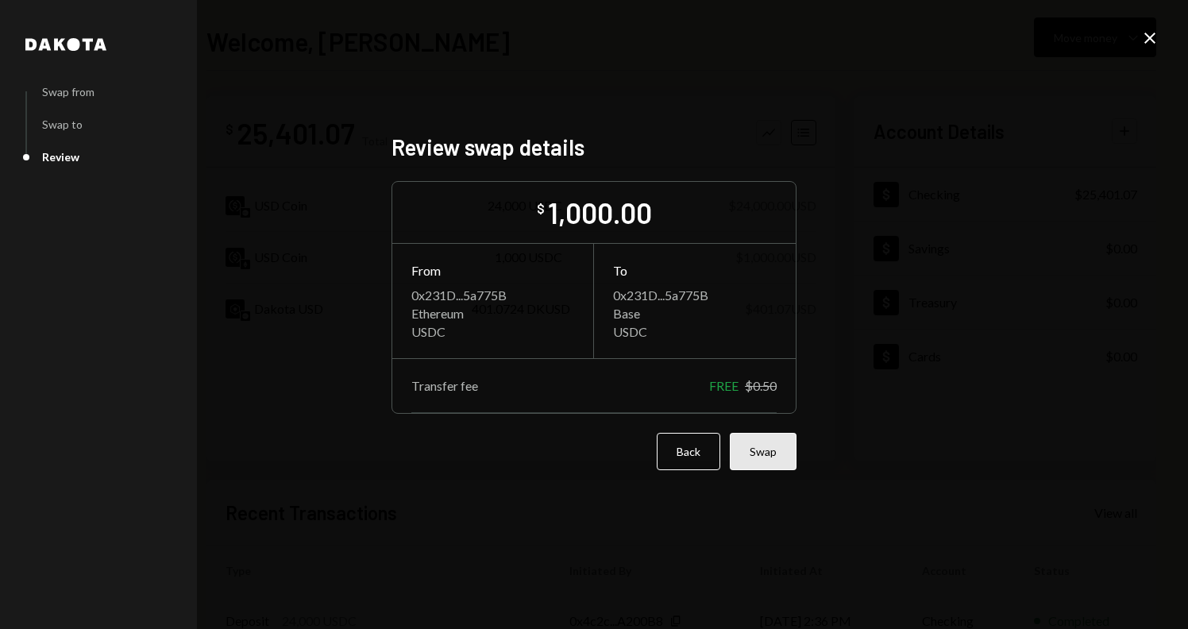
click at [763, 455] on button "Swap" at bounding box center [763, 451] width 67 height 37
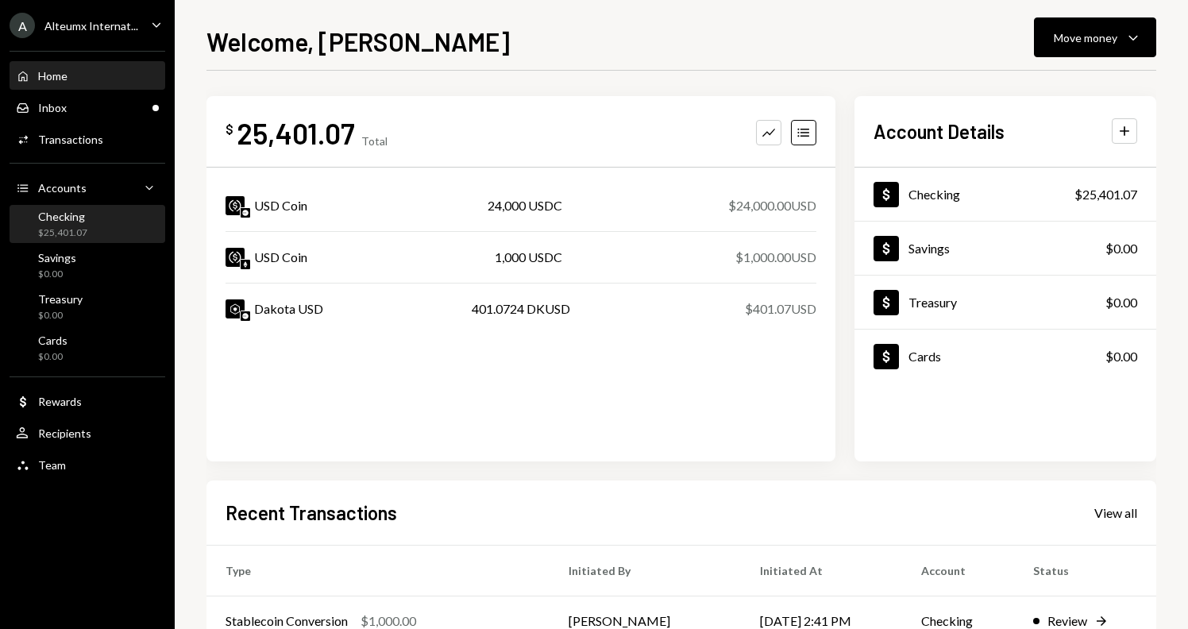
click at [83, 236] on div "$25,401.07" at bounding box center [62, 233] width 49 height 14
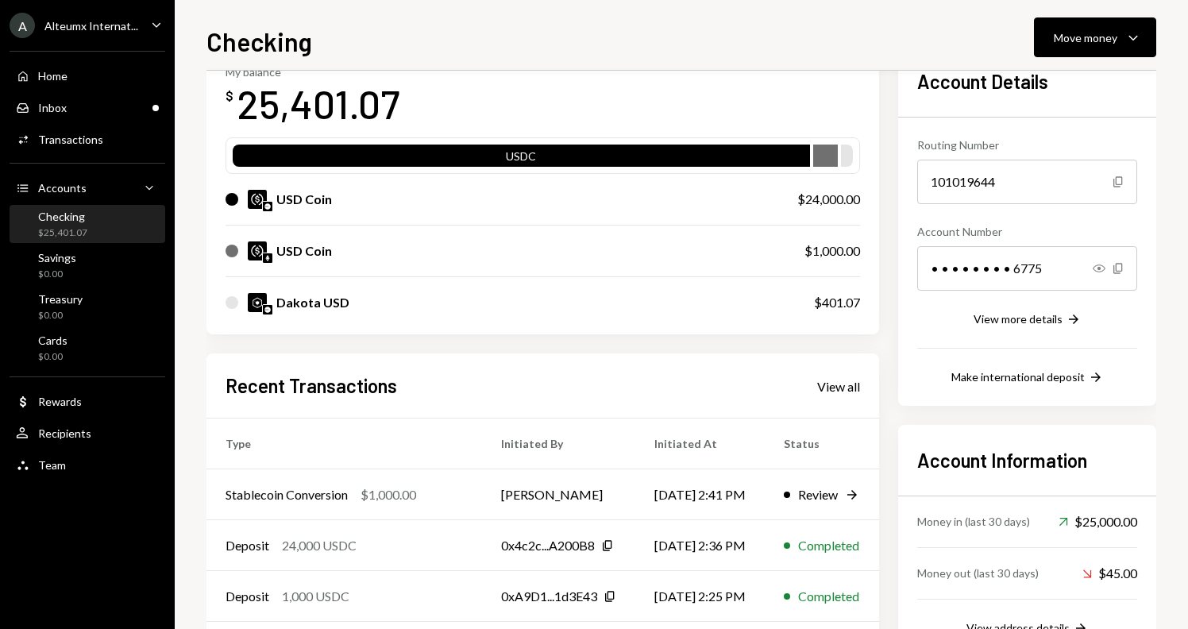
scroll to position [102, 0]
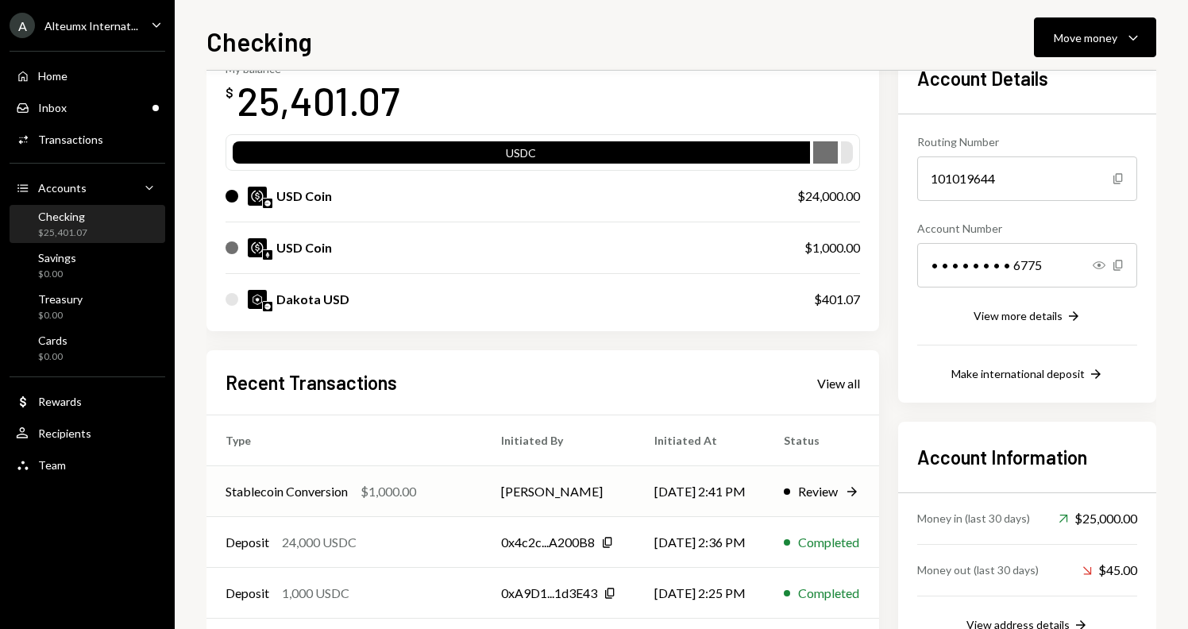
click at [466, 492] on td "Stablecoin Conversion $1,000.00" at bounding box center [345, 491] width 276 height 51
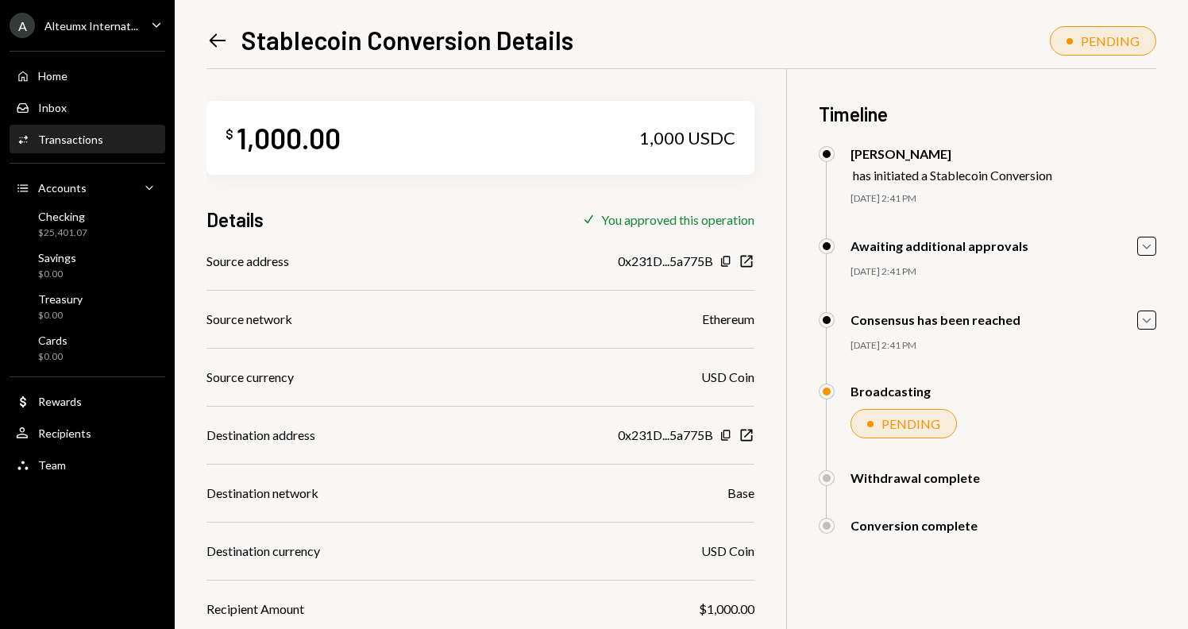
click at [211, 43] on icon "Left Arrow" at bounding box center [218, 40] width 22 height 22
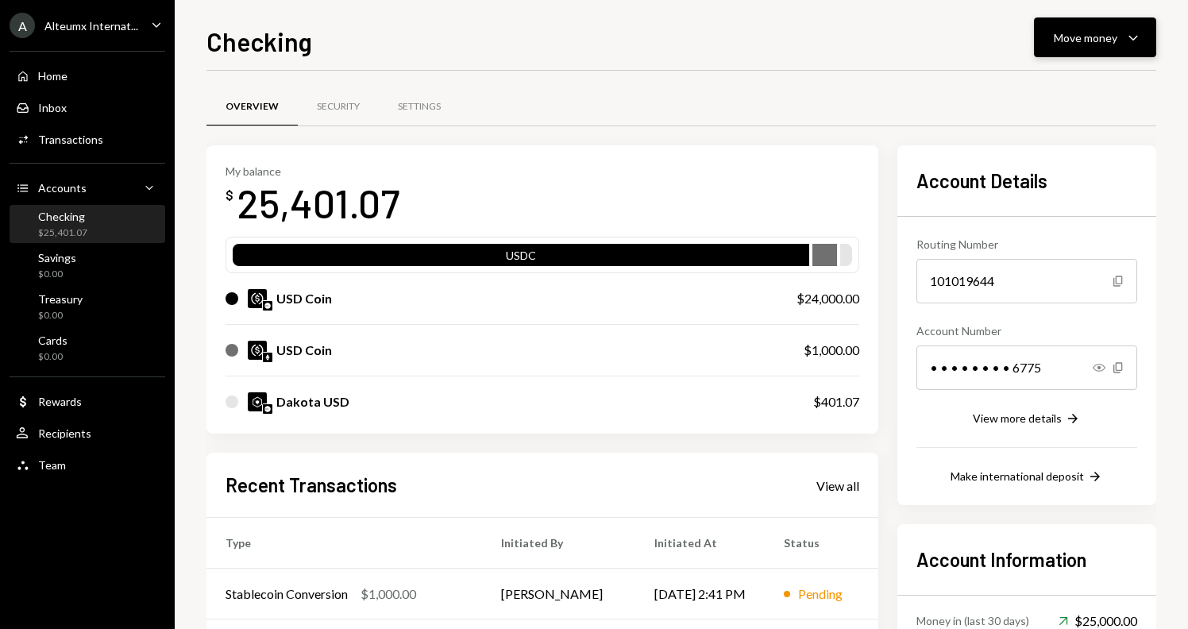
click at [1074, 22] on button "Move money Caret Down" at bounding box center [1095, 37] width 122 height 40
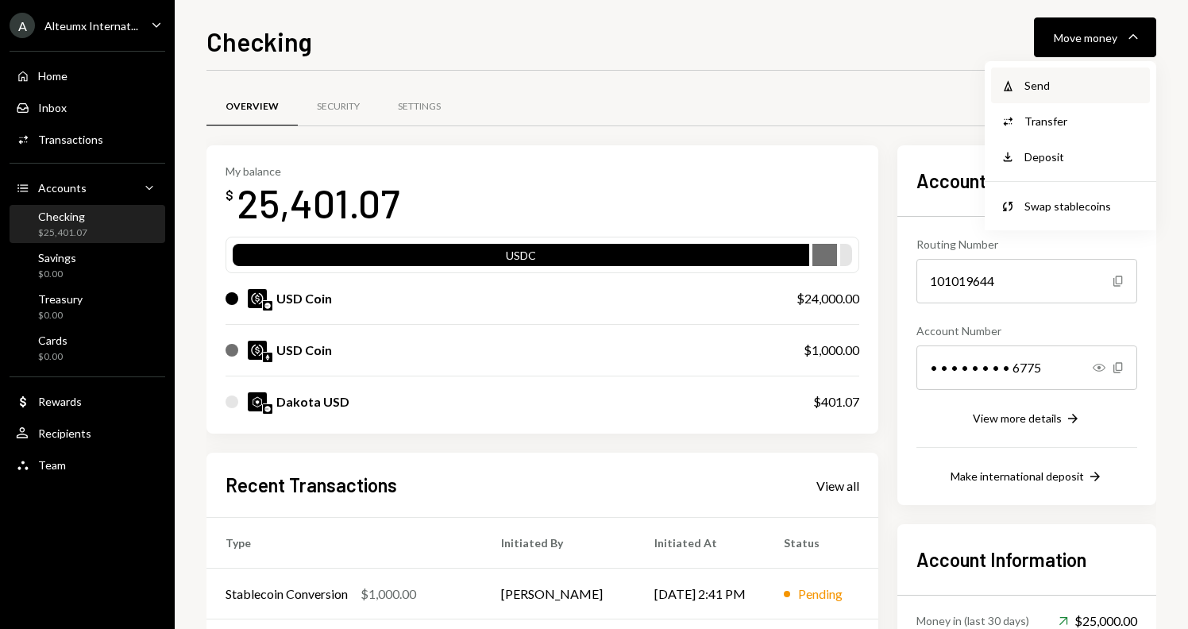
click at [1051, 89] on div "Send" at bounding box center [1083, 85] width 116 height 17
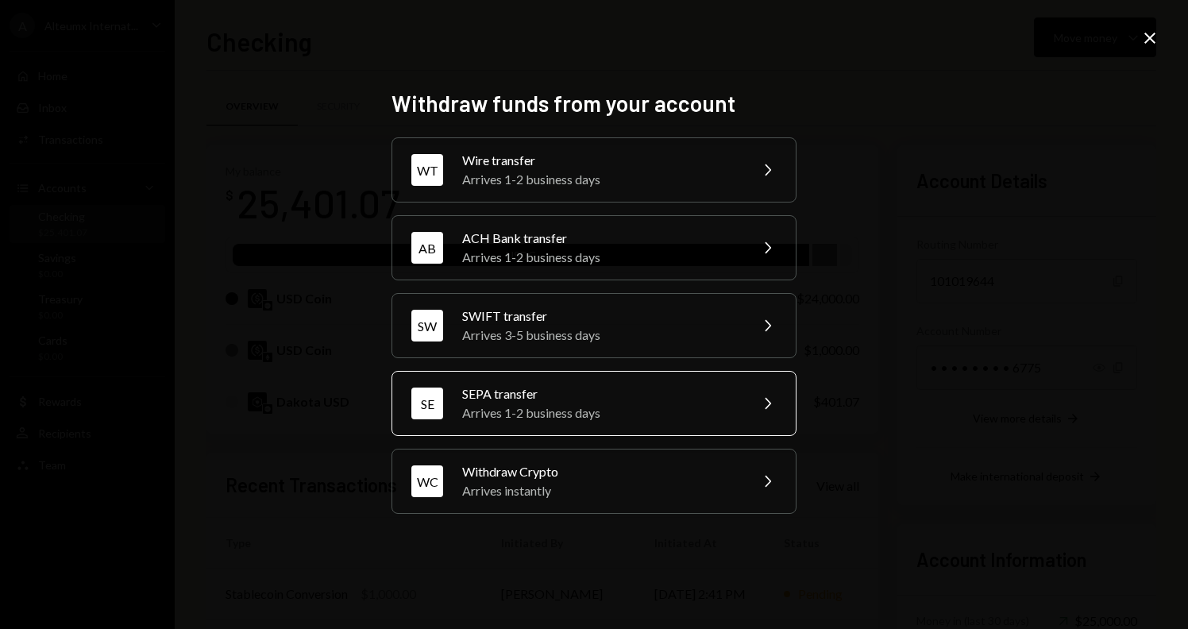
click at [601, 385] on div "SEPA transfer" at bounding box center [600, 393] width 276 height 19
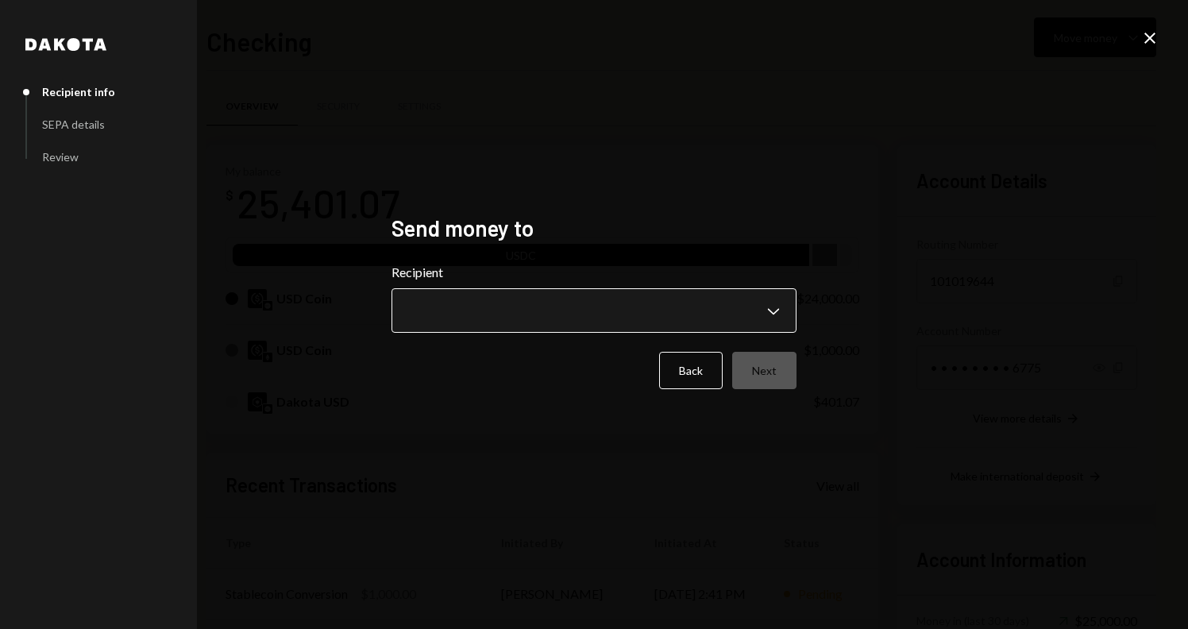
click at [574, 303] on body "A Alteumx Internat... Caret Down Home Home Inbox Inbox Activities Transactions …" at bounding box center [594, 314] width 1188 height 629
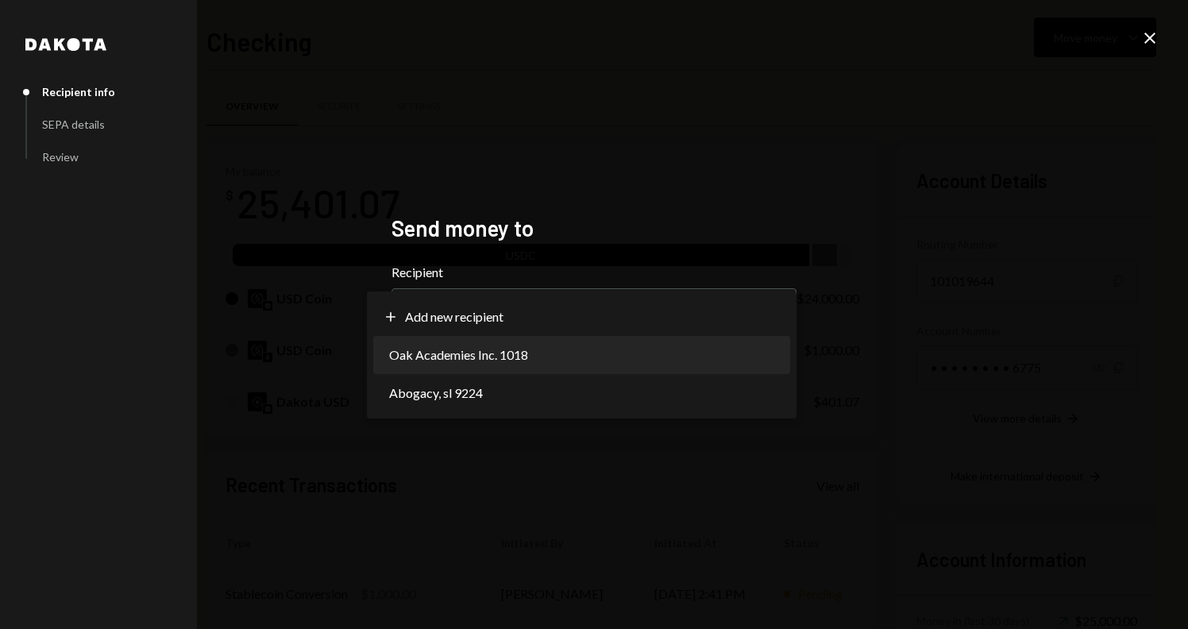
select select "**********"
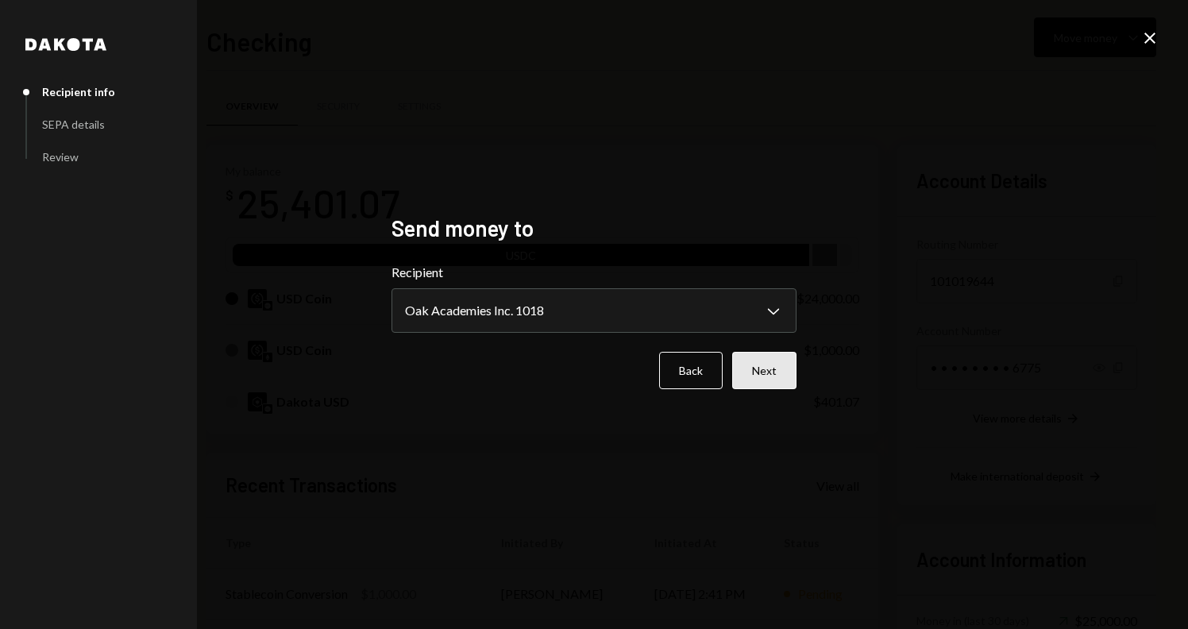
click at [782, 387] on button "Next" at bounding box center [764, 370] width 64 height 37
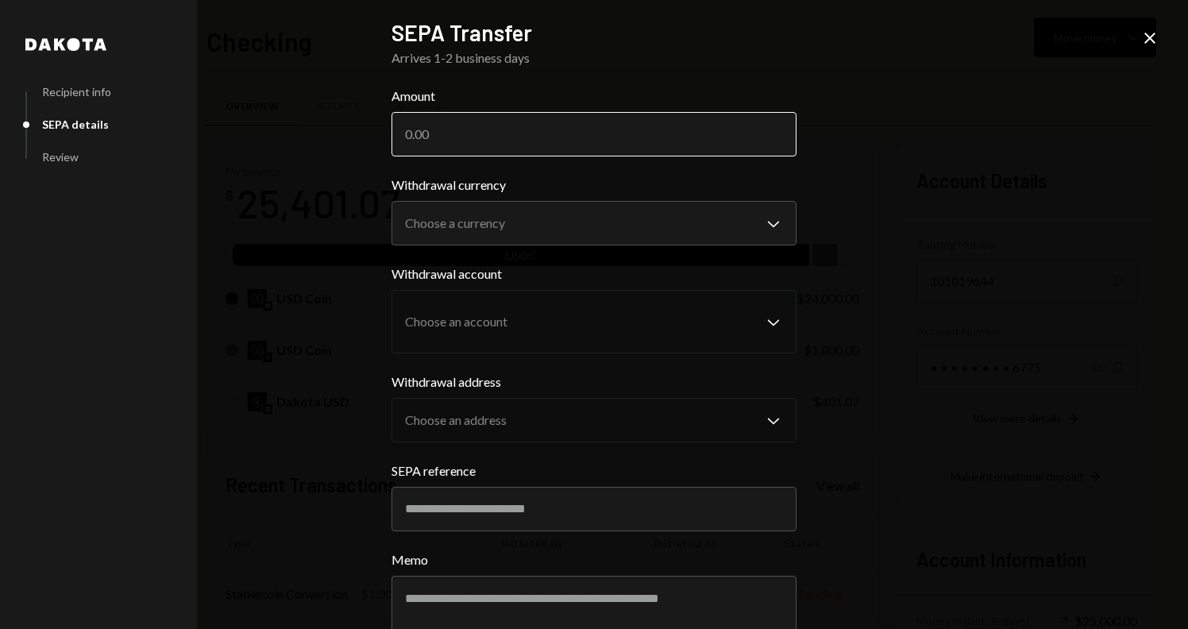
click at [466, 137] on input "Amount" at bounding box center [594, 134] width 405 height 44
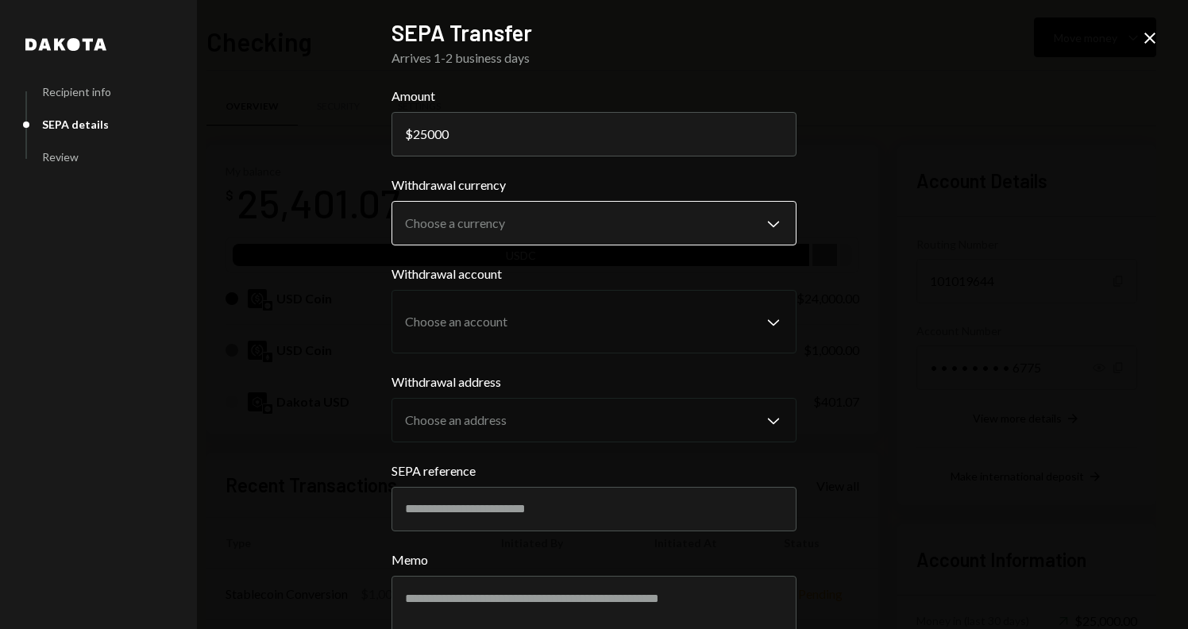
type input "25000"
click at [496, 241] on body "A Alteumx Internat... Caret Down Home Home Inbox Inbox Activities Transactions …" at bounding box center [594, 314] width 1188 height 629
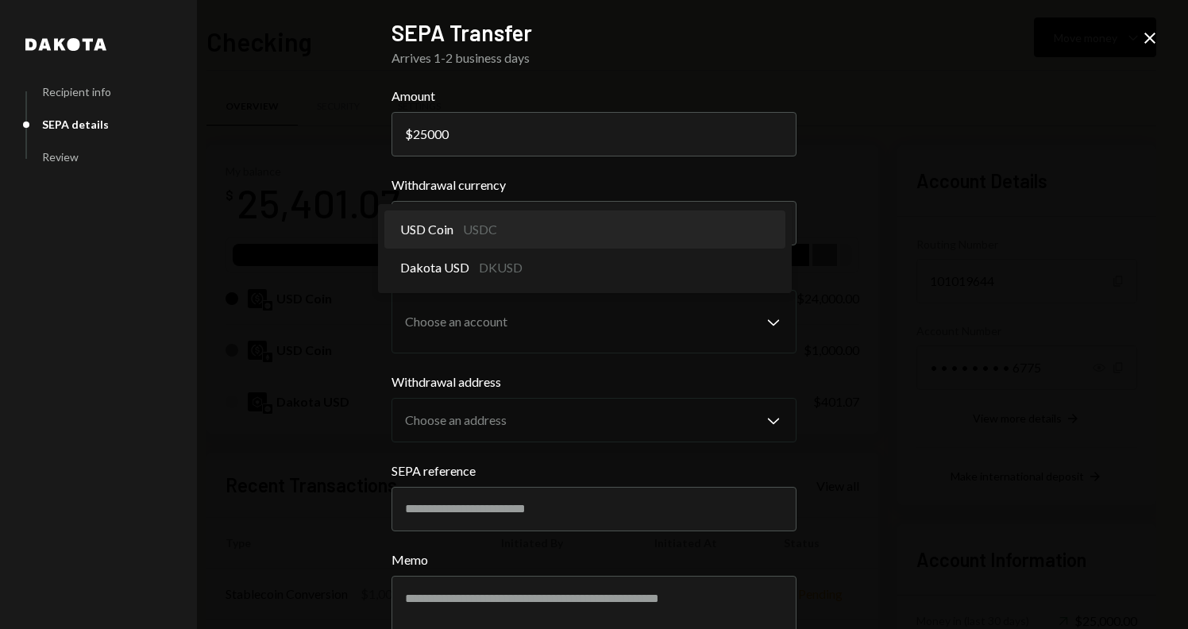
select select "****"
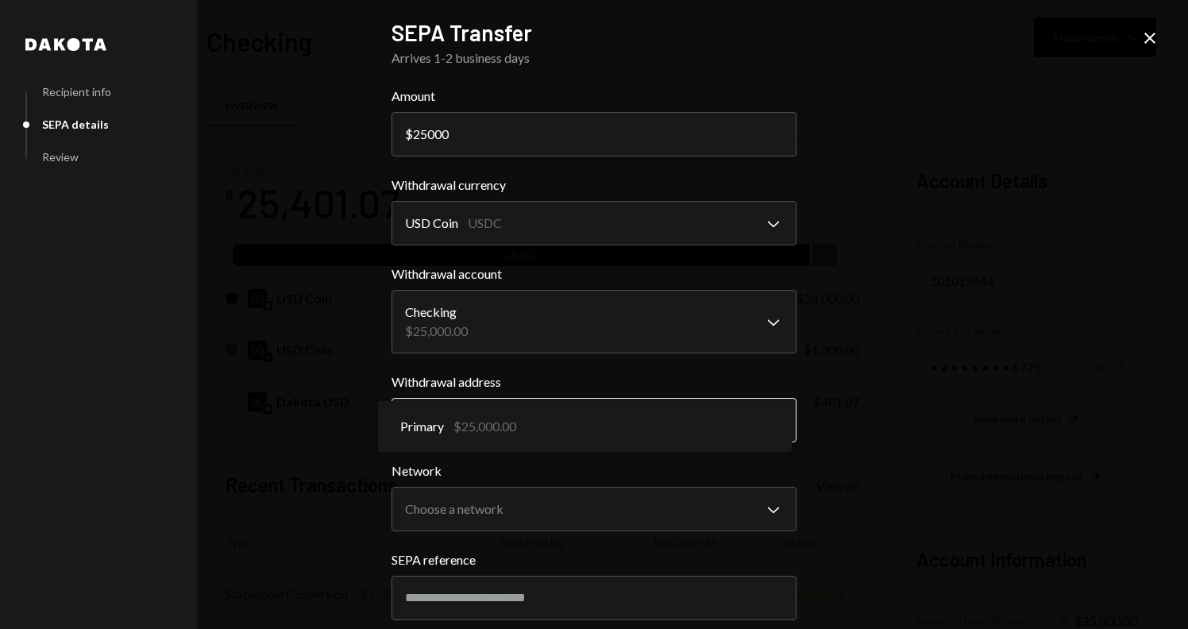
click at [514, 420] on body "A Alteumx Internat... Caret Down Home Home Inbox Inbox Activities Transactions …" at bounding box center [594, 314] width 1188 height 629
click at [504, 490] on body "A Alteumx Internat... Caret Down Home Home Inbox Inbox Activities Transactions …" at bounding box center [594, 314] width 1188 height 629
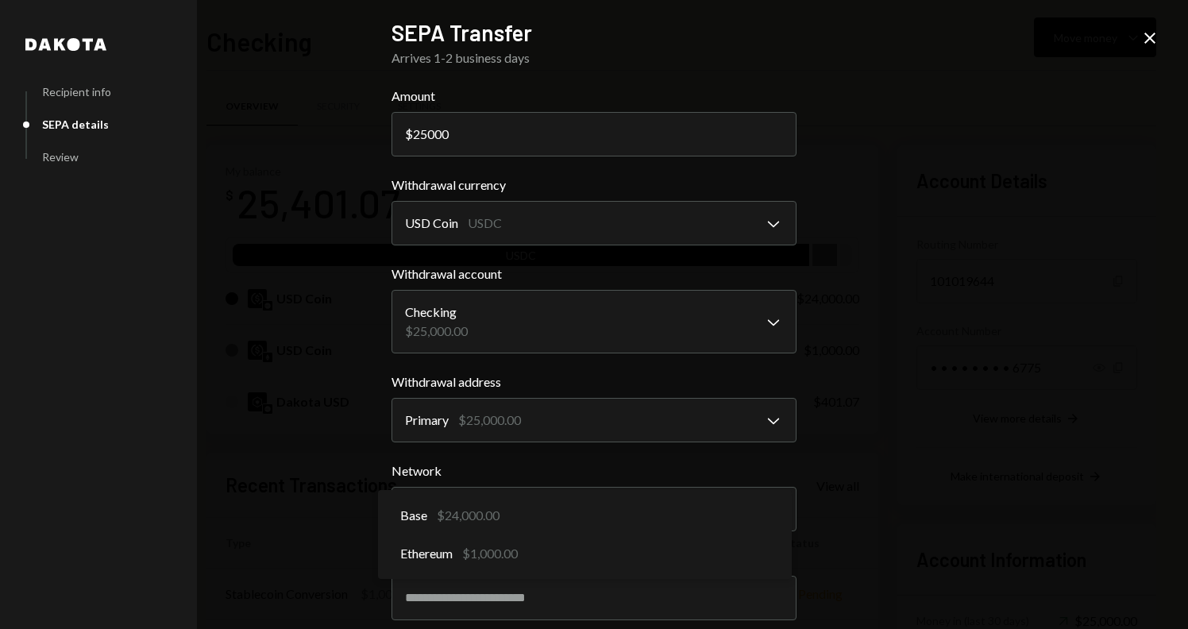
click at [1148, 41] on icon at bounding box center [1150, 38] width 11 height 11
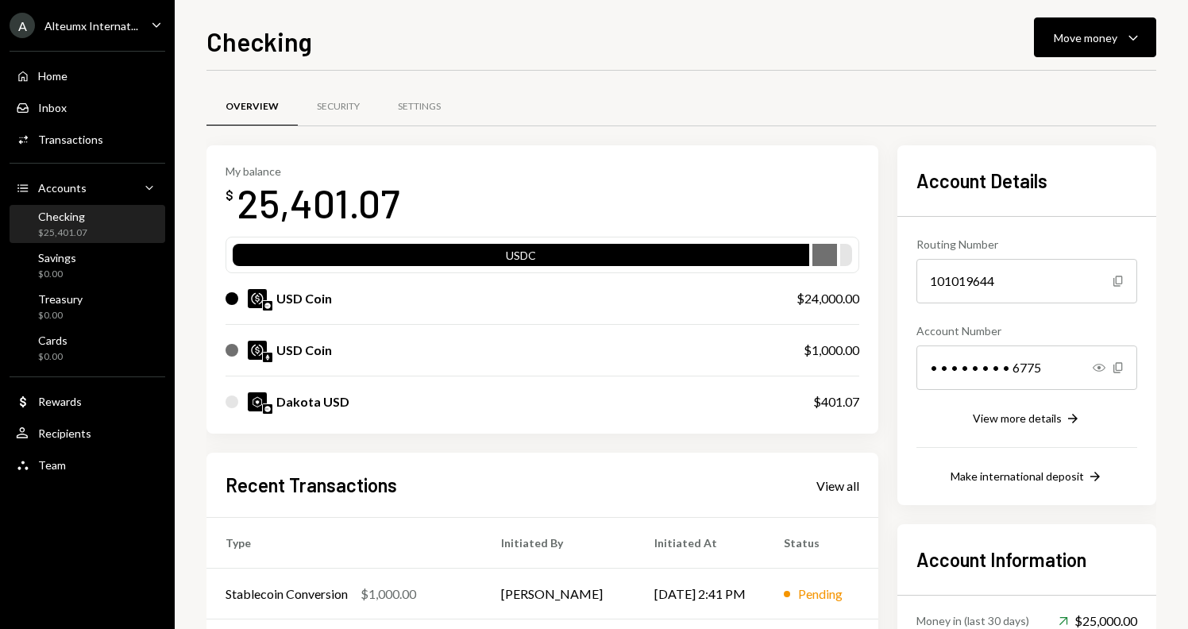
click at [93, 218] on div "Checking $25,401.07" at bounding box center [87, 225] width 143 height 30
click at [340, 100] on div "Security" at bounding box center [338, 107] width 43 height 14
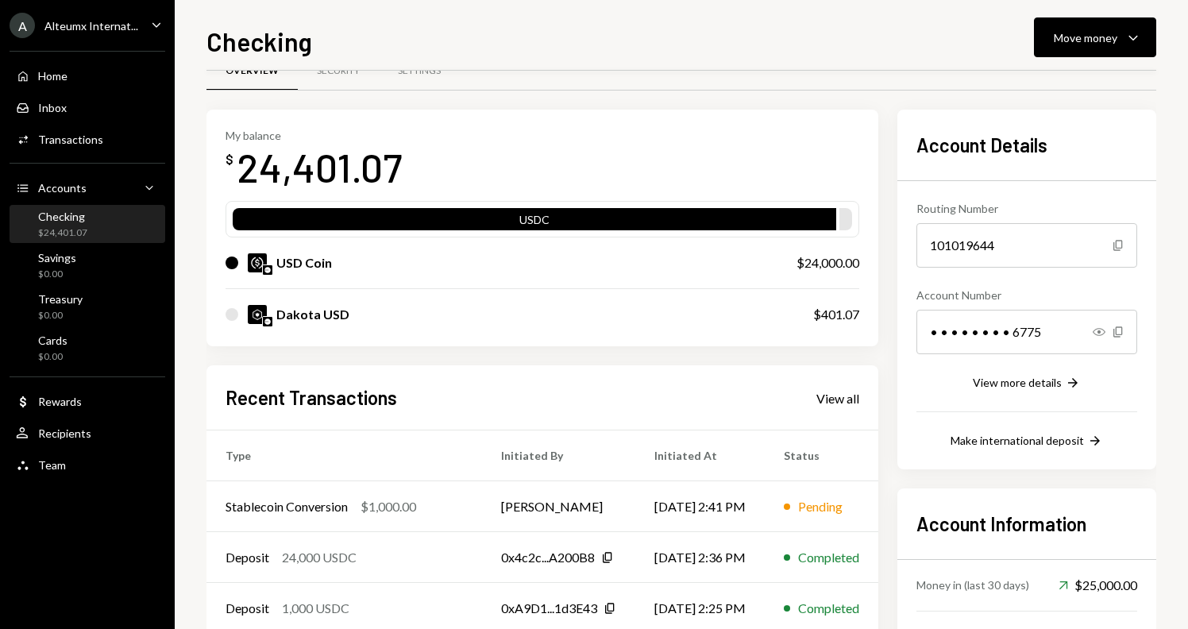
scroll to position [38, 0]
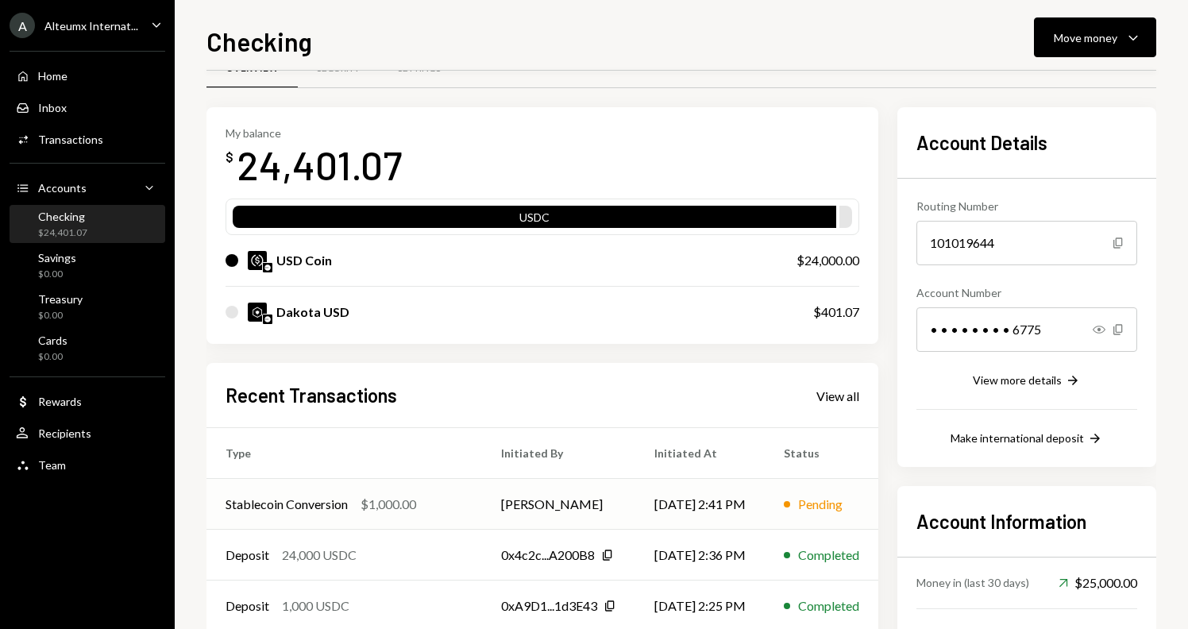
click at [474, 503] on td "Stablecoin Conversion $1,000.00" at bounding box center [345, 504] width 276 height 51
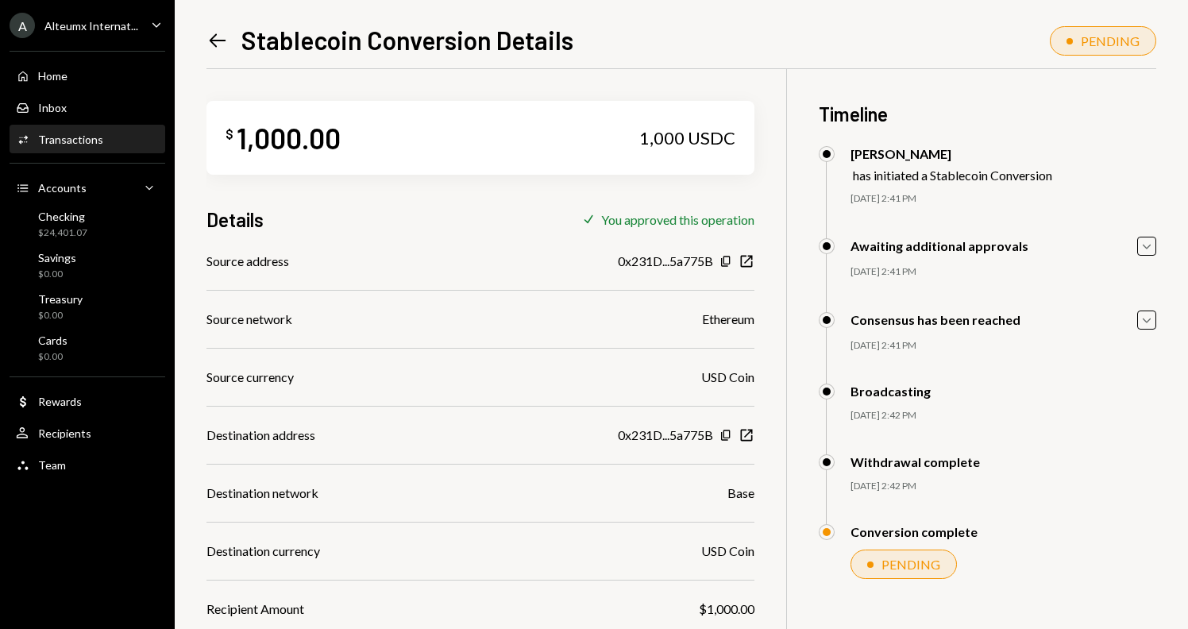
click at [217, 37] on icon "Left Arrow" at bounding box center [218, 40] width 22 height 22
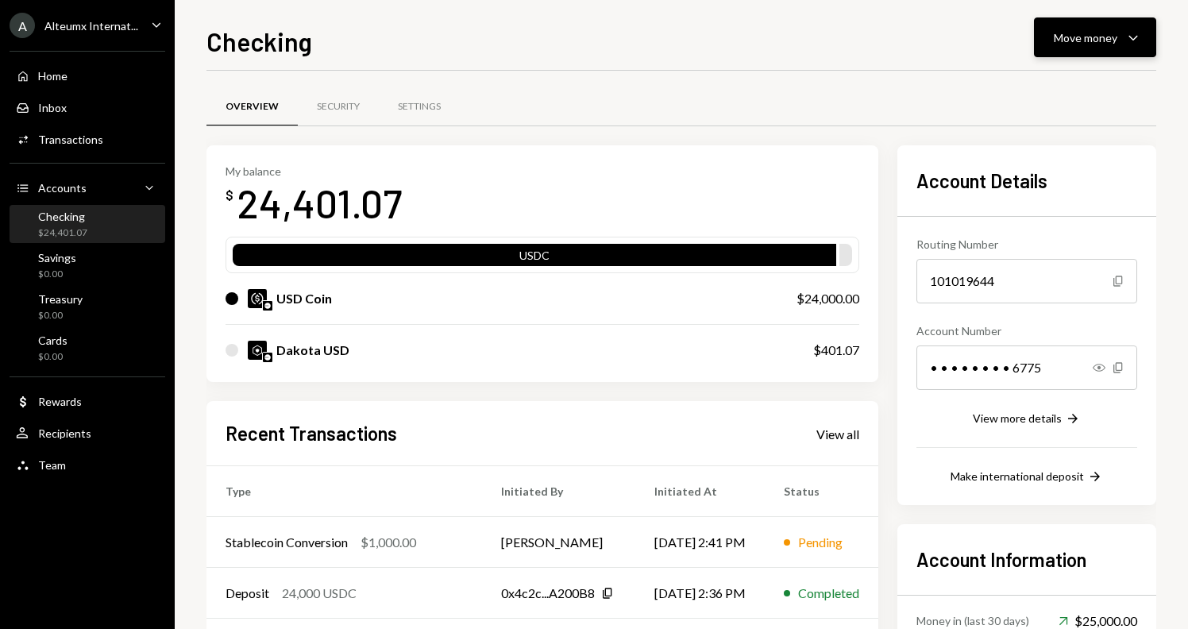
click at [1095, 42] on div "Move money" at bounding box center [1086, 37] width 64 height 17
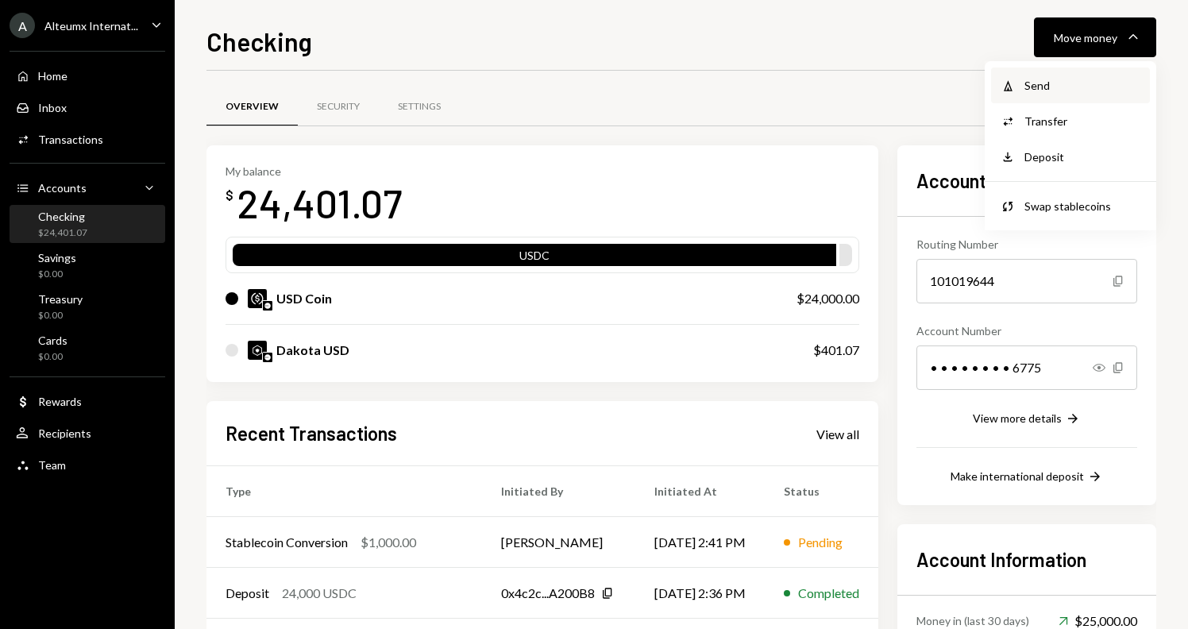
click at [1057, 81] on div "Send" at bounding box center [1083, 85] width 116 height 17
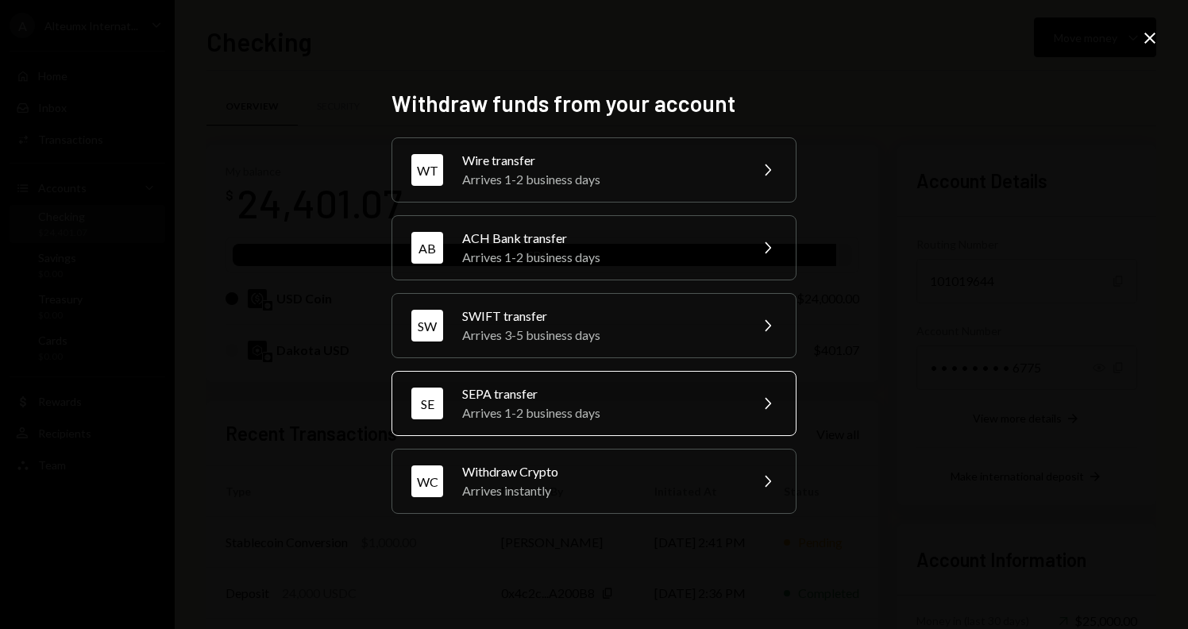
click at [660, 414] on div "Arrives 1-2 business days" at bounding box center [600, 413] width 276 height 19
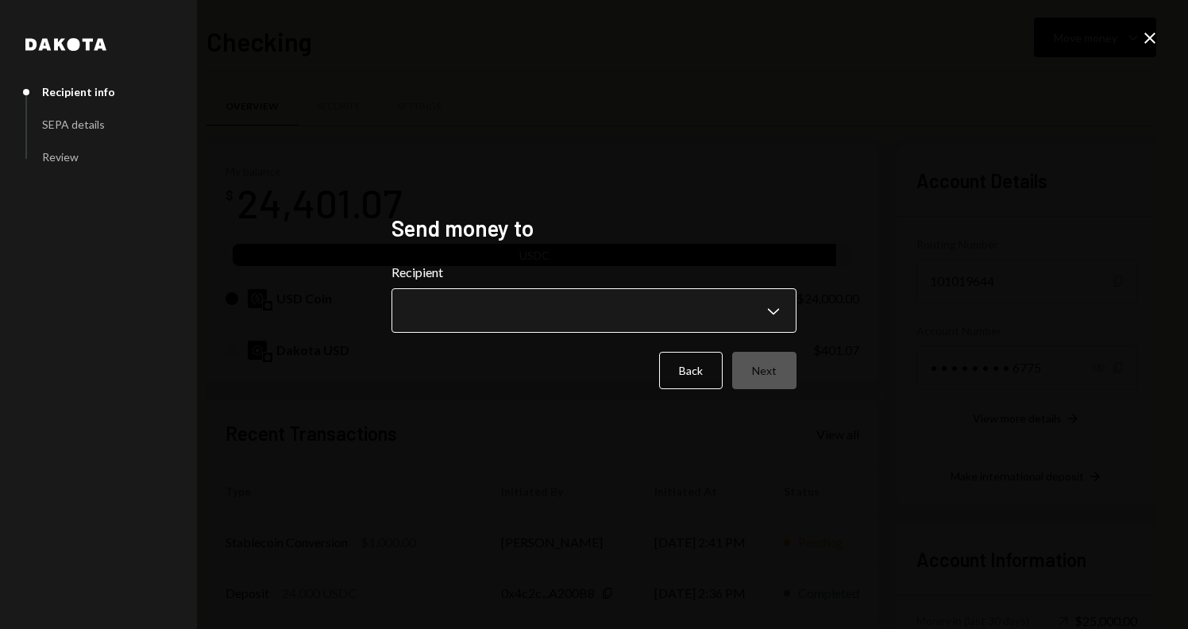
click at [554, 296] on body "A Alteumx Internat... Caret Down Home Home Inbox Inbox Activities Transactions …" at bounding box center [594, 314] width 1188 height 629
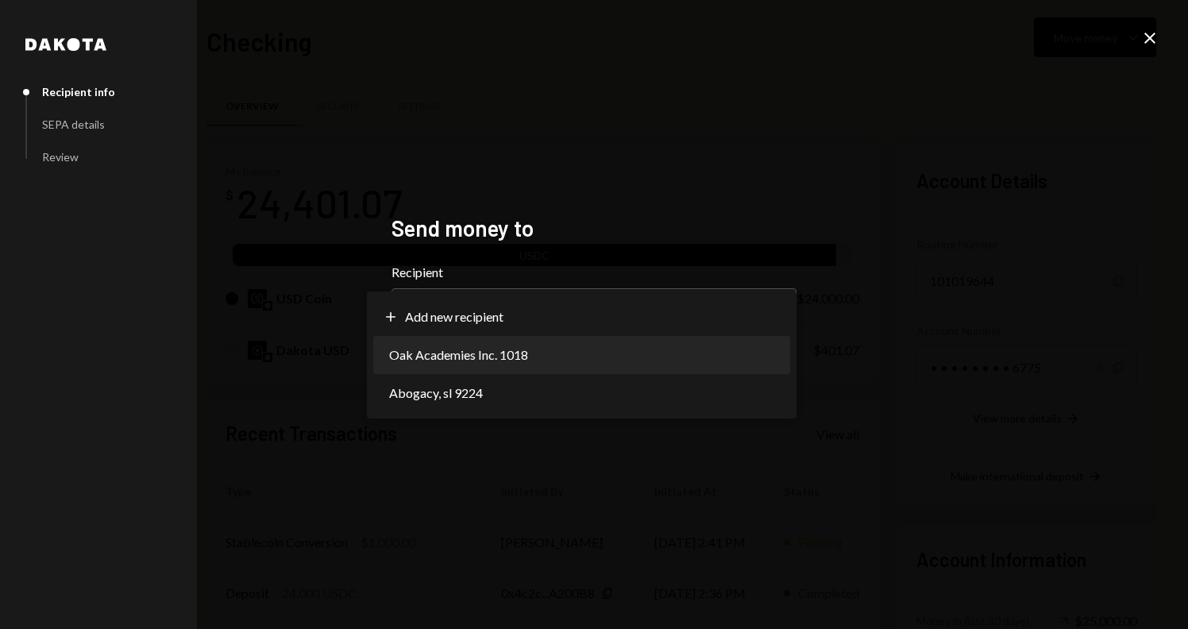
select select "**********"
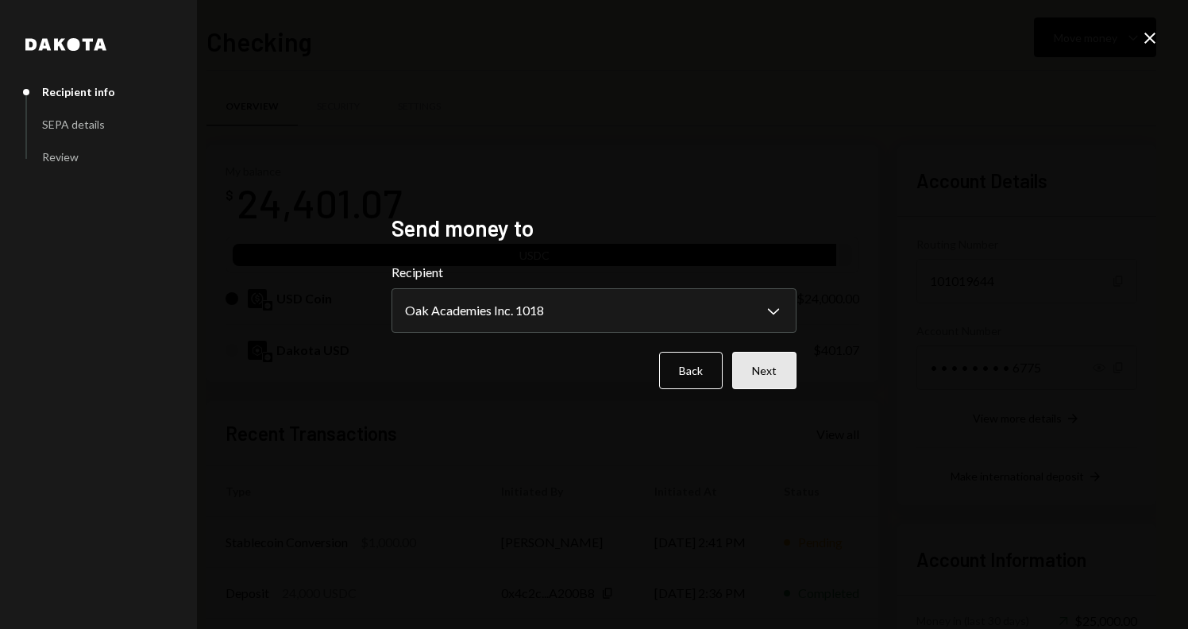
click at [773, 378] on button "Next" at bounding box center [764, 370] width 64 height 37
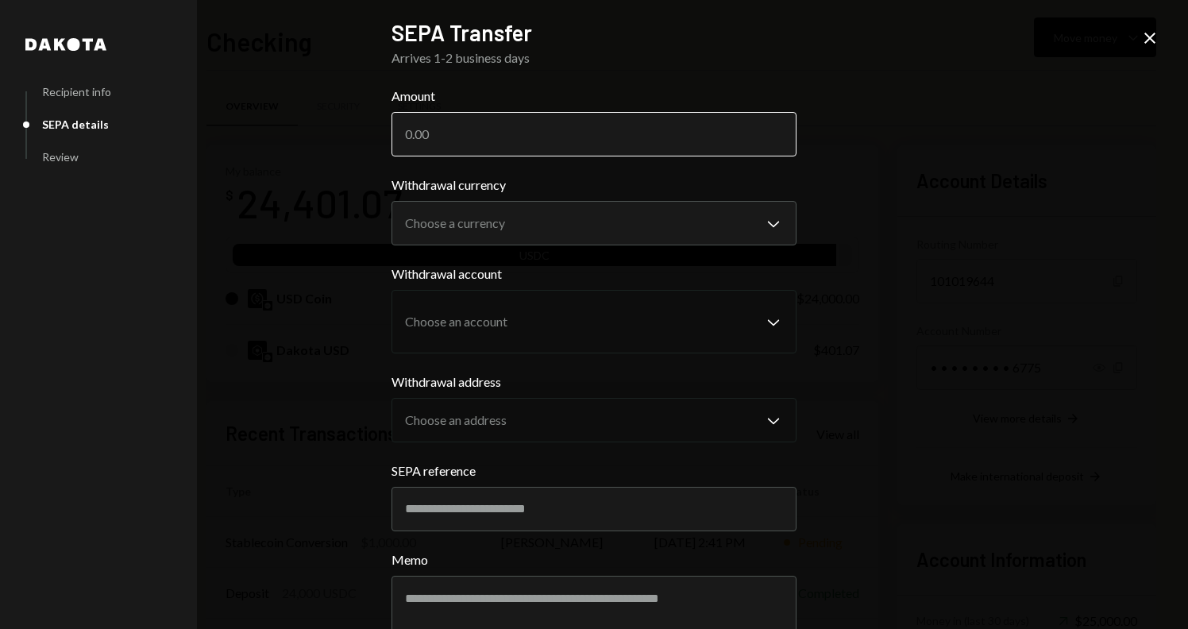
click at [453, 133] on input "Amount" at bounding box center [594, 134] width 405 height 44
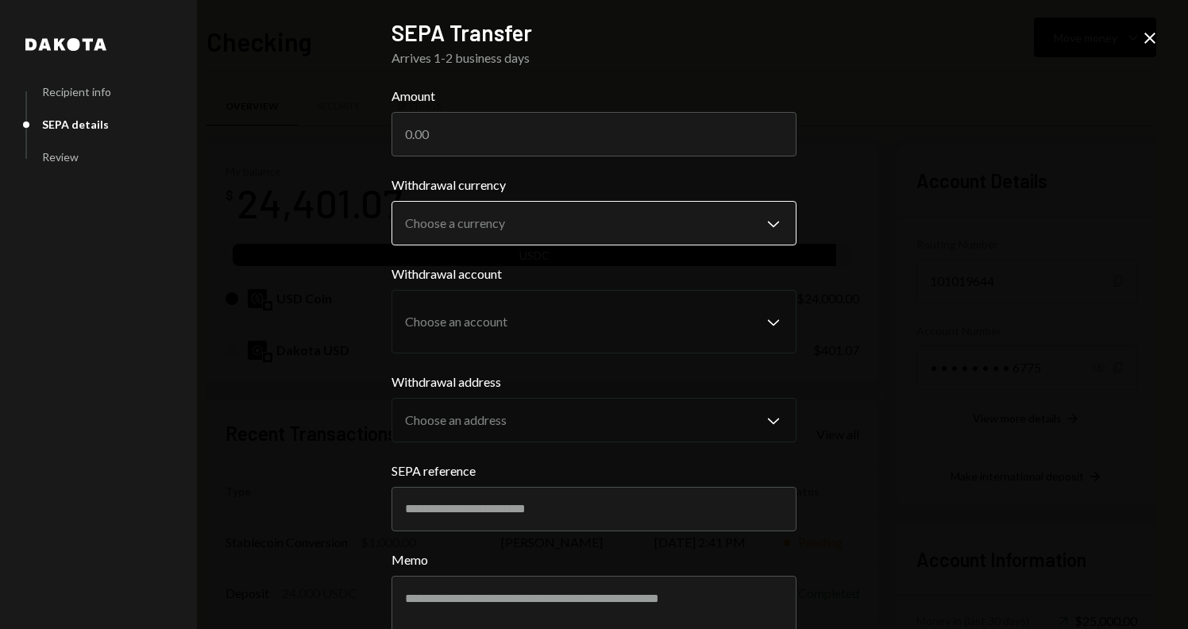
click at [473, 222] on body "A Alteumx Internat... Caret Down Home Home Inbox Inbox Activities Transactions …" at bounding box center [594, 314] width 1188 height 629
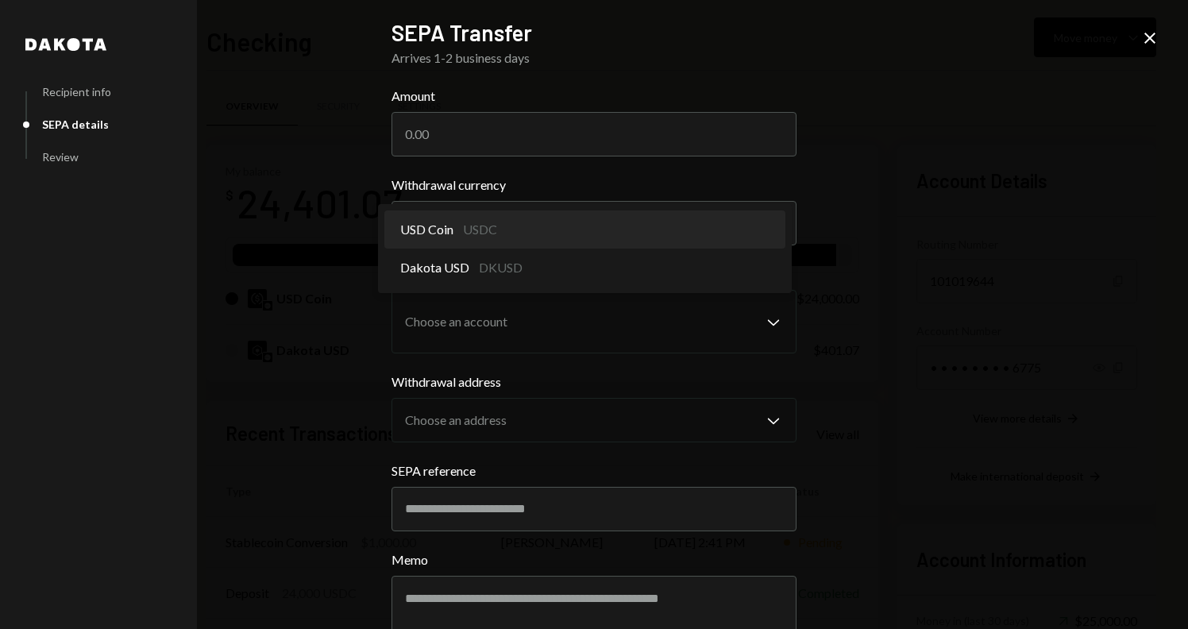
select select "****"
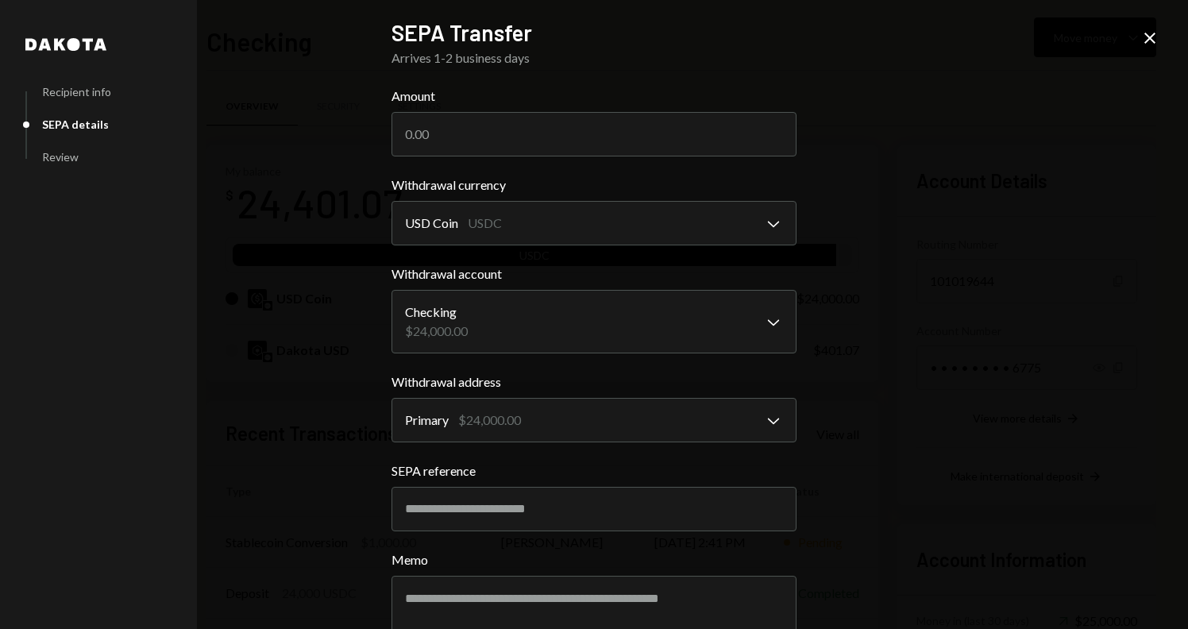
click at [1160, 35] on div "**********" at bounding box center [594, 314] width 1188 height 629
click at [1149, 38] on icon at bounding box center [1150, 38] width 11 height 11
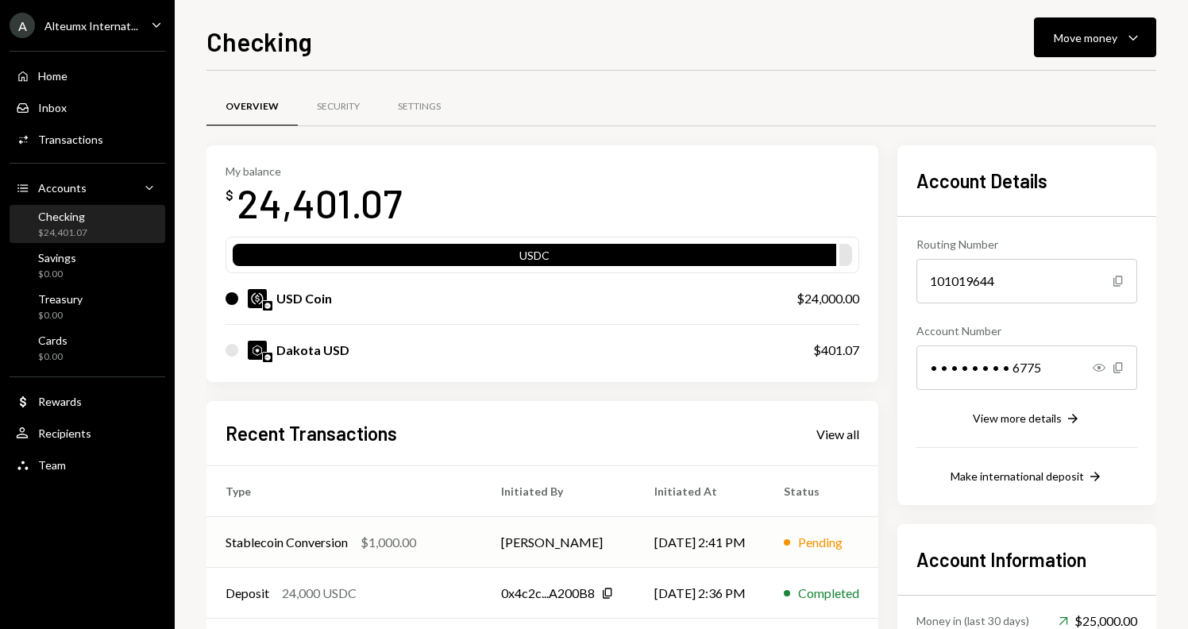
click at [697, 541] on td "[DATE] 2:41 PM" at bounding box center [700, 542] width 129 height 51
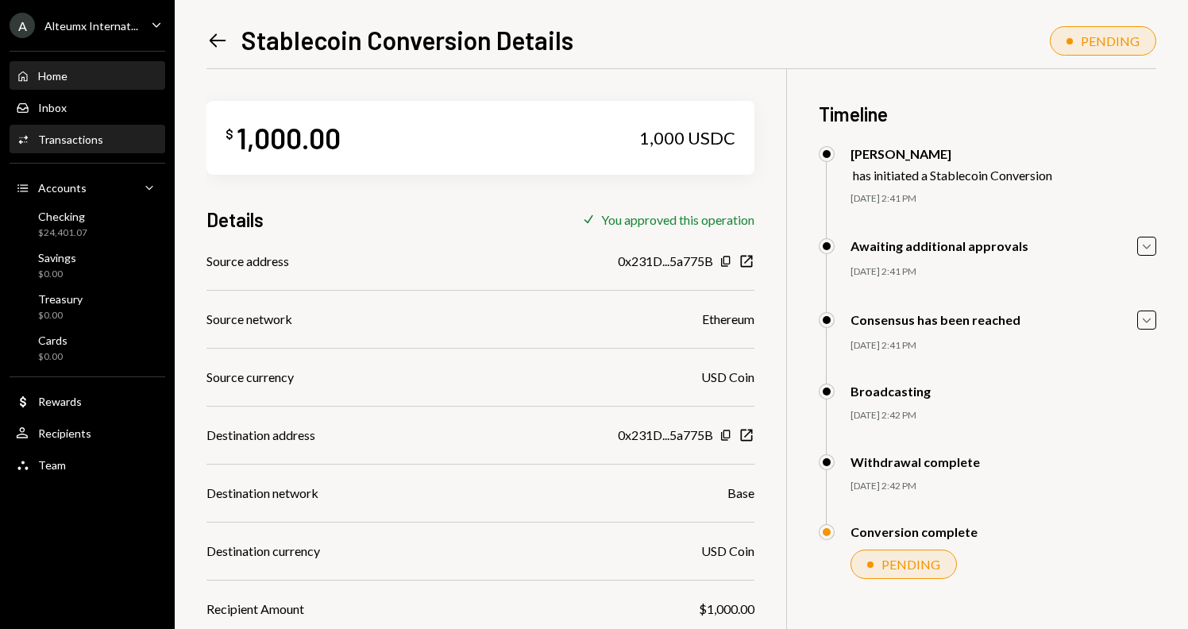
click at [35, 78] on div "Home Home" at bounding box center [42, 76] width 52 height 14
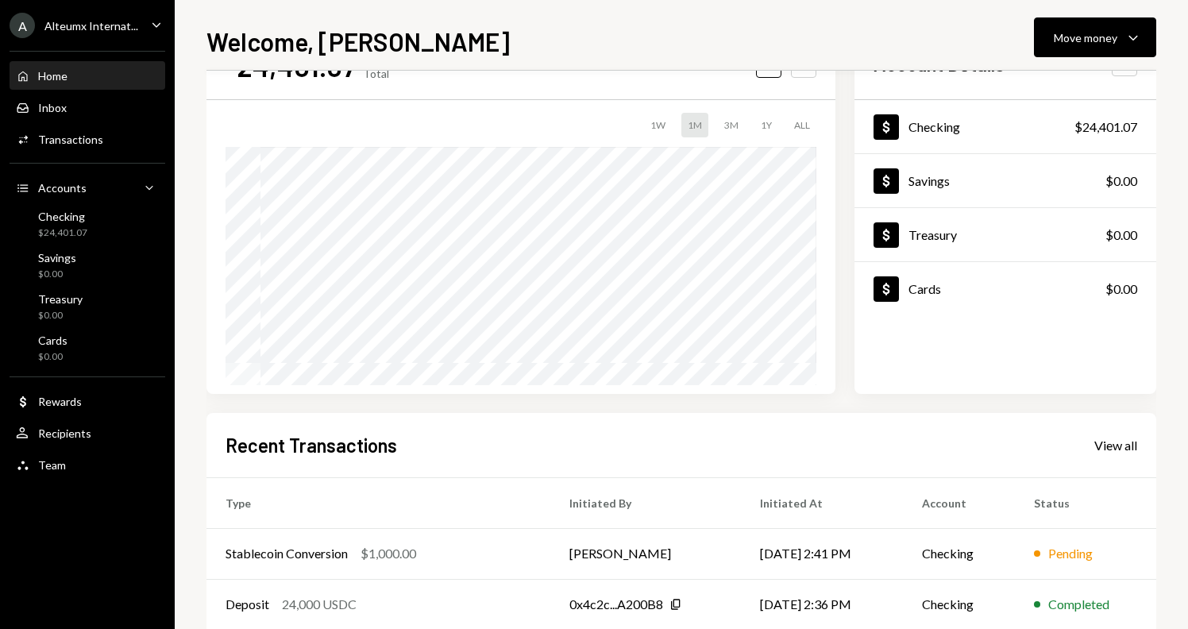
scroll to position [126, 0]
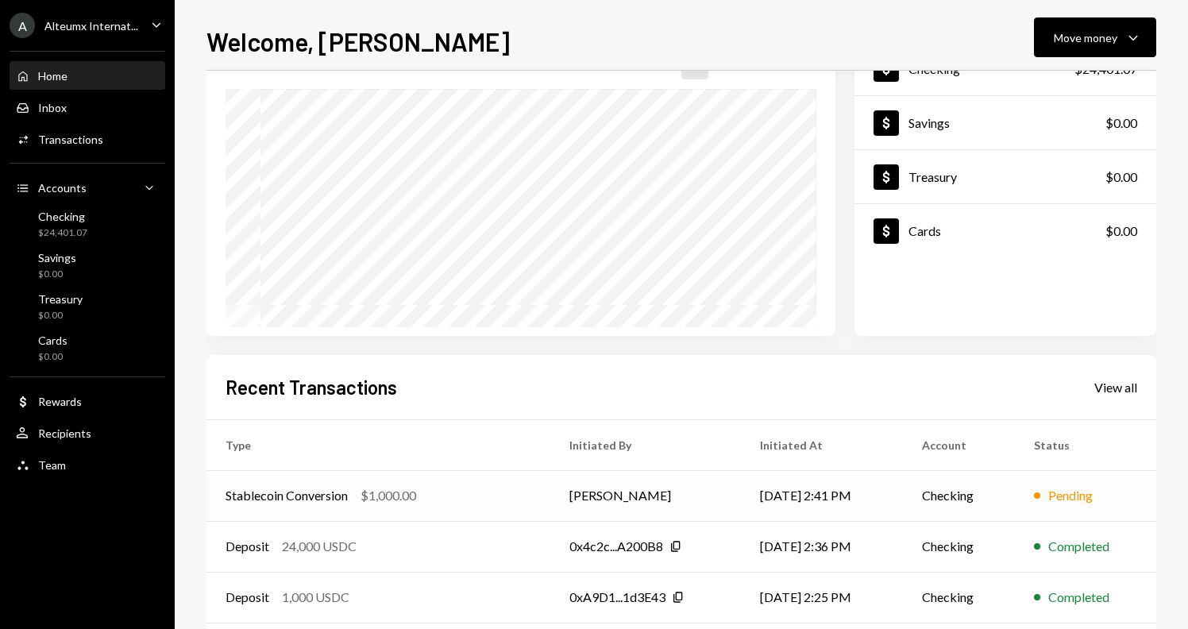
click at [566, 492] on td "[PERSON_NAME]" at bounding box center [646, 495] width 191 height 51
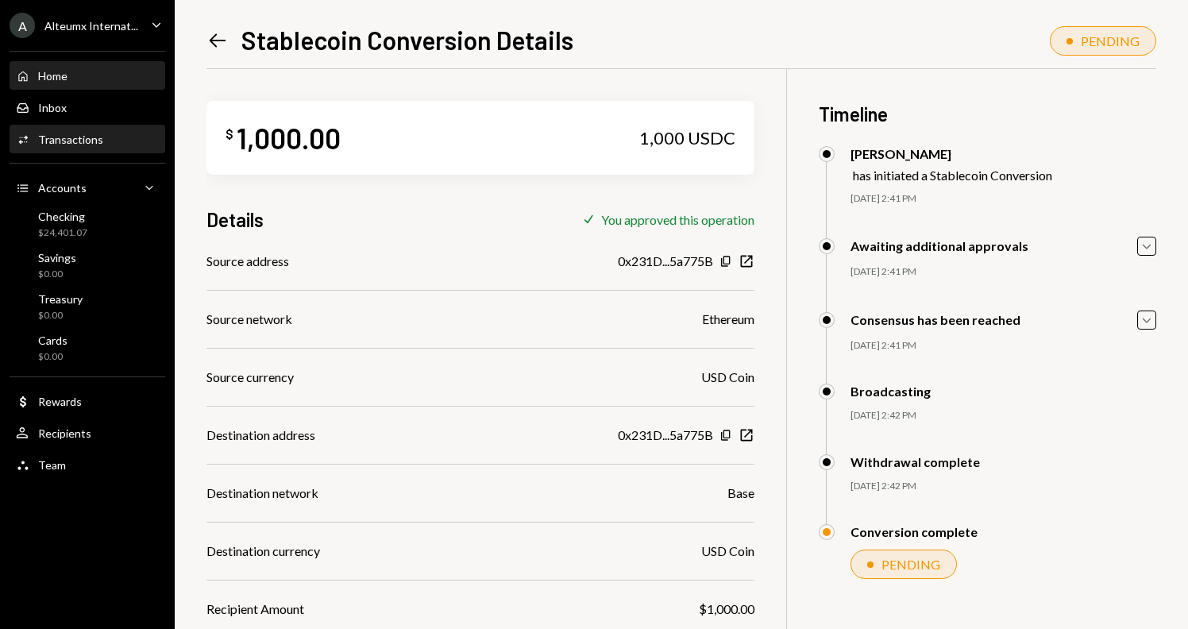
click at [60, 71] on div "Home" at bounding box center [52, 76] width 29 height 14
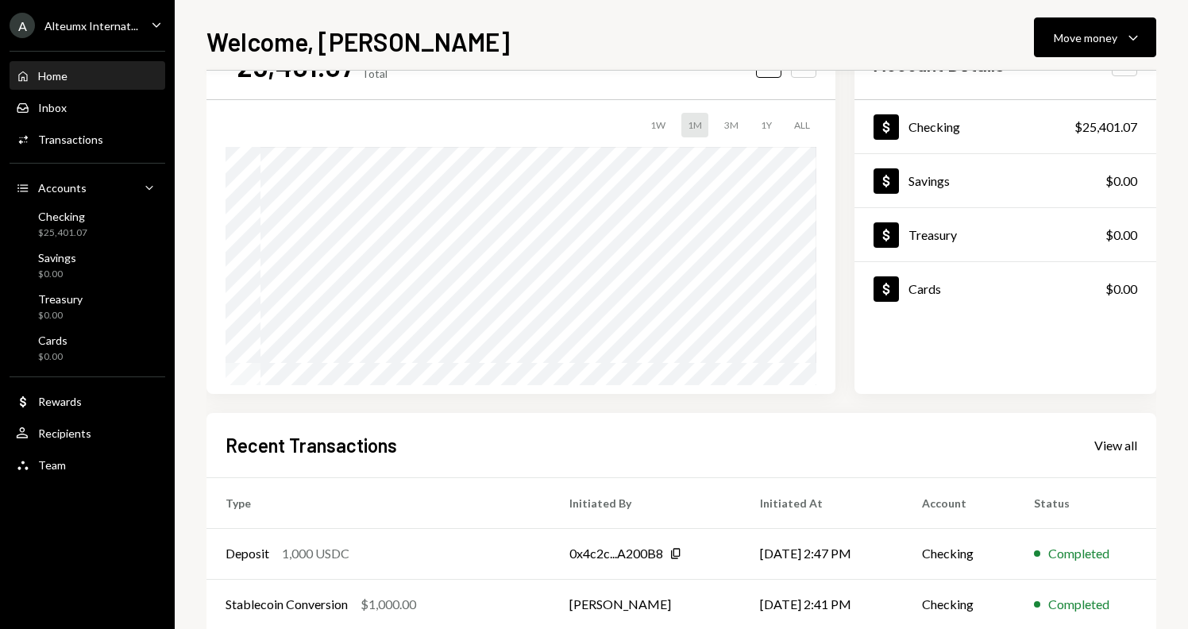
scroll to position [76, 0]
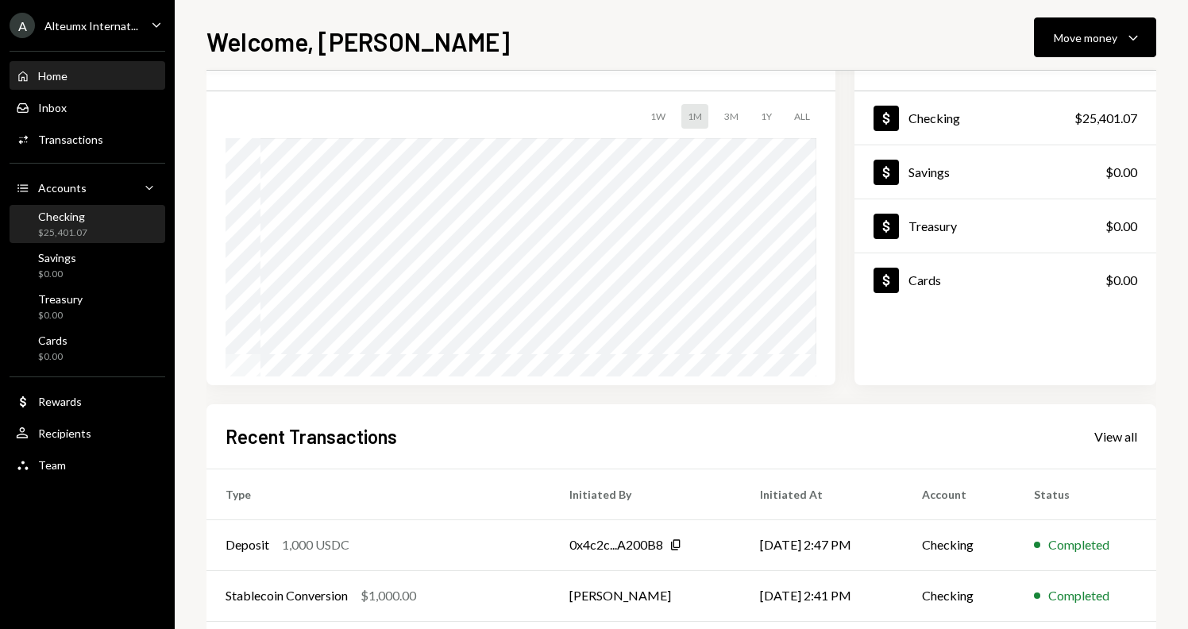
click at [103, 235] on div "Checking $25,401.07" at bounding box center [87, 225] width 143 height 30
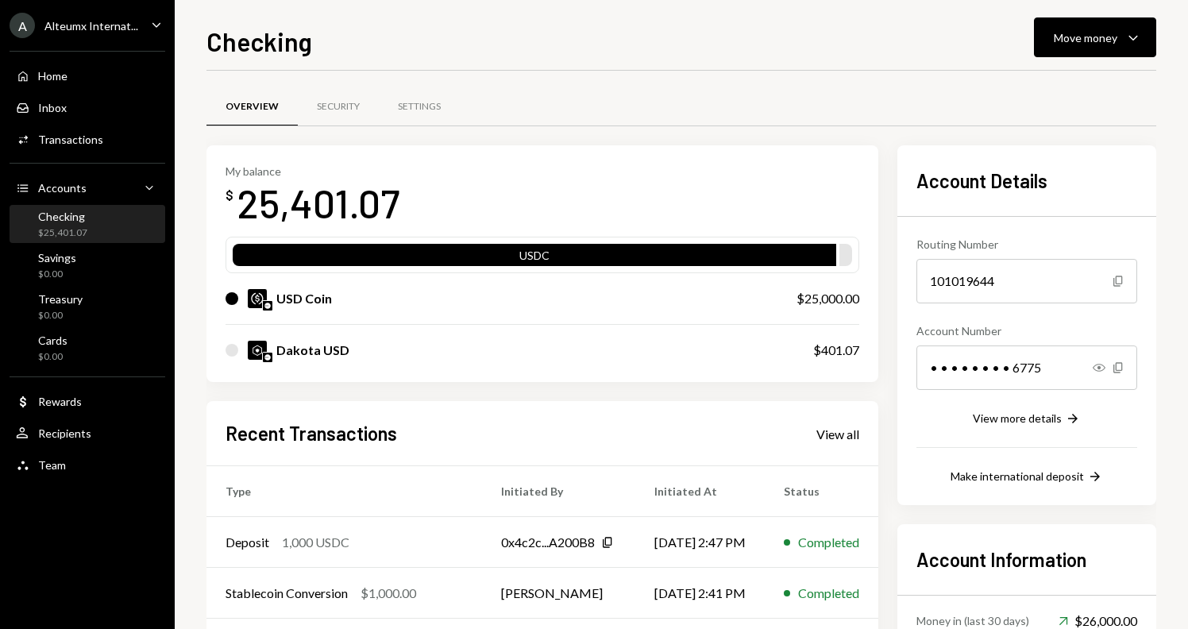
click at [1080, 57] on div "Checking Move money Caret Down Overview Security Settings My balance $ 25,401.0…" at bounding box center [682, 325] width 950 height 607
click at [1083, 42] on div "Move money" at bounding box center [1086, 37] width 64 height 17
click at [1068, 77] on div "Send" at bounding box center [1083, 85] width 116 height 17
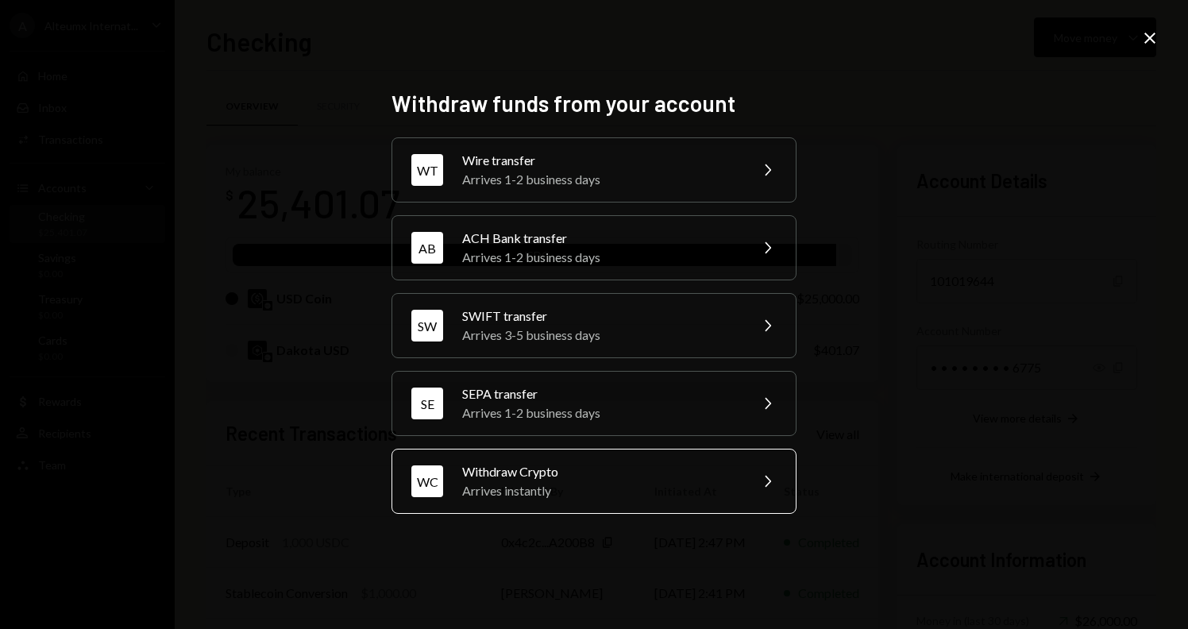
click at [594, 474] on div "Withdraw Crypto" at bounding box center [600, 471] width 276 height 19
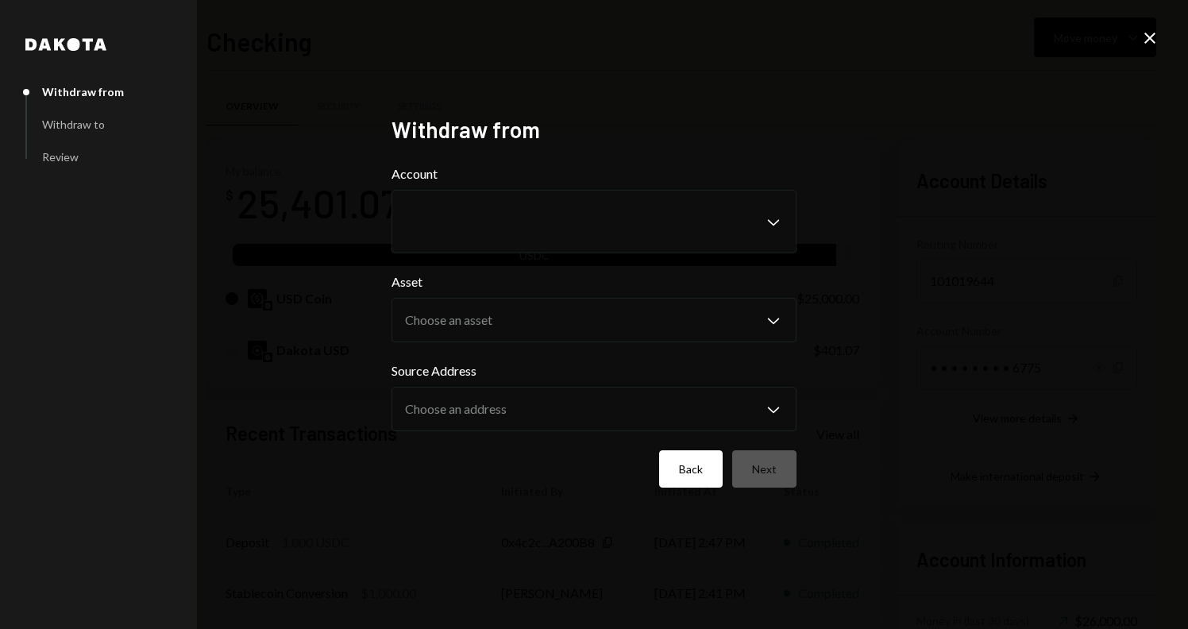
click at [692, 469] on button "Back" at bounding box center [691, 468] width 64 height 37
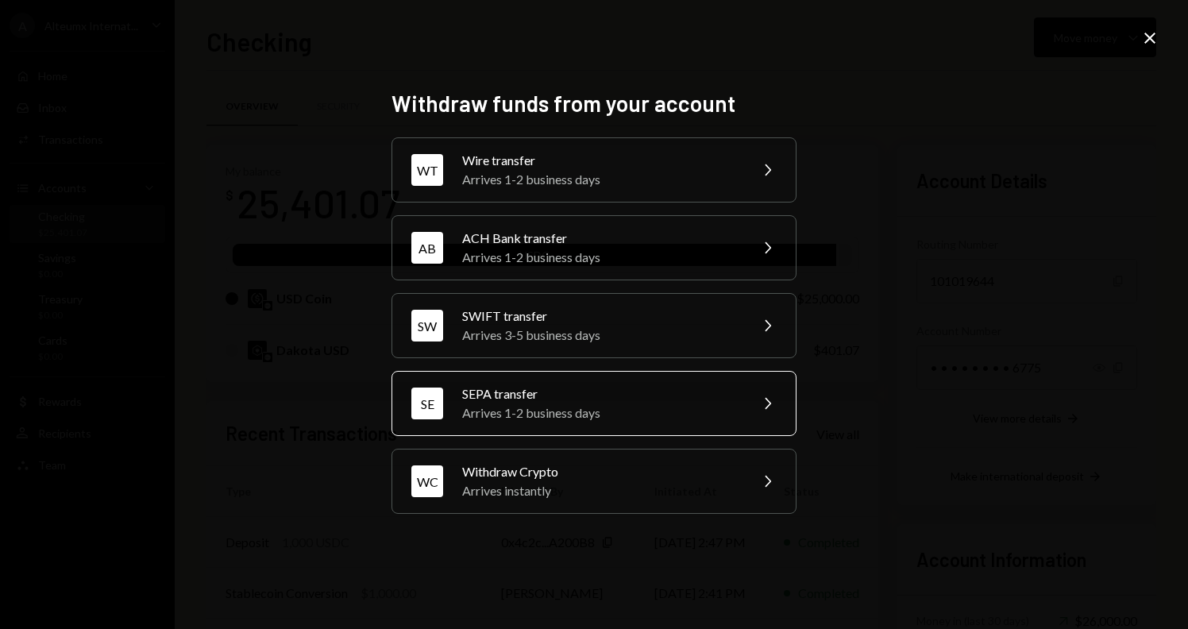
click at [579, 408] on div "Arrives 1-2 business days" at bounding box center [600, 413] width 276 height 19
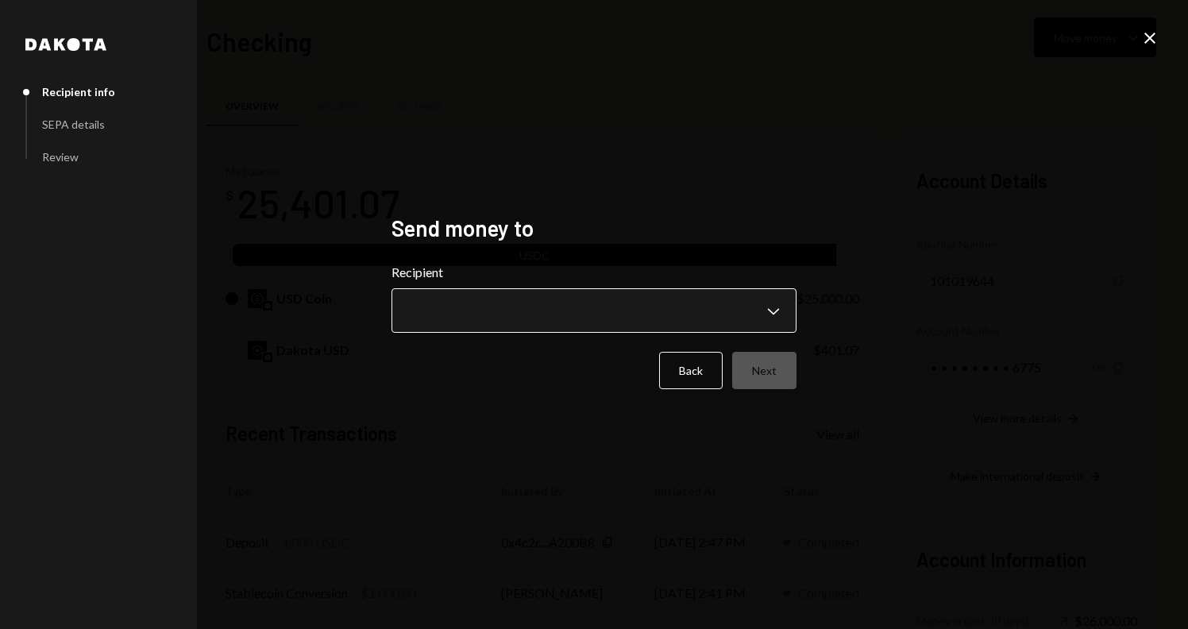
click at [600, 315] on body "A Alteumx Internat... Caret Down Home Home Inbox Inbox Activities Transactions …" at bounding box center [594, 314] width 1188 height 629
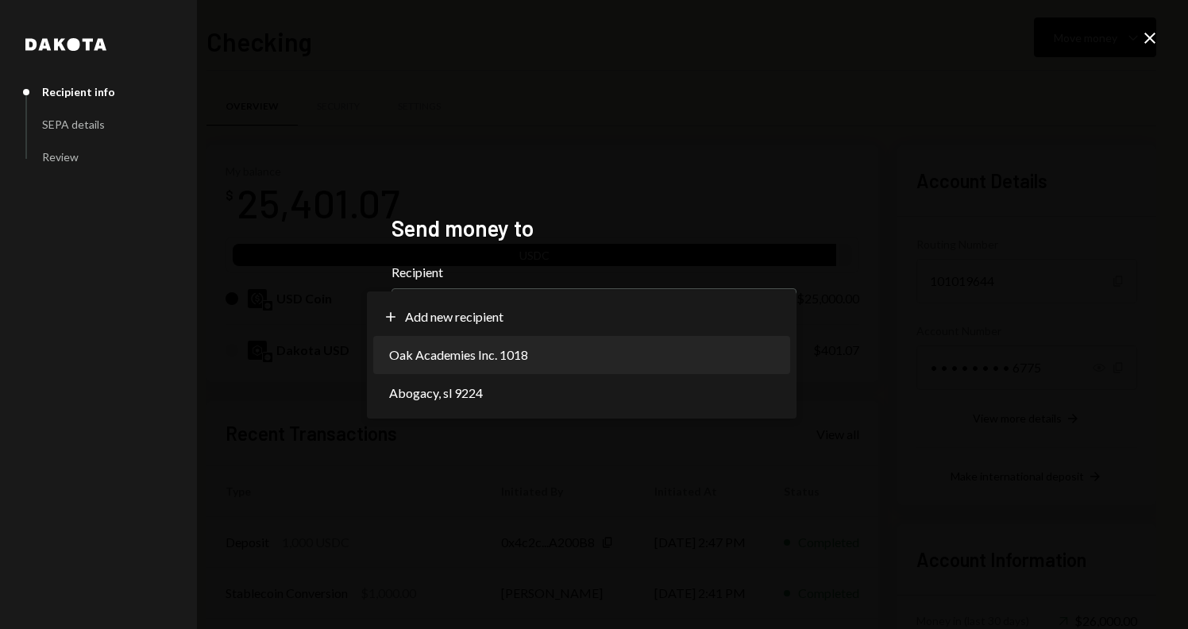
select select "**********"
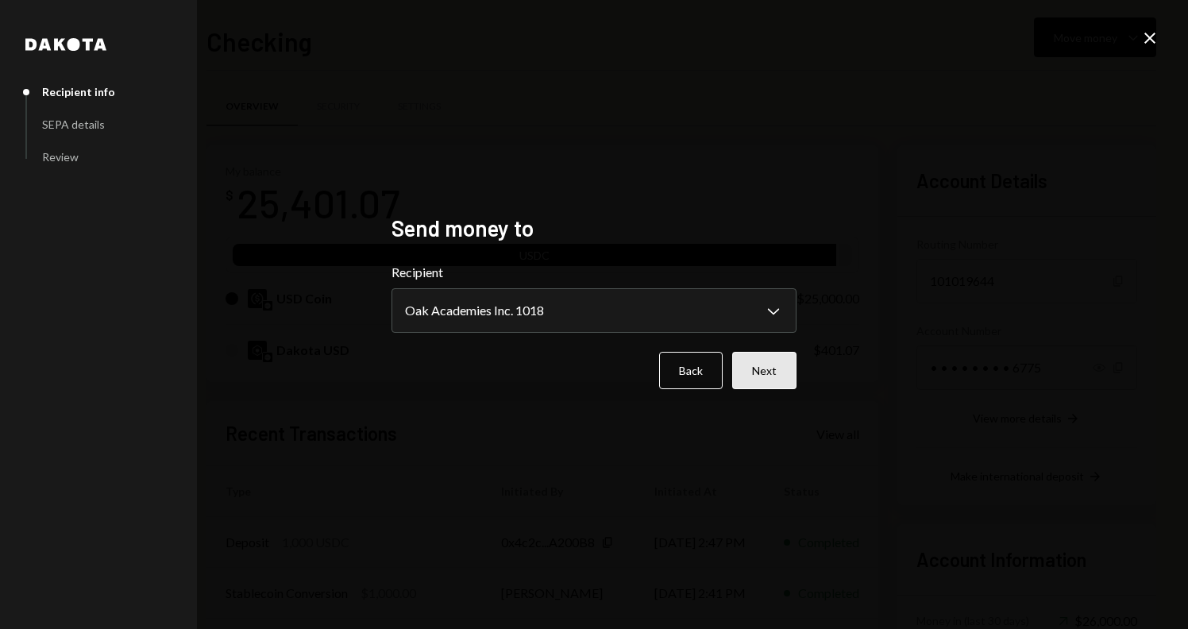
click at [740, 374] on button "Next" at bounding box center [764, 370] width 64 height 37
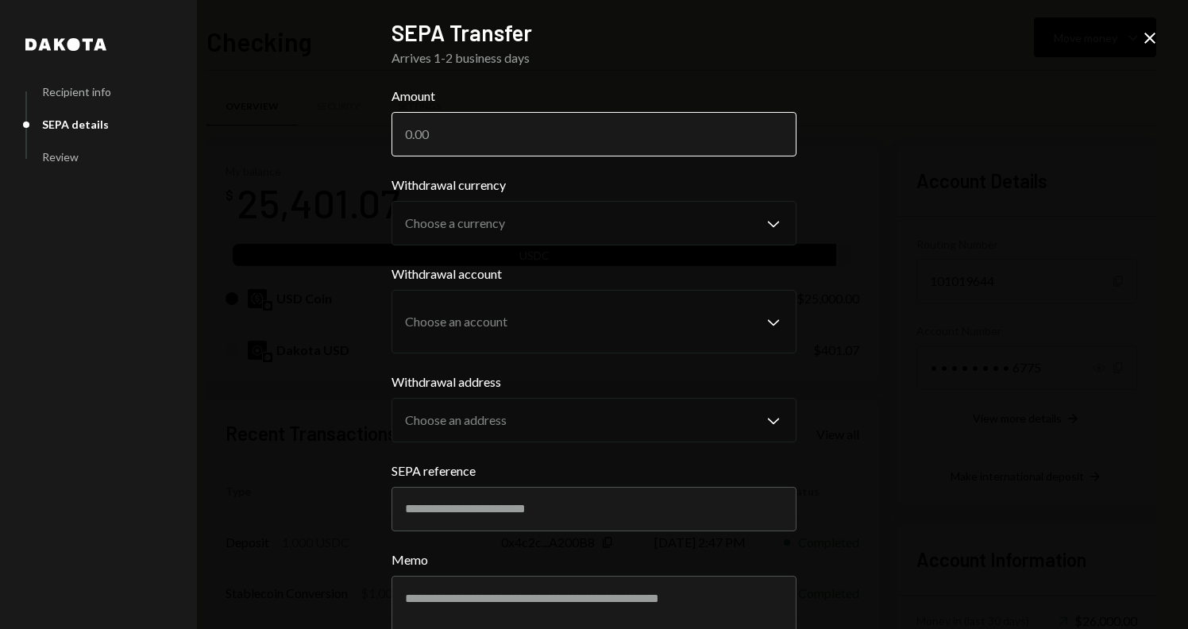
click at [548, 127] on input "Amount" at bounding box center [594, 134] width 405 height 44
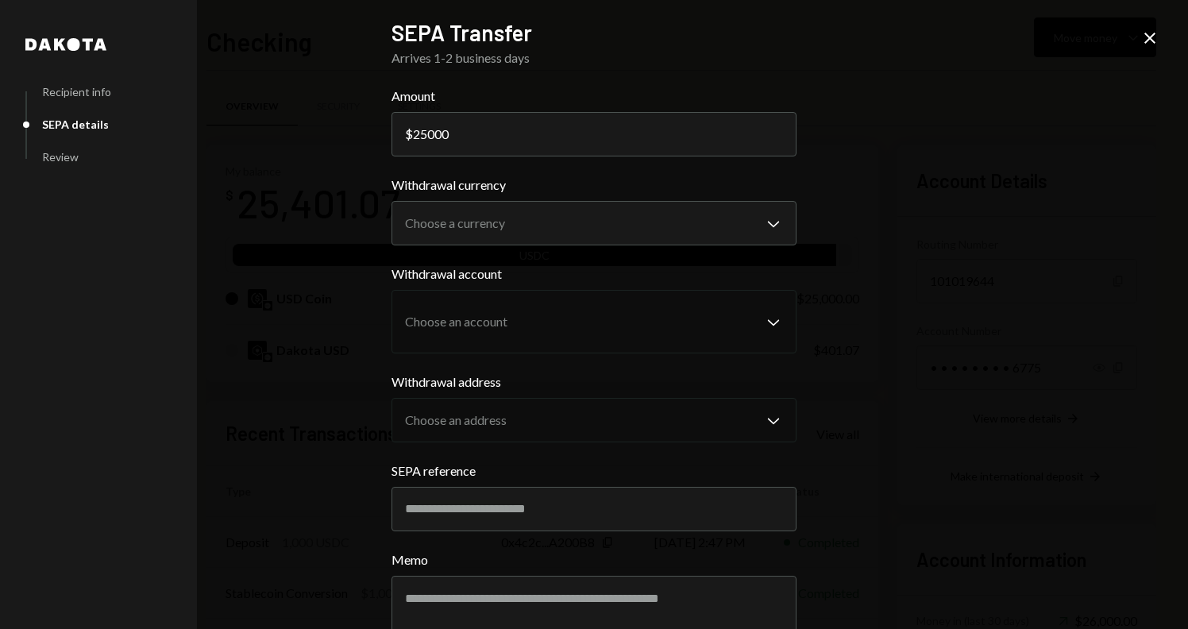
type input "25000"
click at [871, 248] on div "**********" at bounding box center [594, 314] width 1188 height 629
click at [747, 211] on body "A Alteumx Internat... Caret Down Home Home Inbox Inbox Activities Transactions …" at bounding box center [594, 314] width 1188 height 629
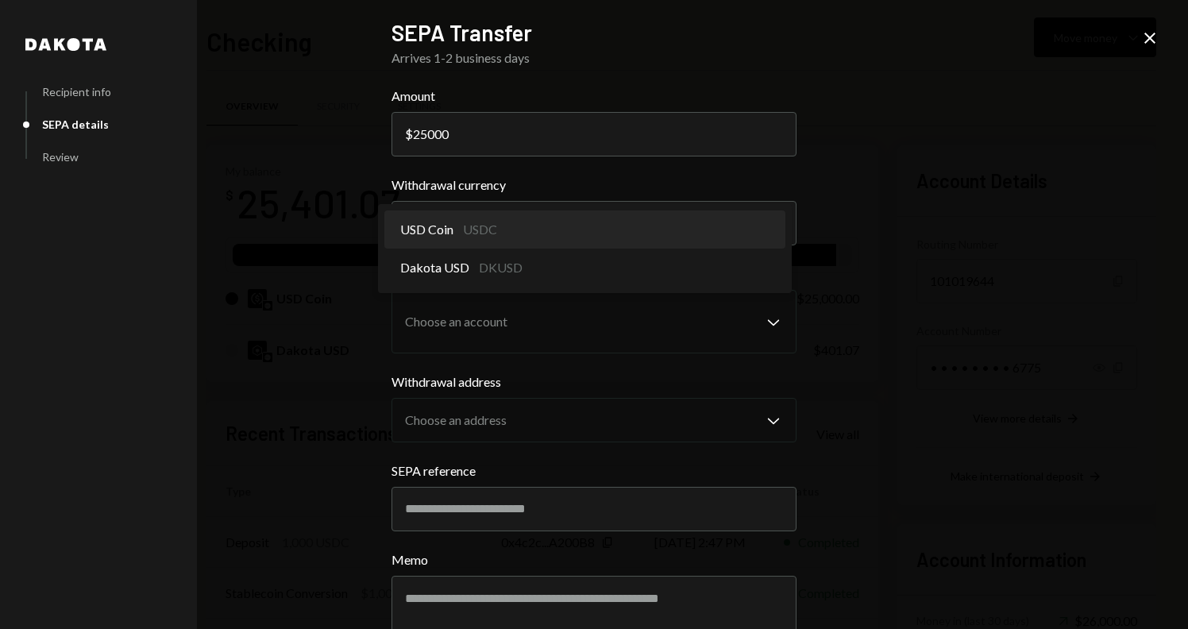
select select "****"
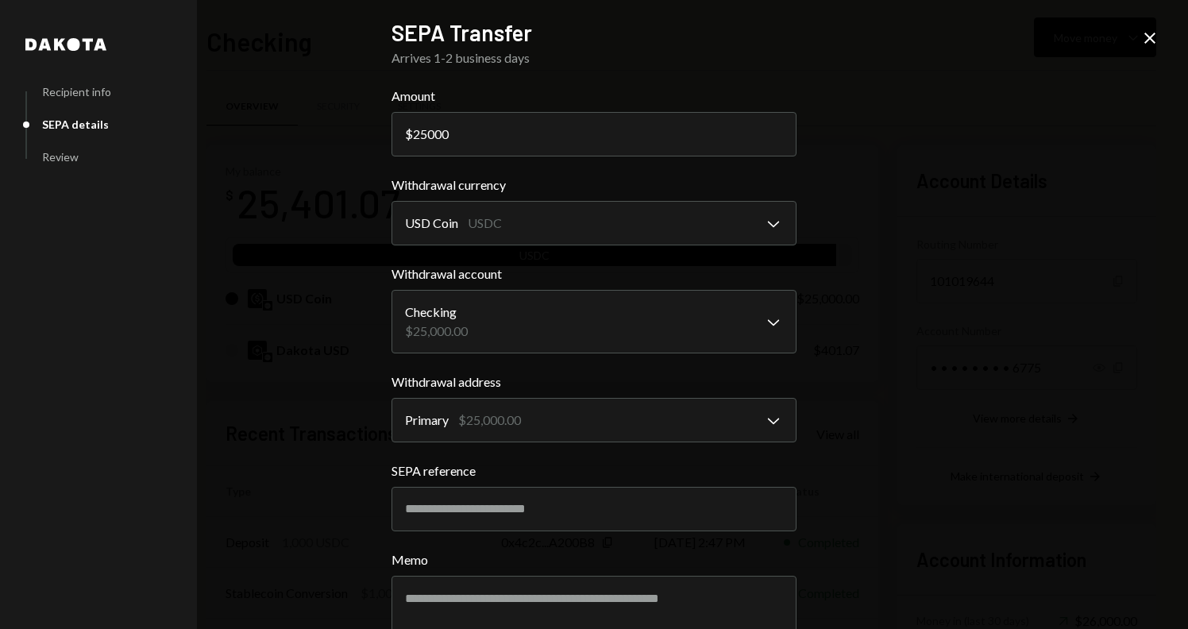
scroll to position [91, 0]
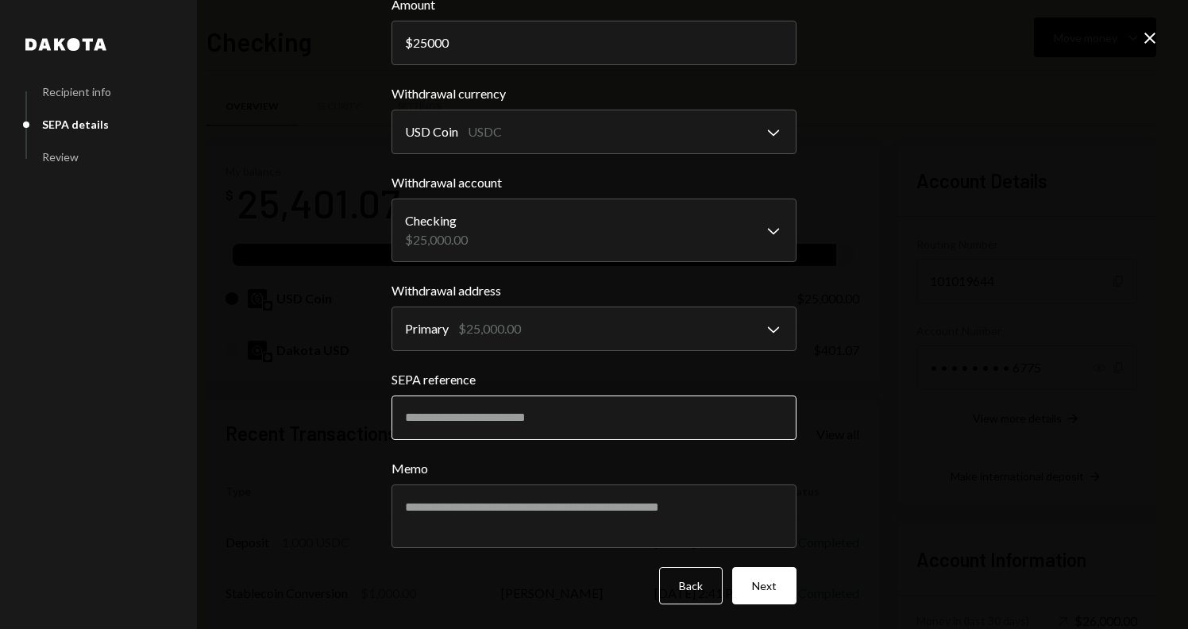
click at [630, 424] on input "SEPA reference" at bounding box center [594, 418] width 405 height 44
paste input "**********"
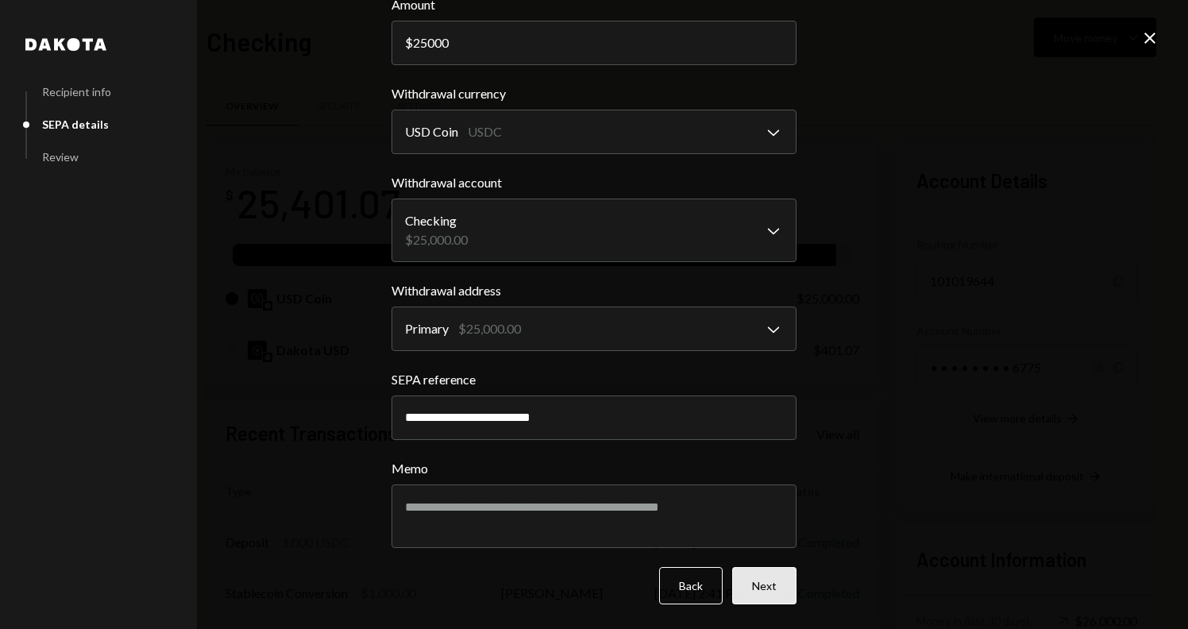
type input "**********"
click at [776, 597] on button "Next" at bounding box center [764, 585] width 64 height 37
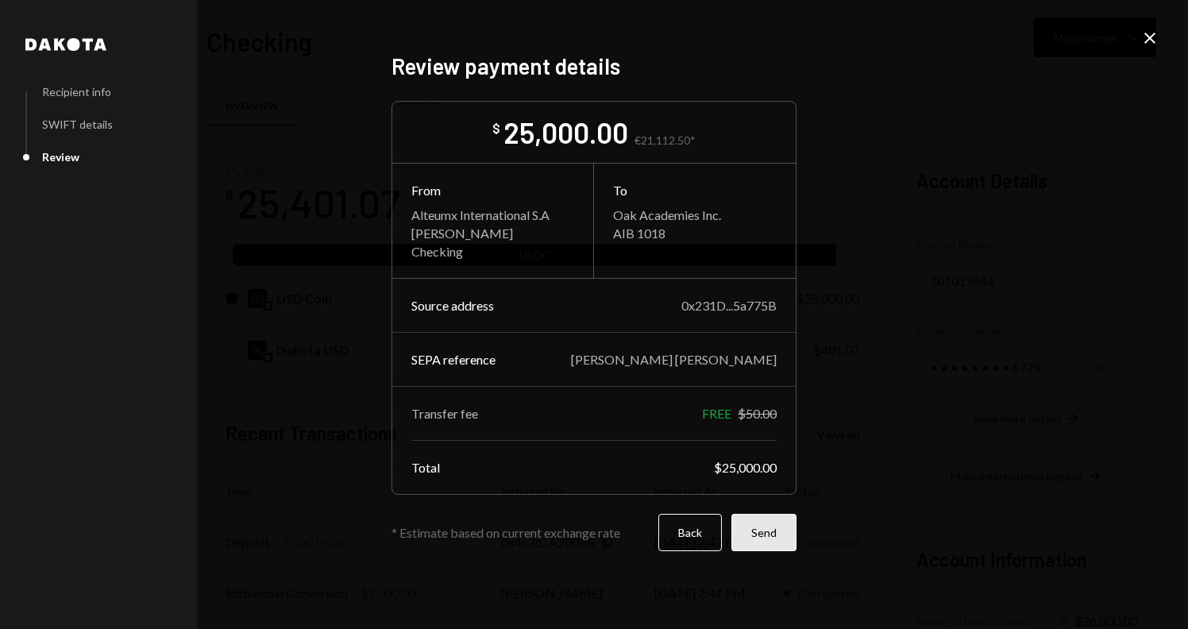
click at [763, 536] on button "Send" at bounding box center [764, 532] width 65 height 37
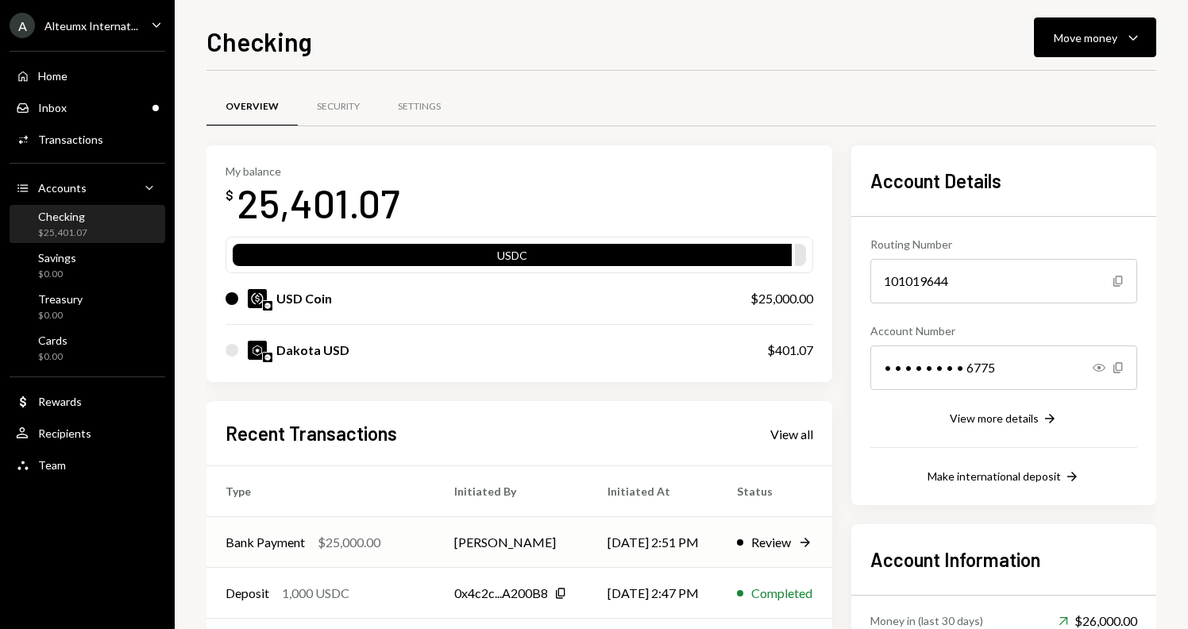
click at [558, 537] on td "[PERSON_NAME]" at bounding box center [511, 542] width 153 height 51
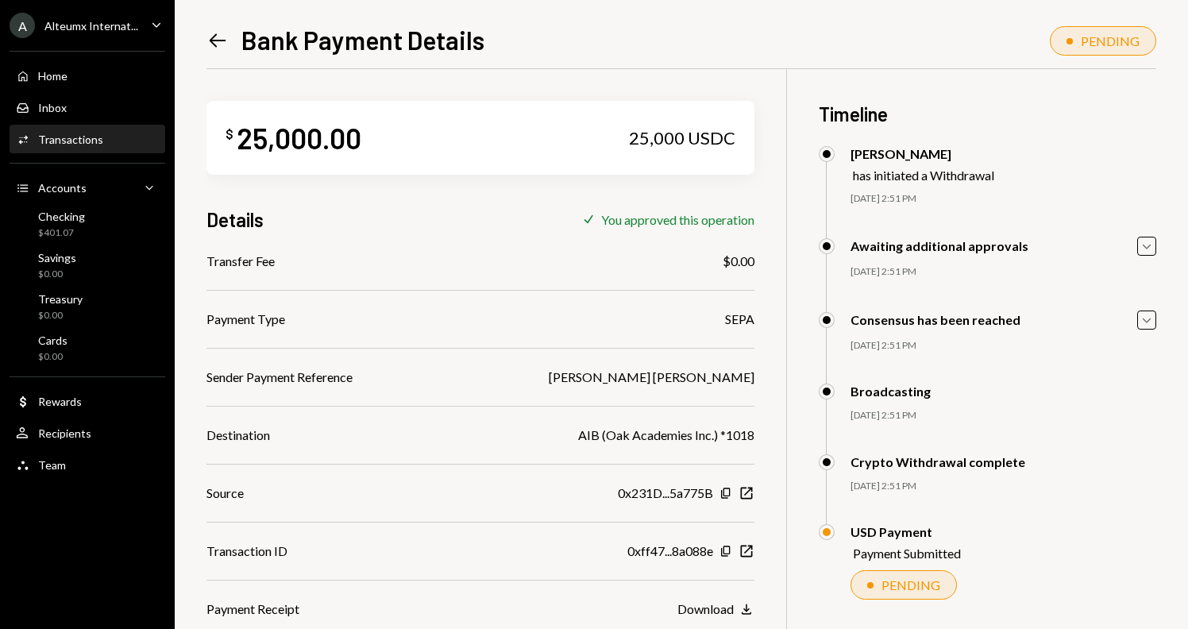
scroll to position [69, 0]
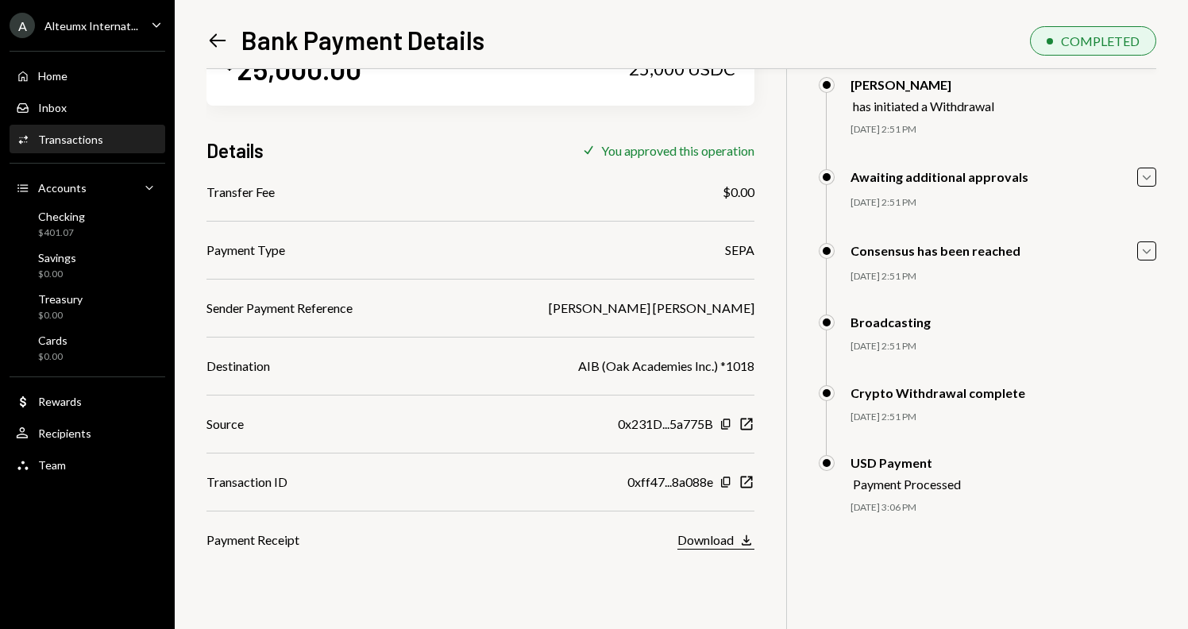
click at [696, 539] on div "Download" at bounding box center [706, 539] width 56 height 15
click at [729, 539] on div "Download" at bounding box center [706, 539] width 56 height 15
click at [81, 226] on div "Checking $401.07" at bounding box center [61, 225] width 47 height 30
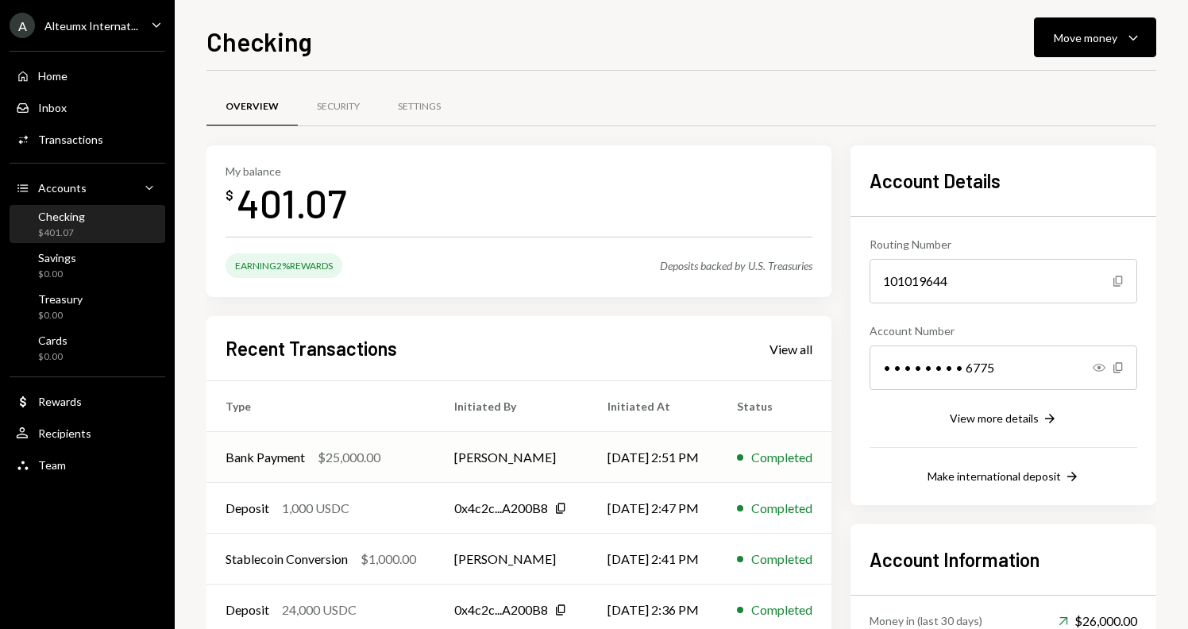
click at [554, 458] on td "[PERSON_NAME]" at bounding box center [511, 457] width 153 height 51
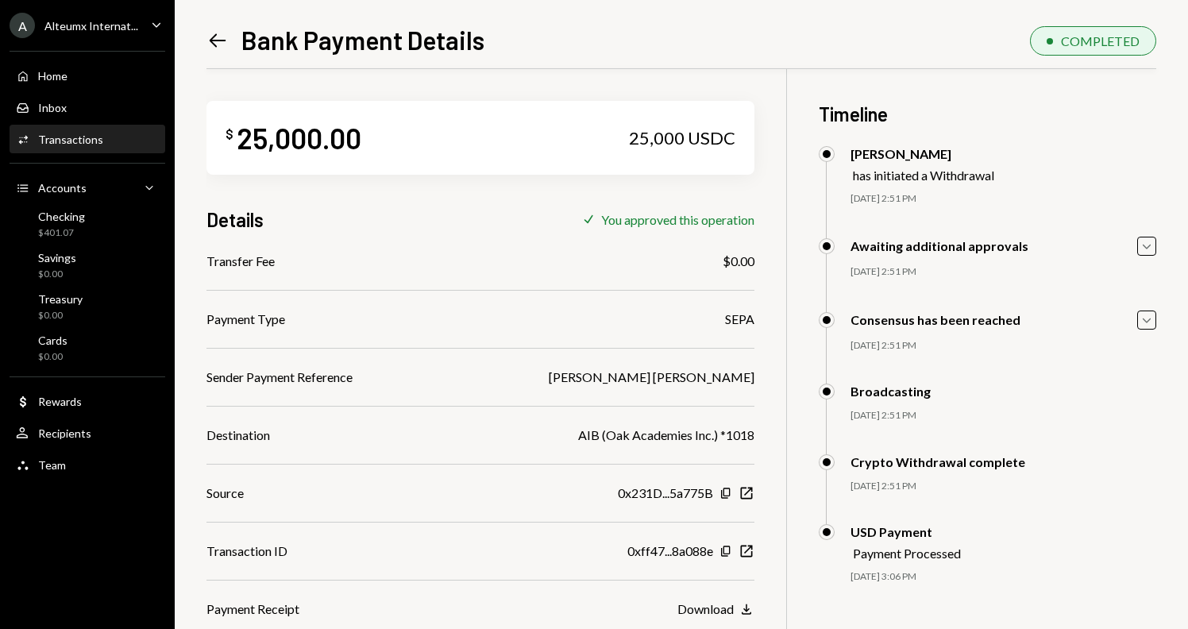
scroll to position [69, 0]
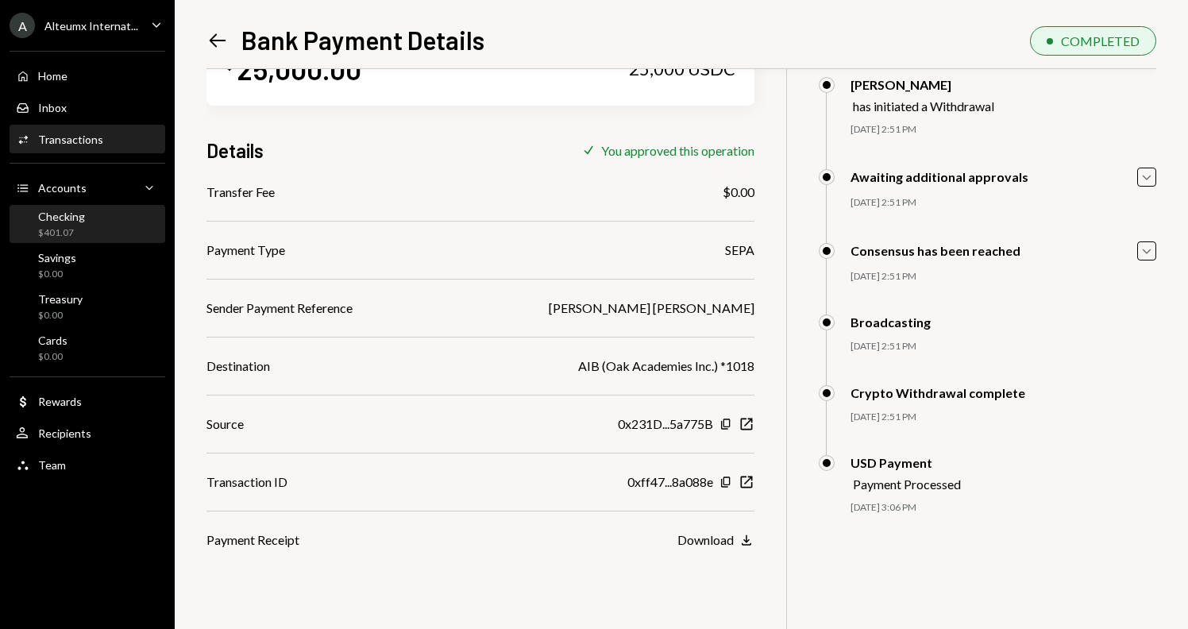
click at [93, 237] on div "Checking $401.07" at bounding box center [87, 225] width 143 height 30
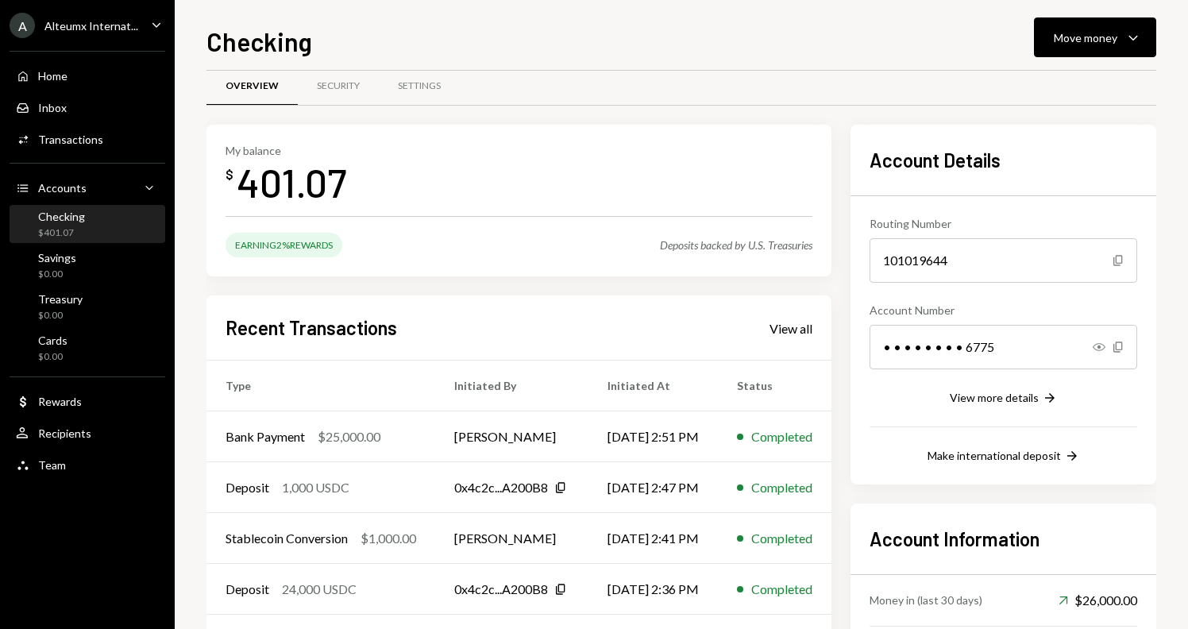
scroll to position [29, 0]
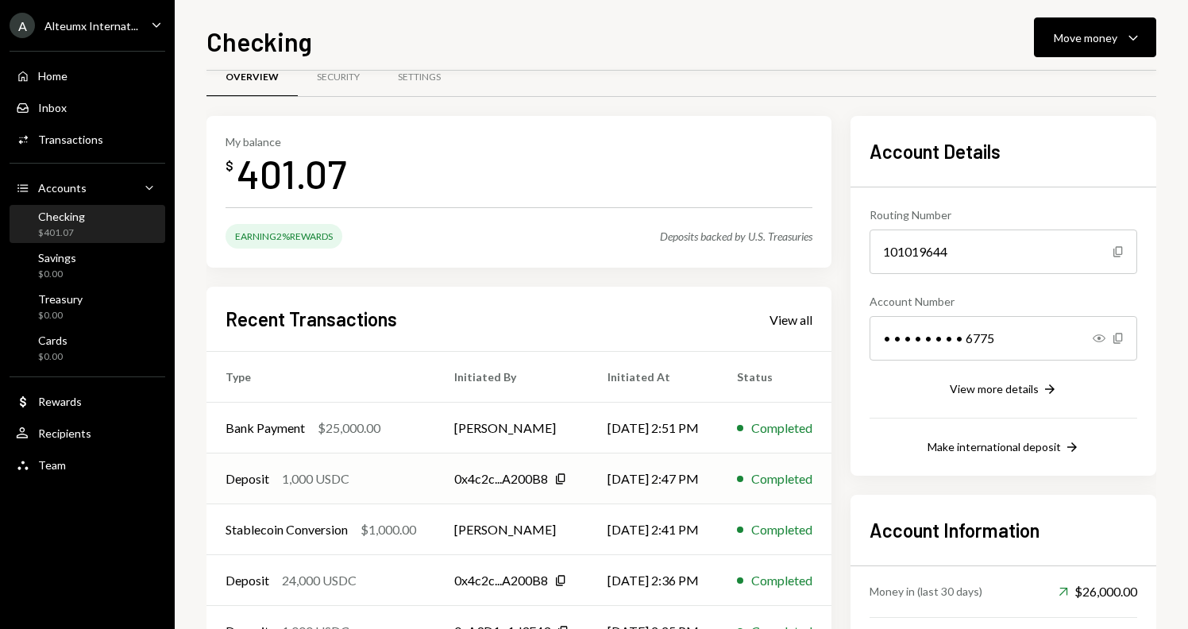
click at [535, 472] on div "0x4c2c...A200B8" at bounding box center [501, 478] width 94 height 19
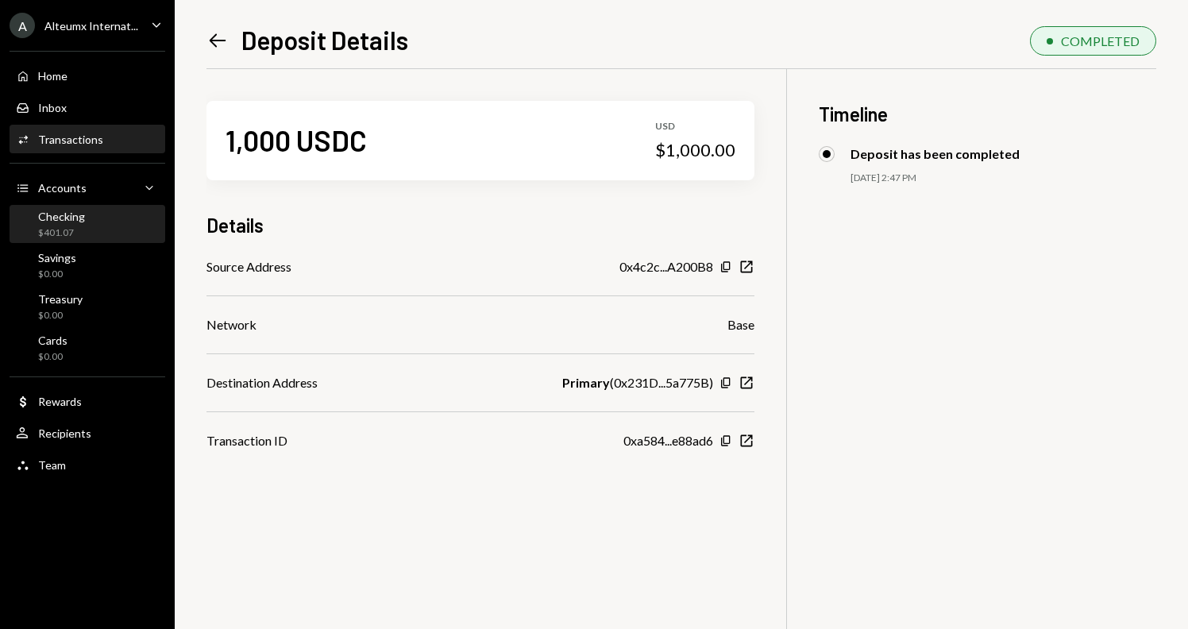
click at [85, 220] on div "Checking $401.07" at bounding box center [87, 225] width 143 height 30
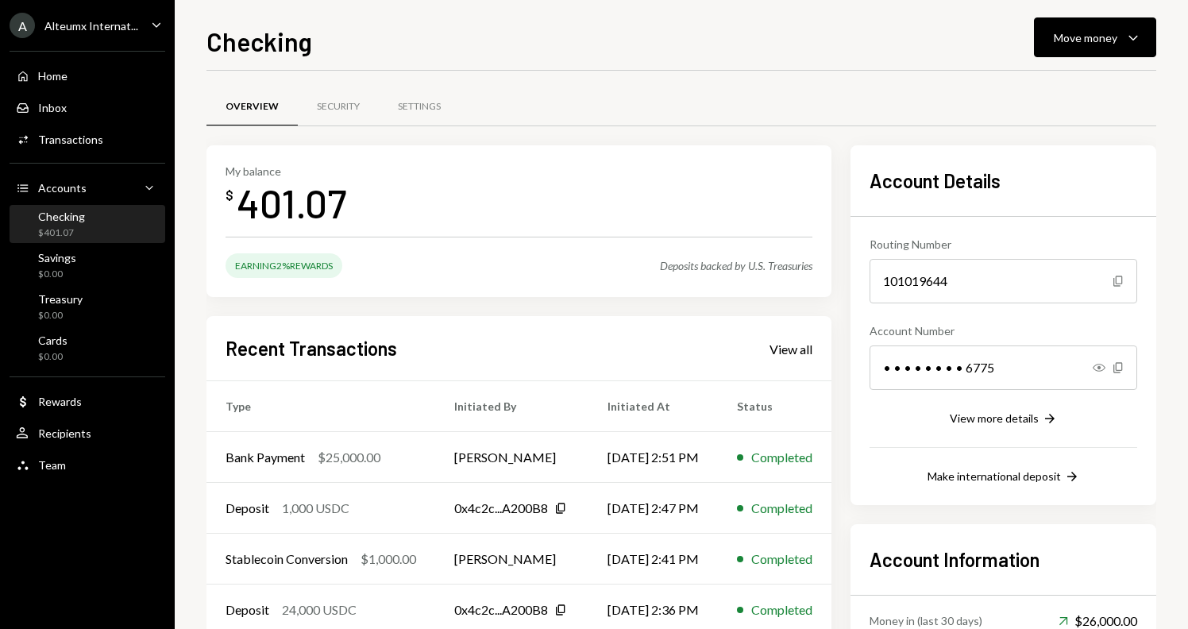
scroll to position [159, 0]
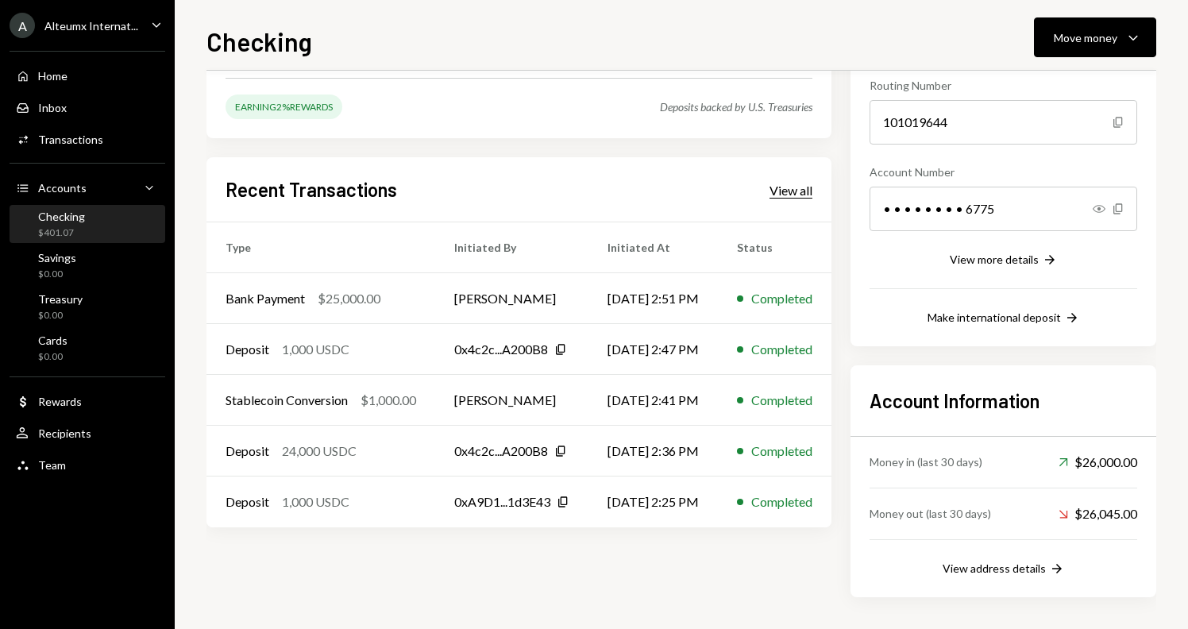
click at [795, 188] on div "View all" at bounding box center [791, 191] width 43 height 16
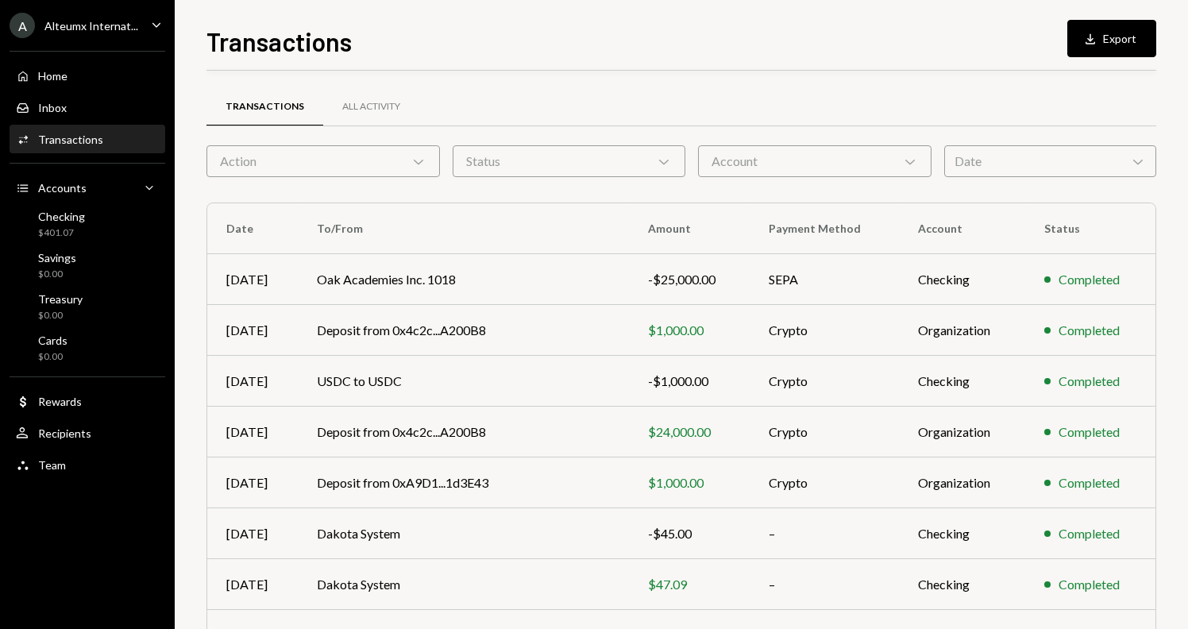
scroll to position [200, 0]
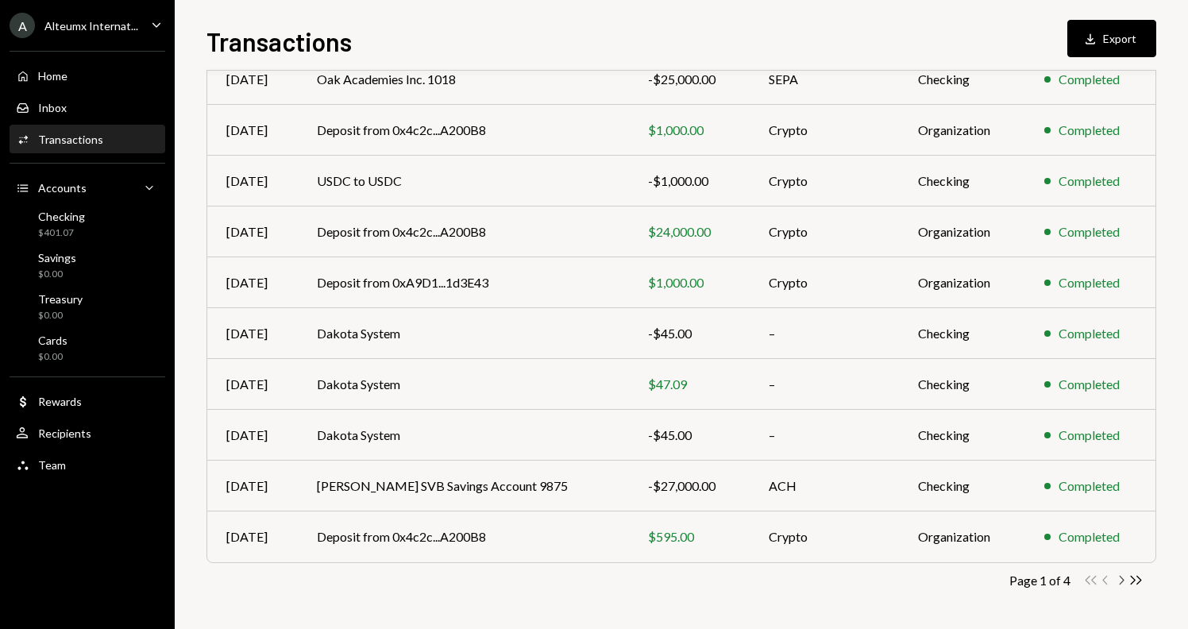
click at [1123, 577] on icon "Chevron Right" at bounding box center [1121, 580] width 15 height 15
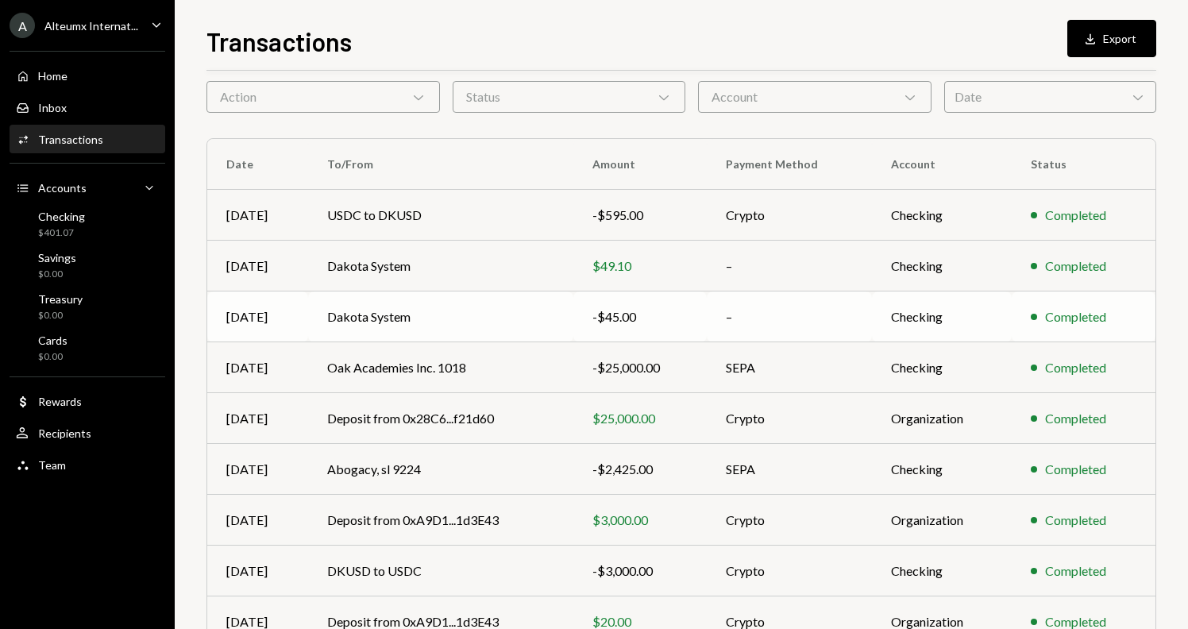
scroll to position [83, 0]
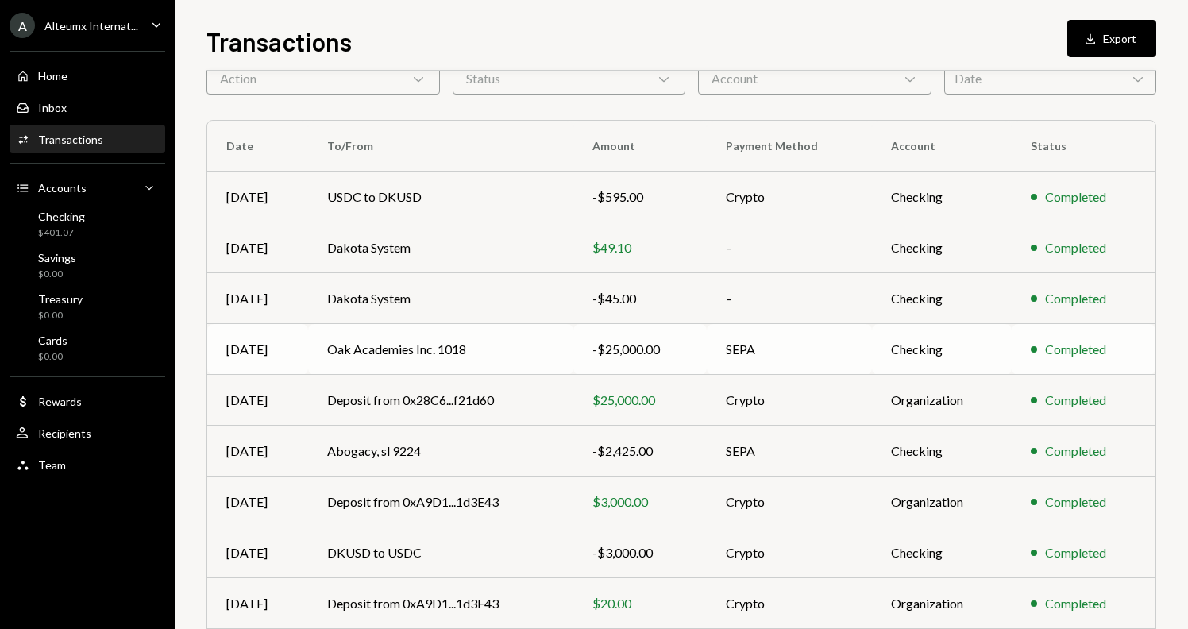
click at [510, 340] on td "Oak Academies Inc. 1018" at bounding box center [440, 349] width 265 height 51
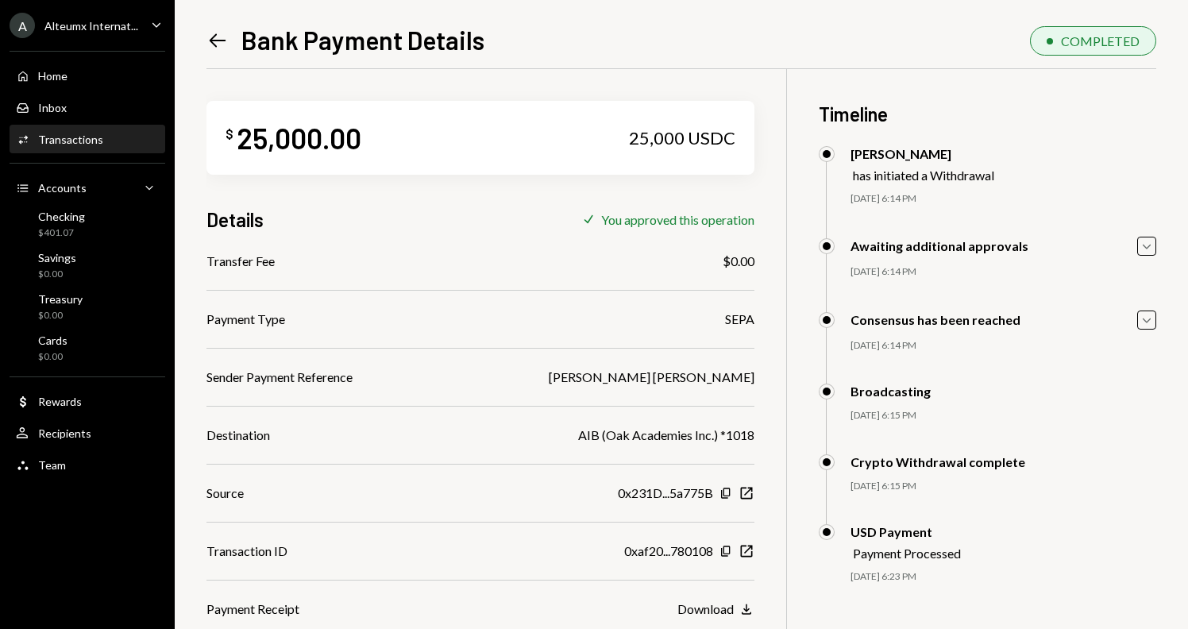
scroll to position [69, 0]
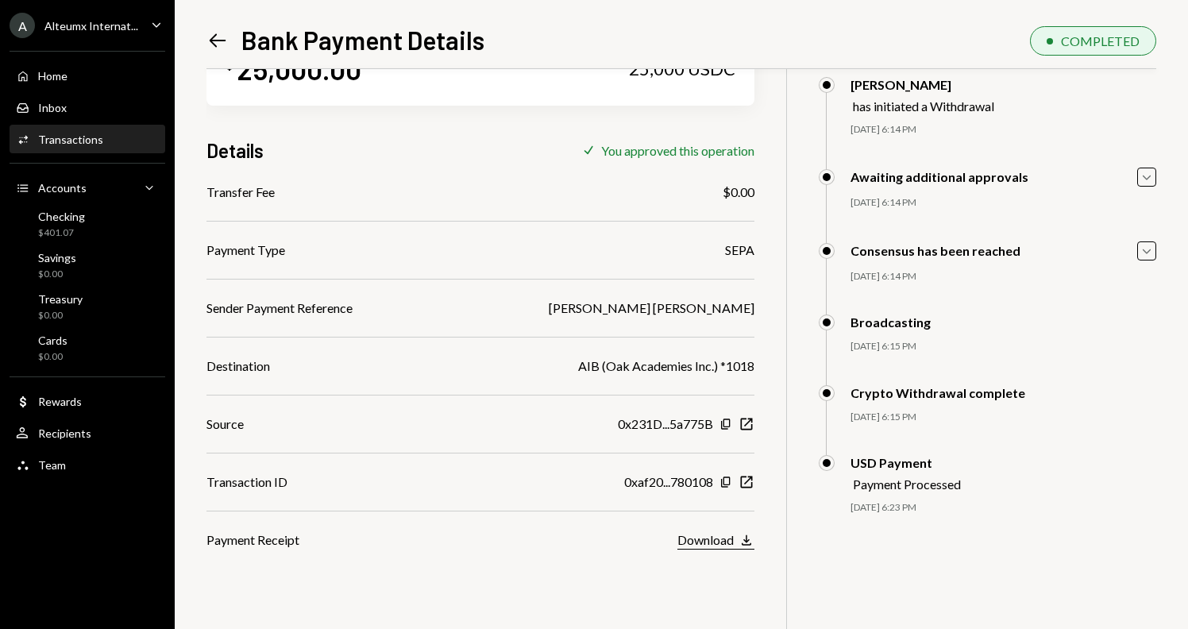
click at [717, 538] on div "Download" at bounding box center [706, 539] width 56 height 15
click at [36, 78] on div "Home Home" at bounding box center [42, 76] width 52 height 14
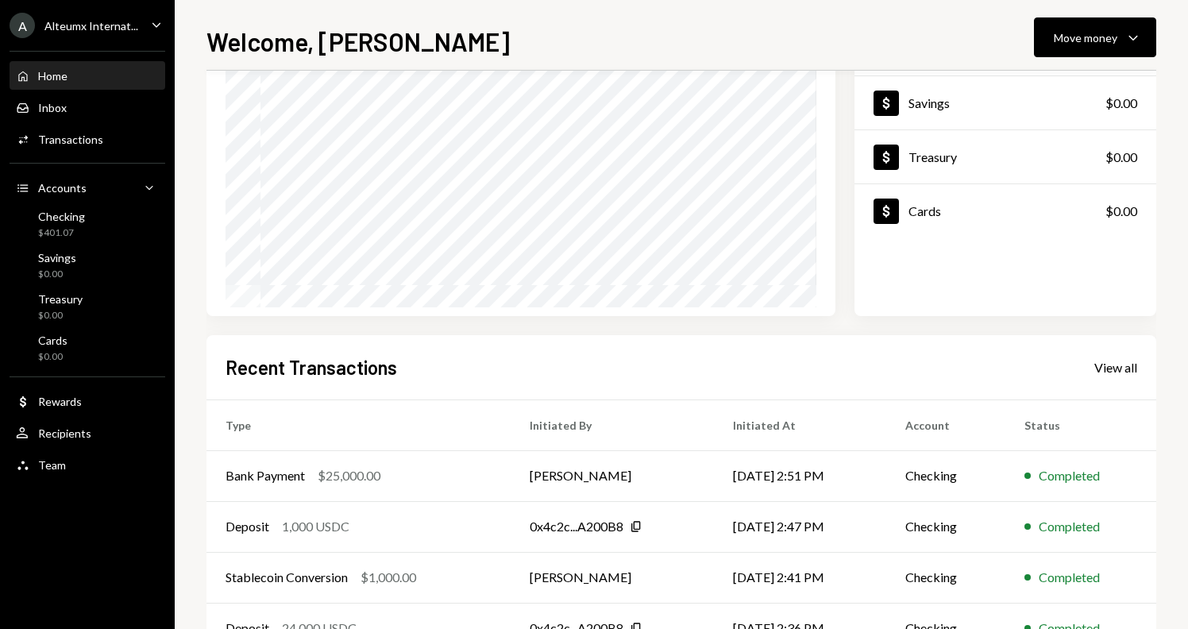
scroll to position [156, 0]
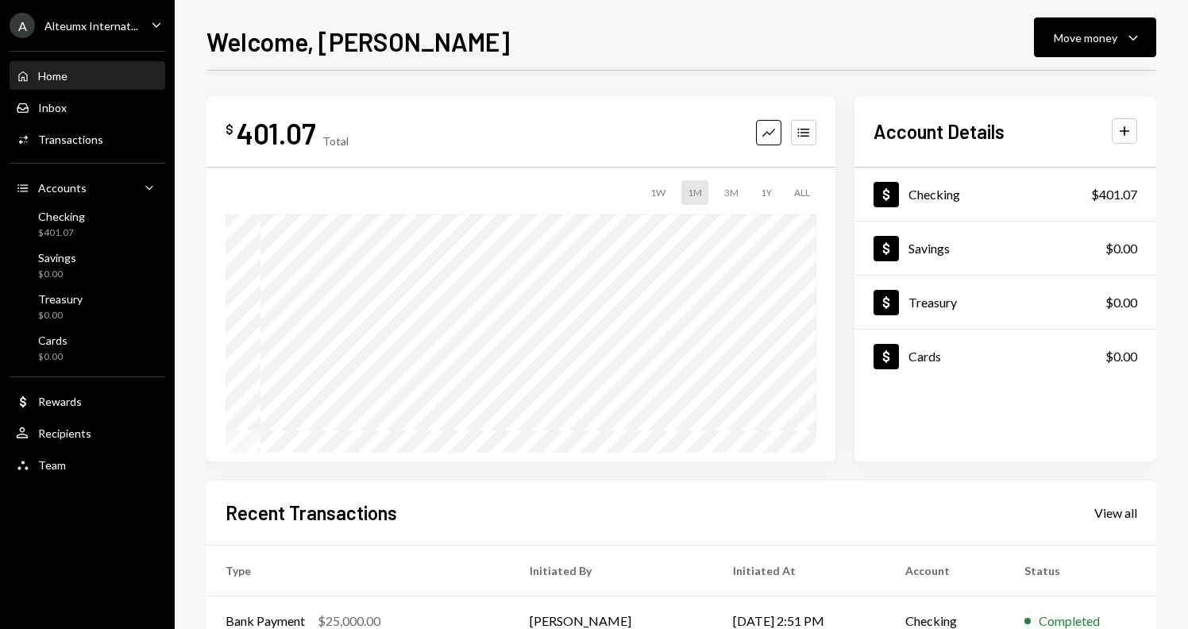
scroll to position [156, 0]
